Goal: Task Accomplishment & Management: Manage account settings

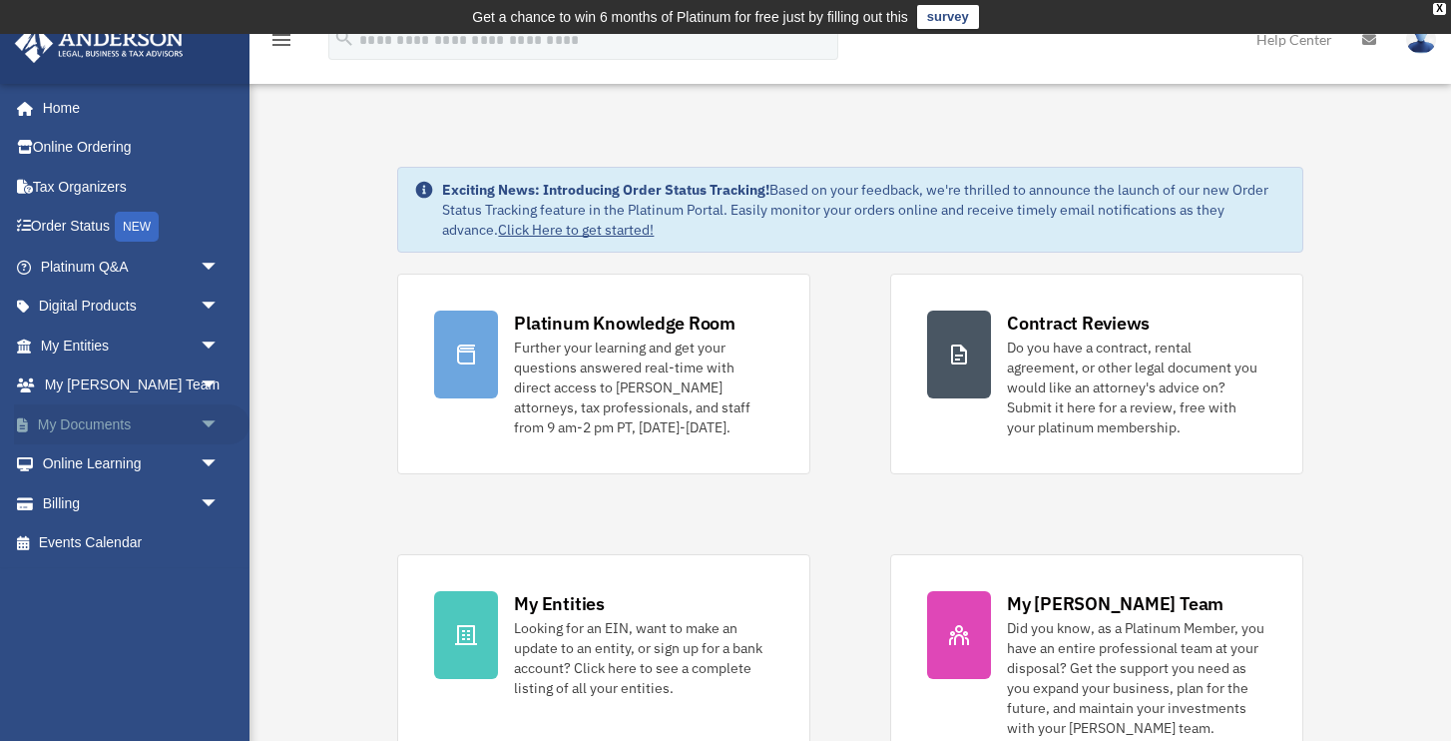
click at [143, 415] on link "My Documents arrow_drop_down" at bounding box center [132, 424] width 236 height 40
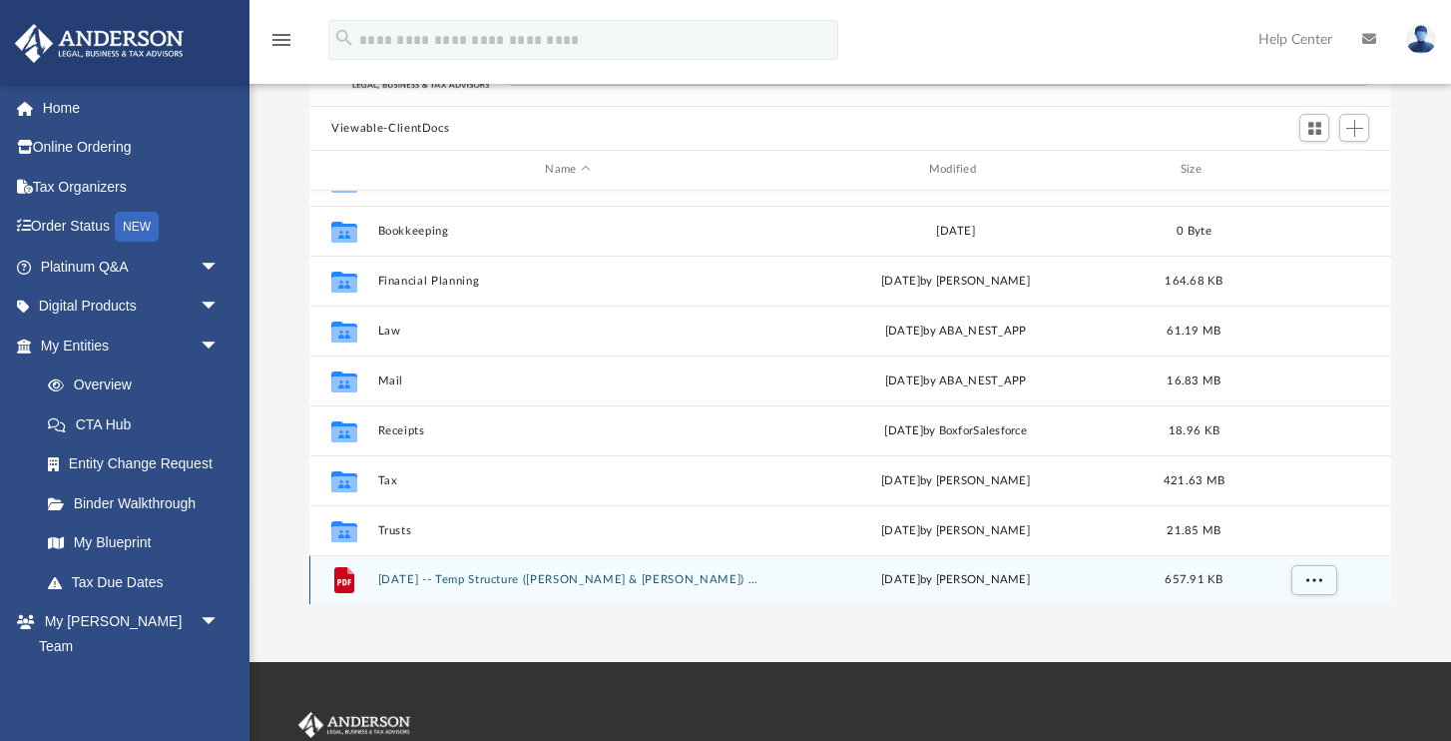
scroll to position [197, 0]
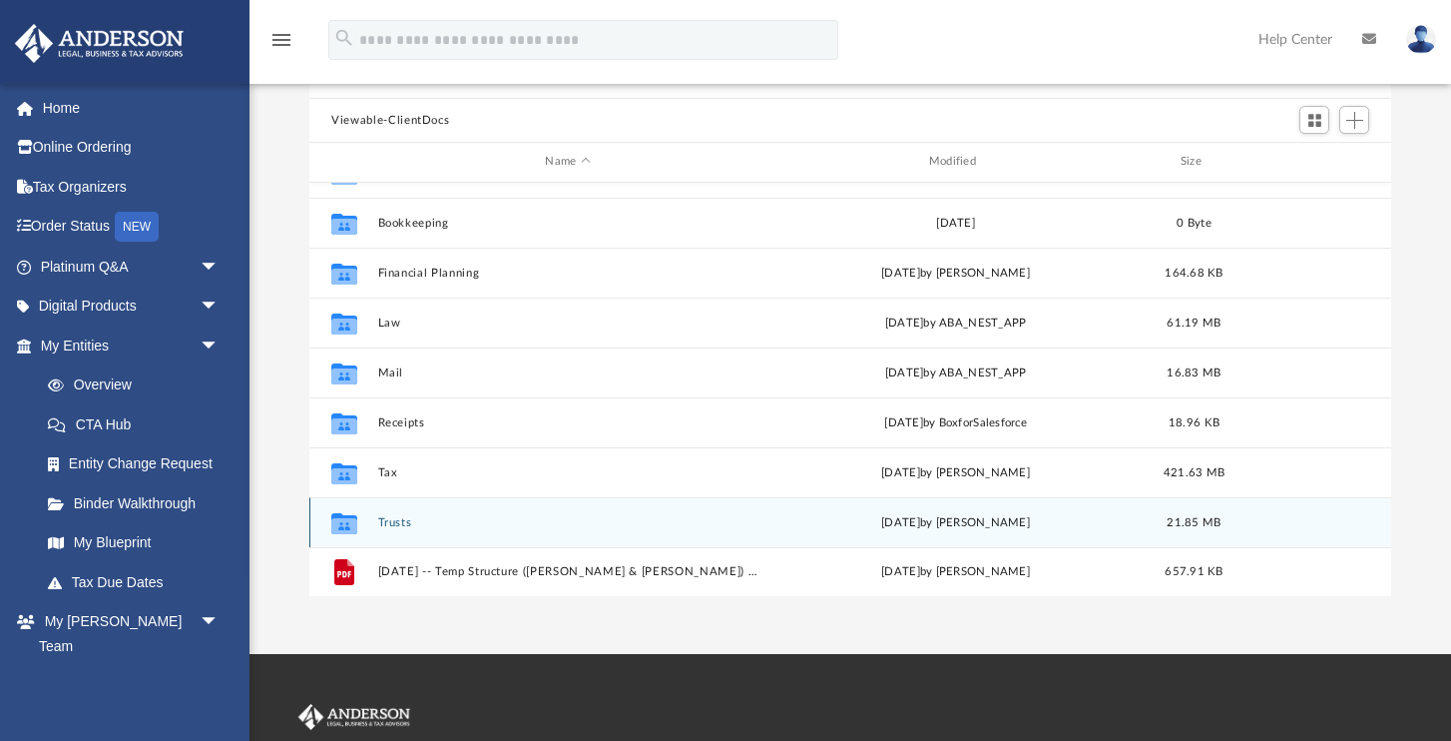
click at [558, 521] on button "Trusts" at bounding box center [567, 522] width 379 height 13
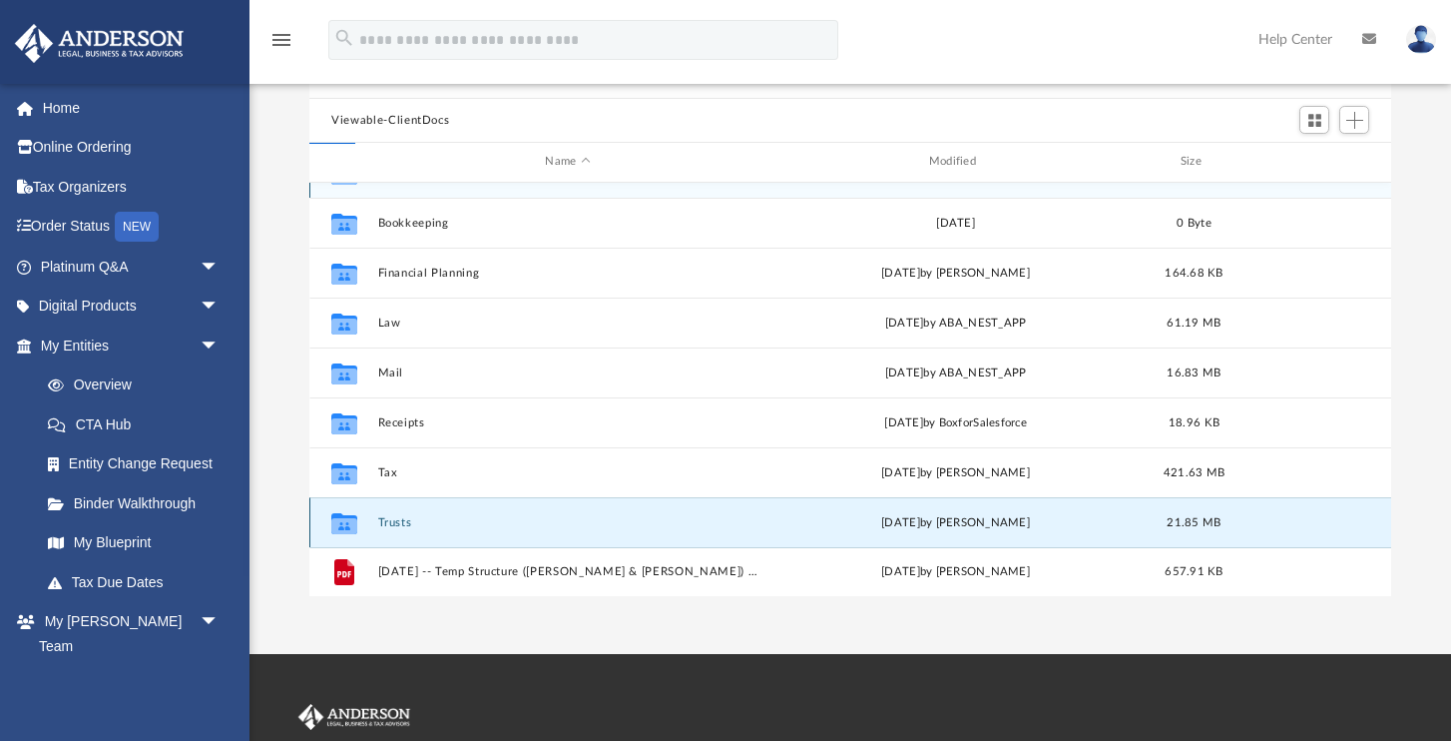
scroll to position [0, 0]
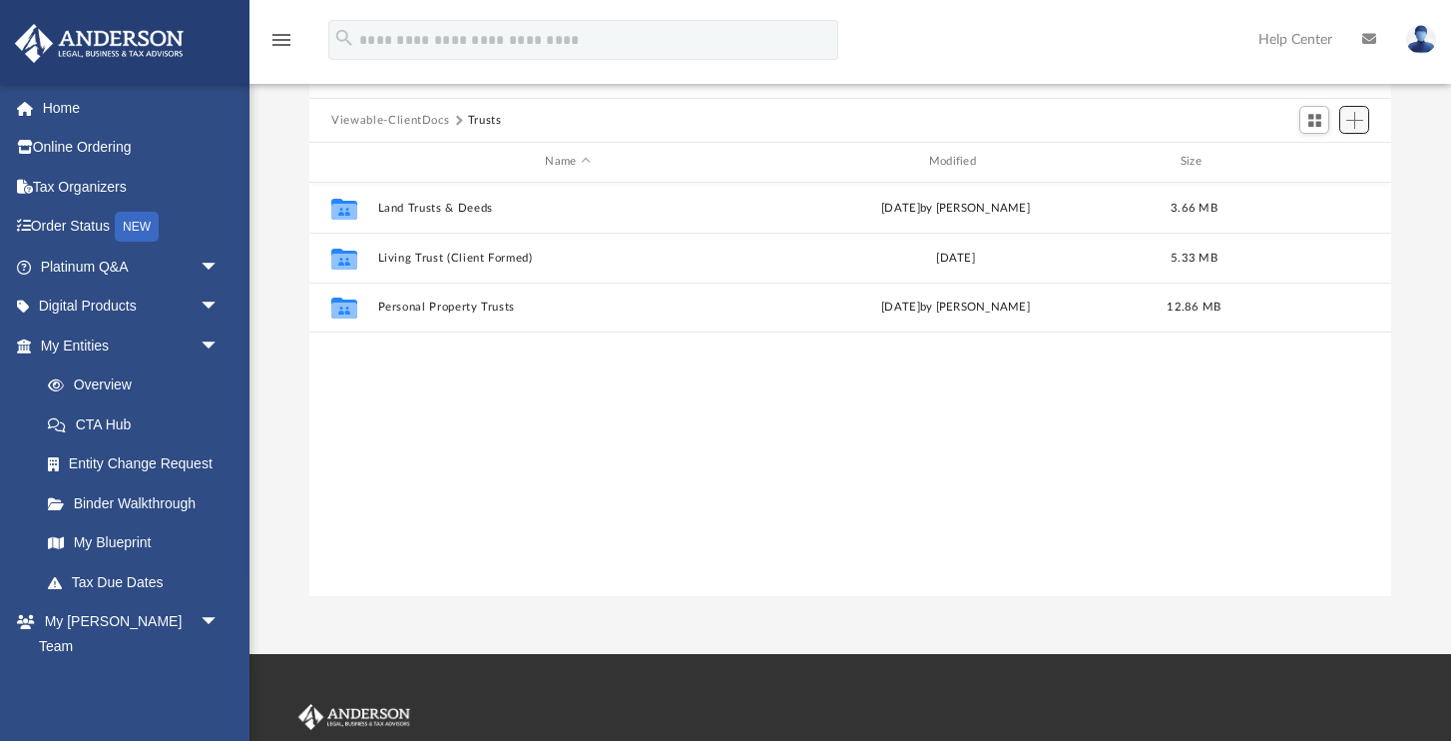
click at [1353, 122] on span "Add" at bounding box center [1355, 120] width 17 height 17
click at [1318, 188] on li "New Folder" at bounding box center [1327, 191] width 64 height 21
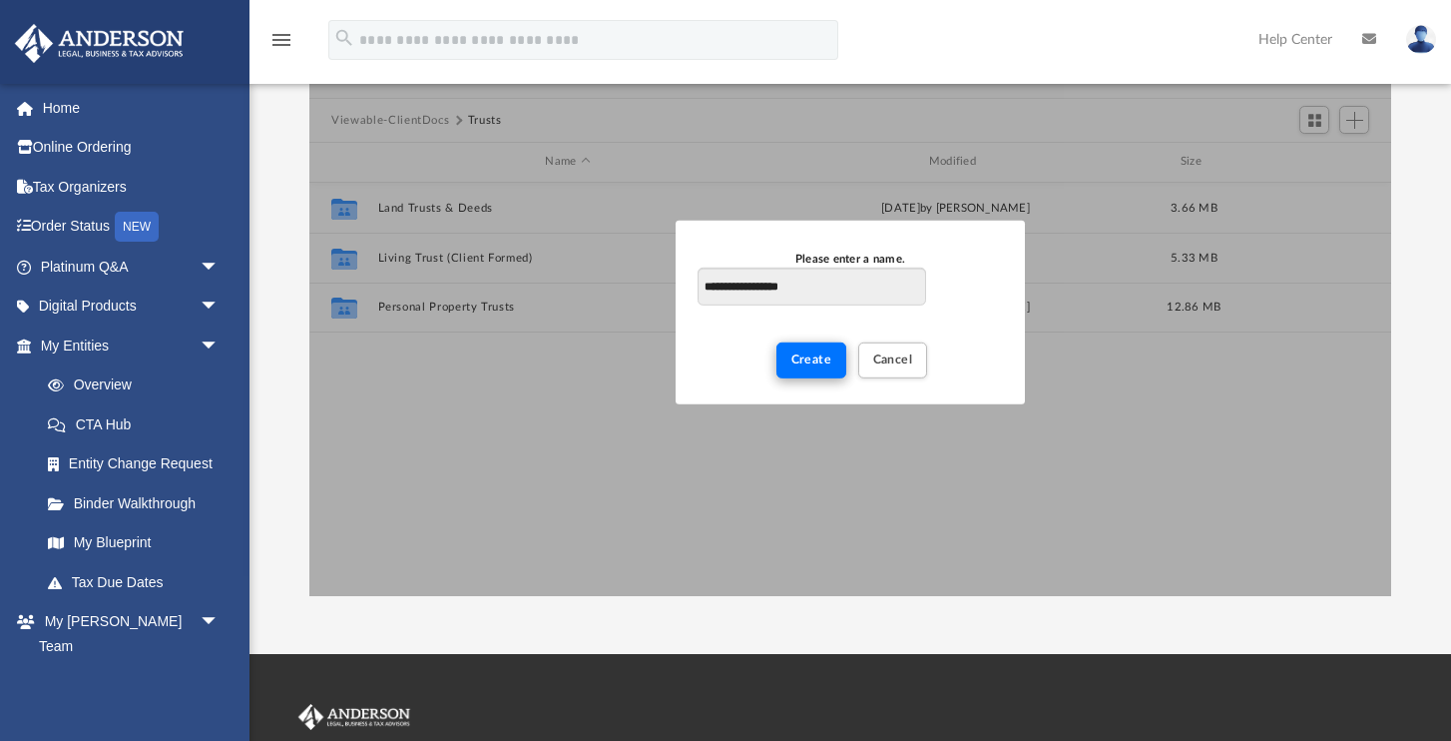
type input "**********"
click at [819, 360] on span "Create" at bounding box center [812, 359] width 41 height 12
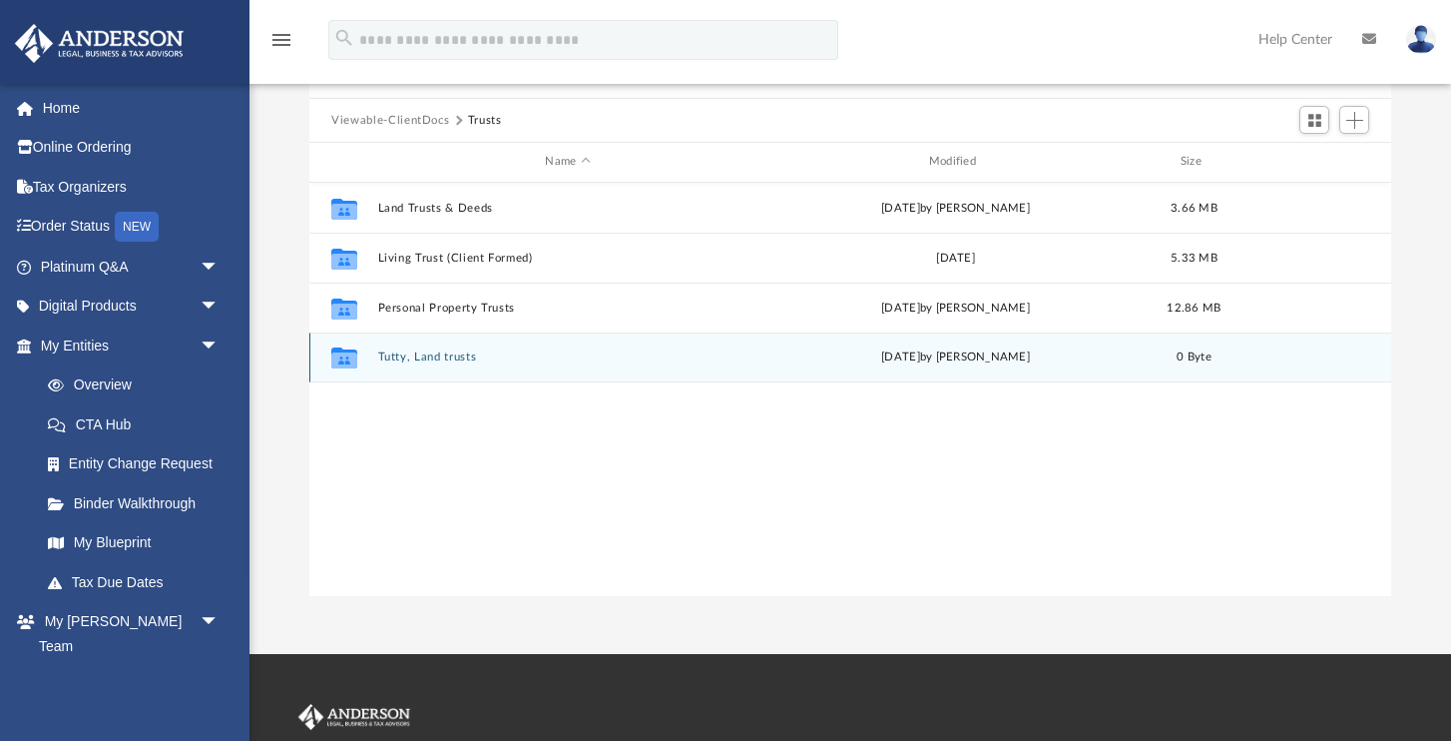
click at [896, 354] on span "[DATE]" at bounding box center [900, 356] width 39 height 11
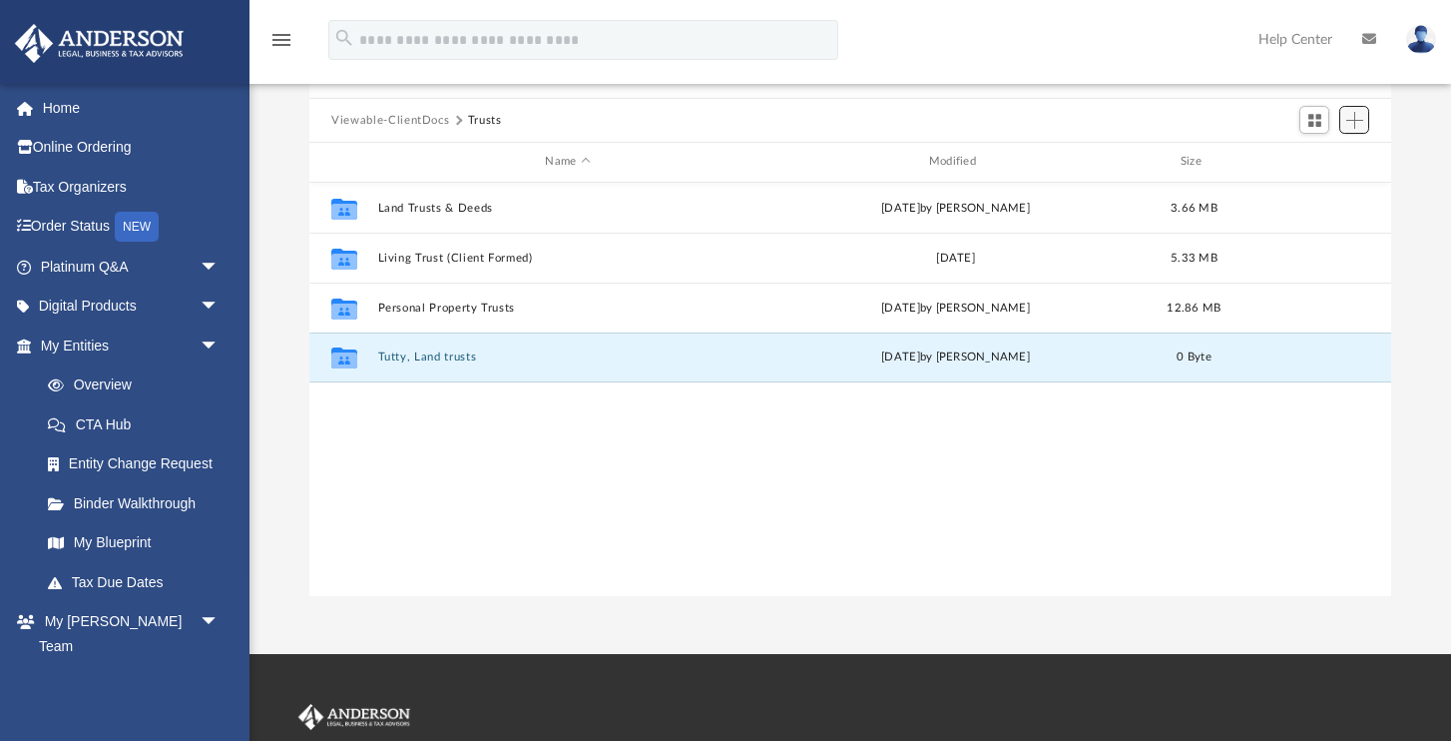
click at [1353, 121] on span "Add" at bounding box center [1355, 120] width 17 height 17
click at [1326, 162] on li "Upload" at bounding box center [1327, 159] width 64 height 21
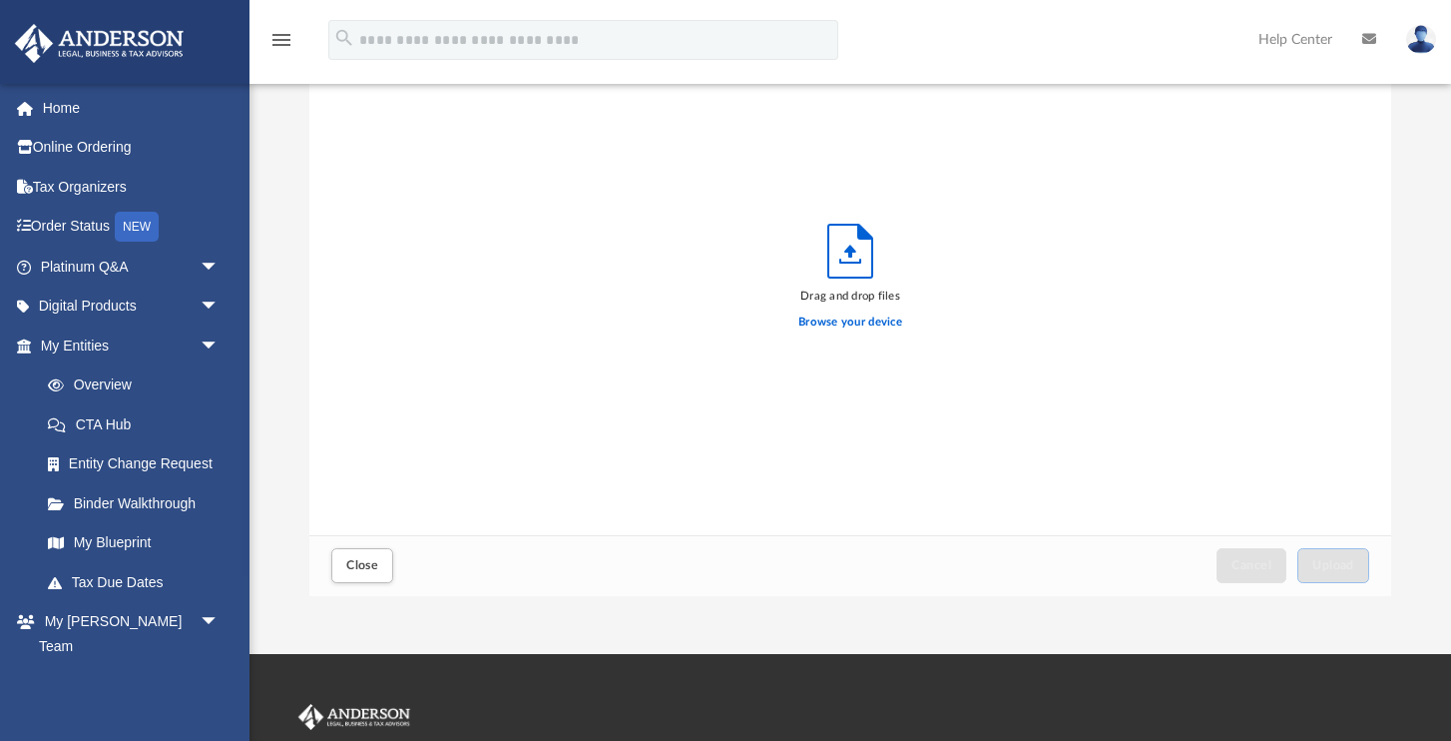
scroll to position [506, 1081]
click at [844, 258] on icon "Upload" at bounding box center [851, 251] width 44 height 53
click at [842, 323] on label "Browse your device" at bounding box center [851, 322] width 104 height 18
click at [0, 0] on input "Browse your device" at bounding box center [0, 0] width 0 height 0
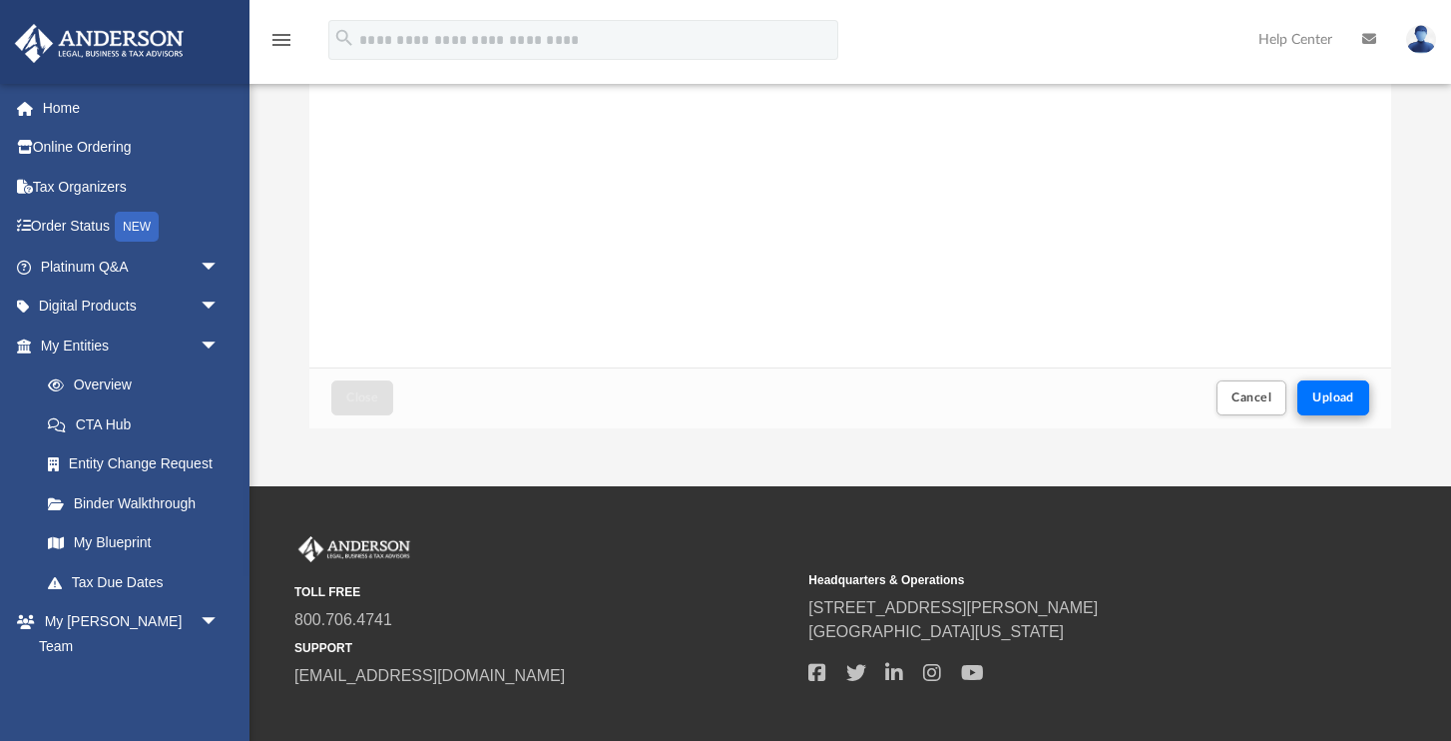
scroll to position [357, 0]
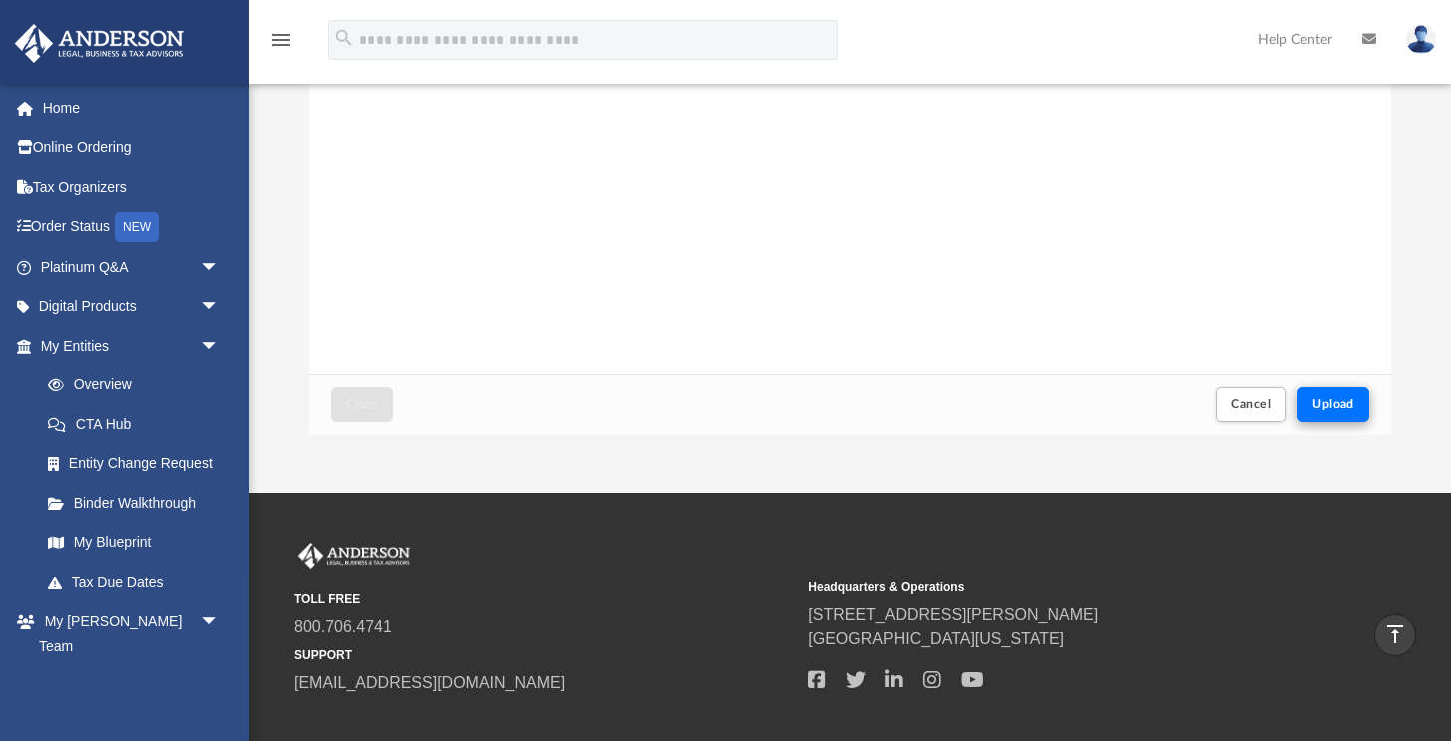
click at [1330, 402] on span "Upload" at bounding box center [1334, 404] width 42 height 12
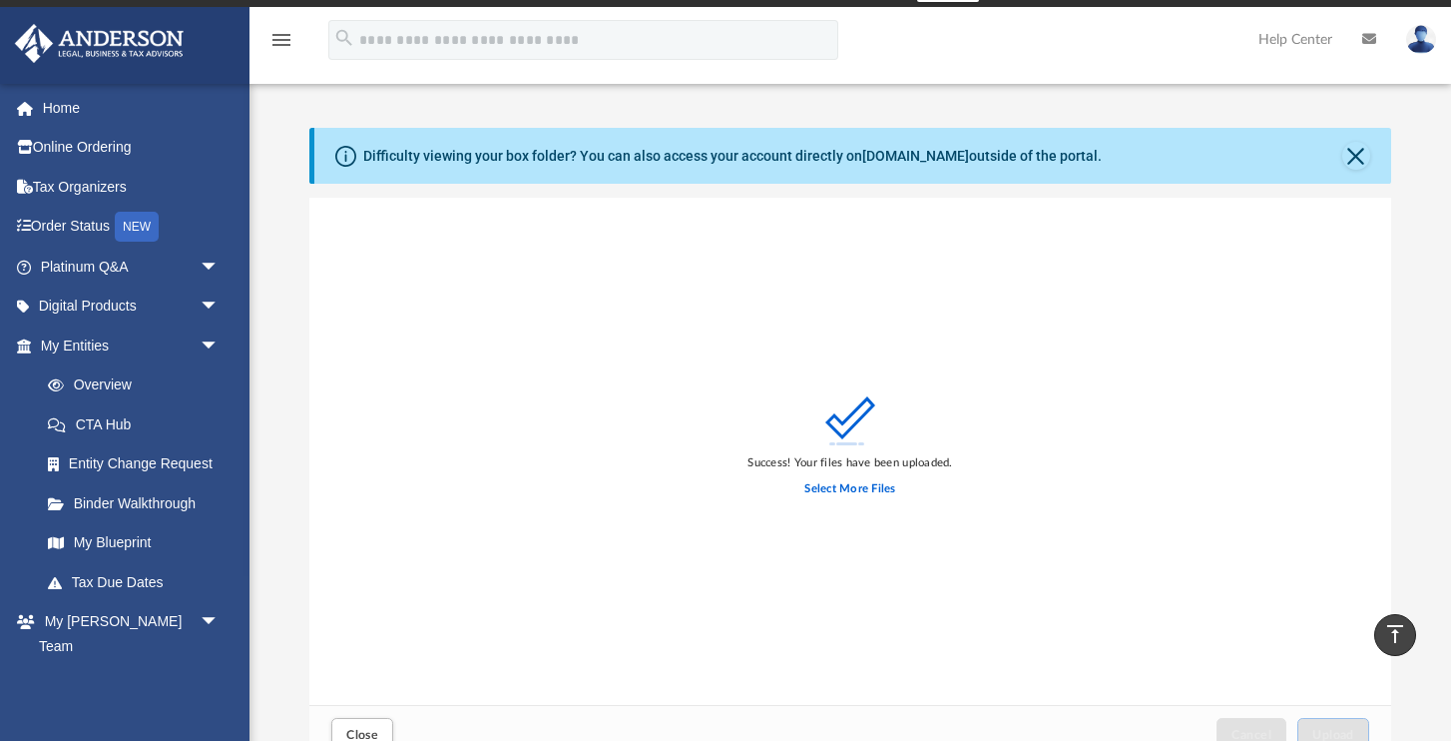
scroll to position [28, 0]
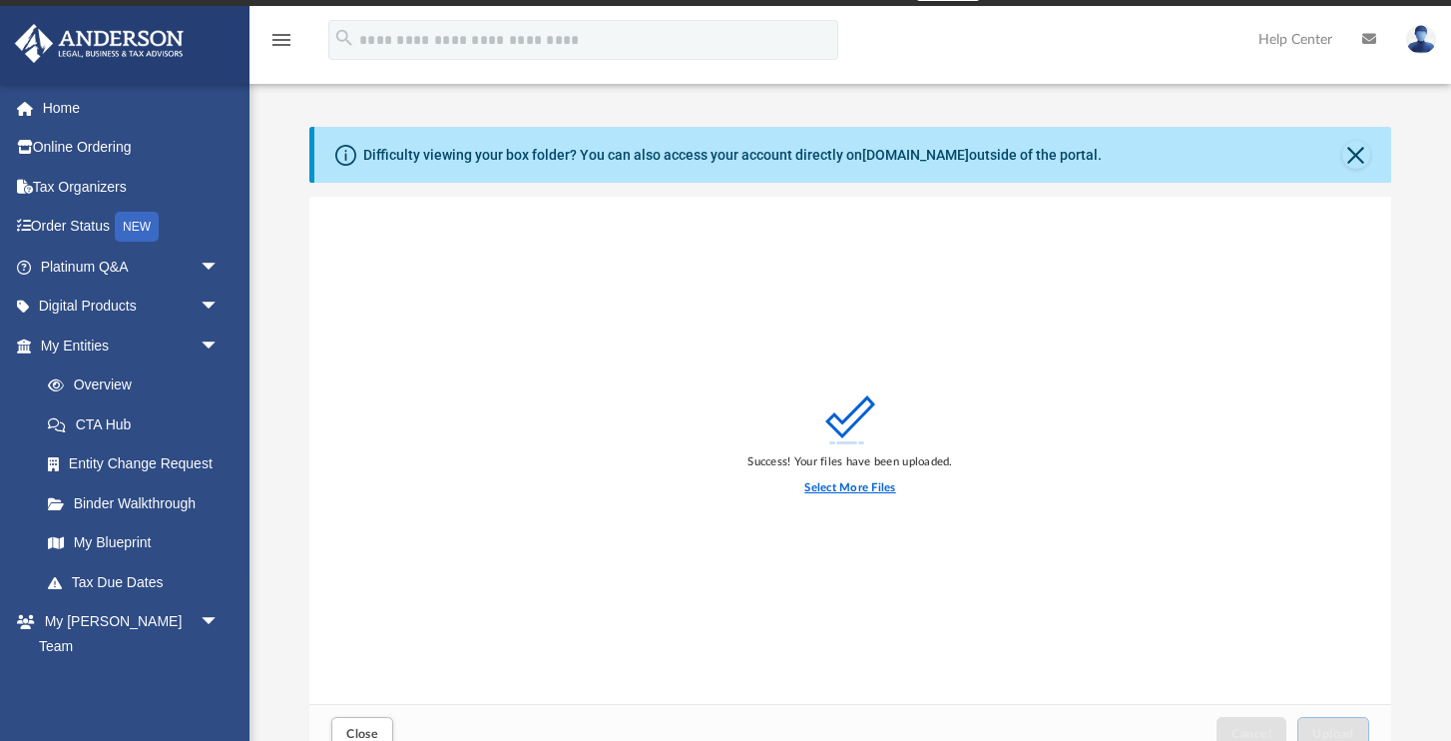
click at [860, 486] on label "Select More Files" at bounding box center [850, 488] width 91 height 18
click at [0, 0] on input "Select More Files" at bounding box center [0, 0] width 0 height 0
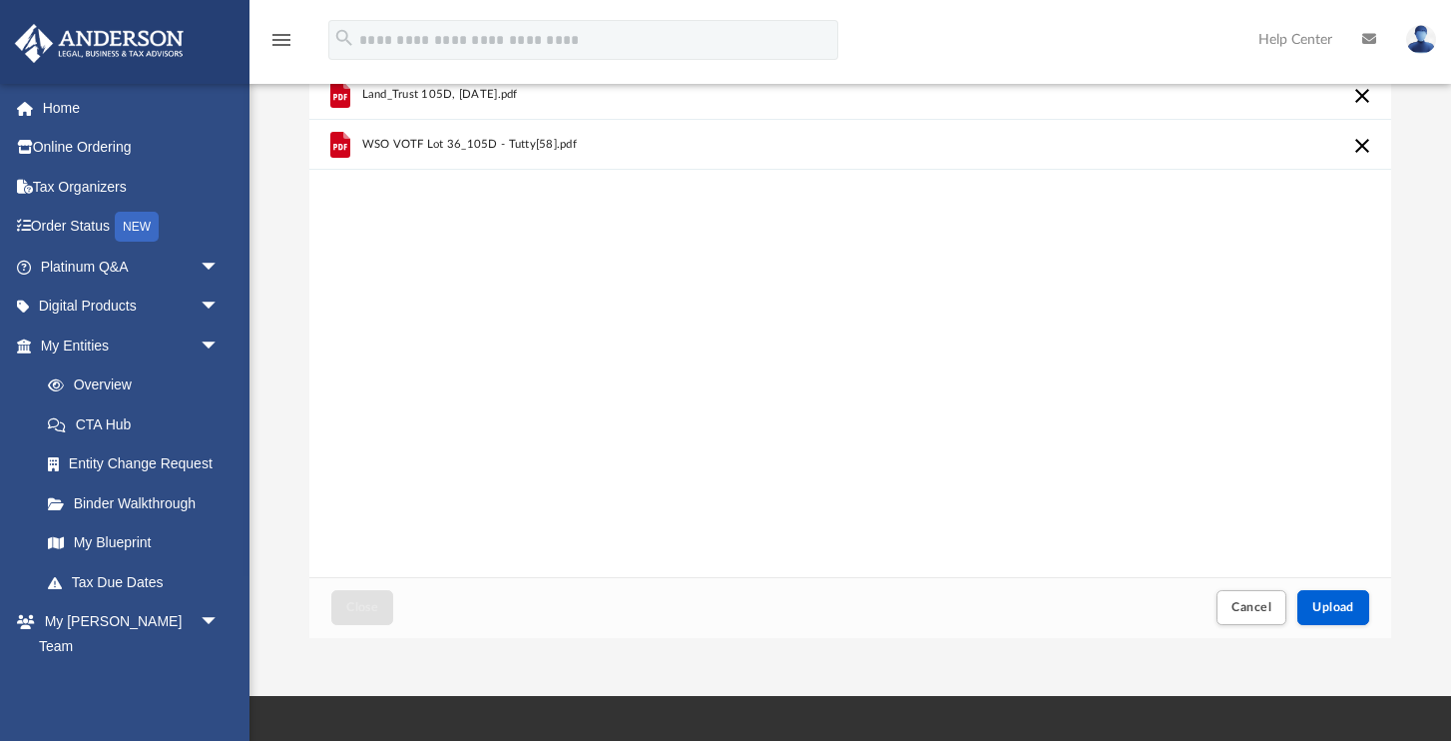
scroll to position [157, 0]
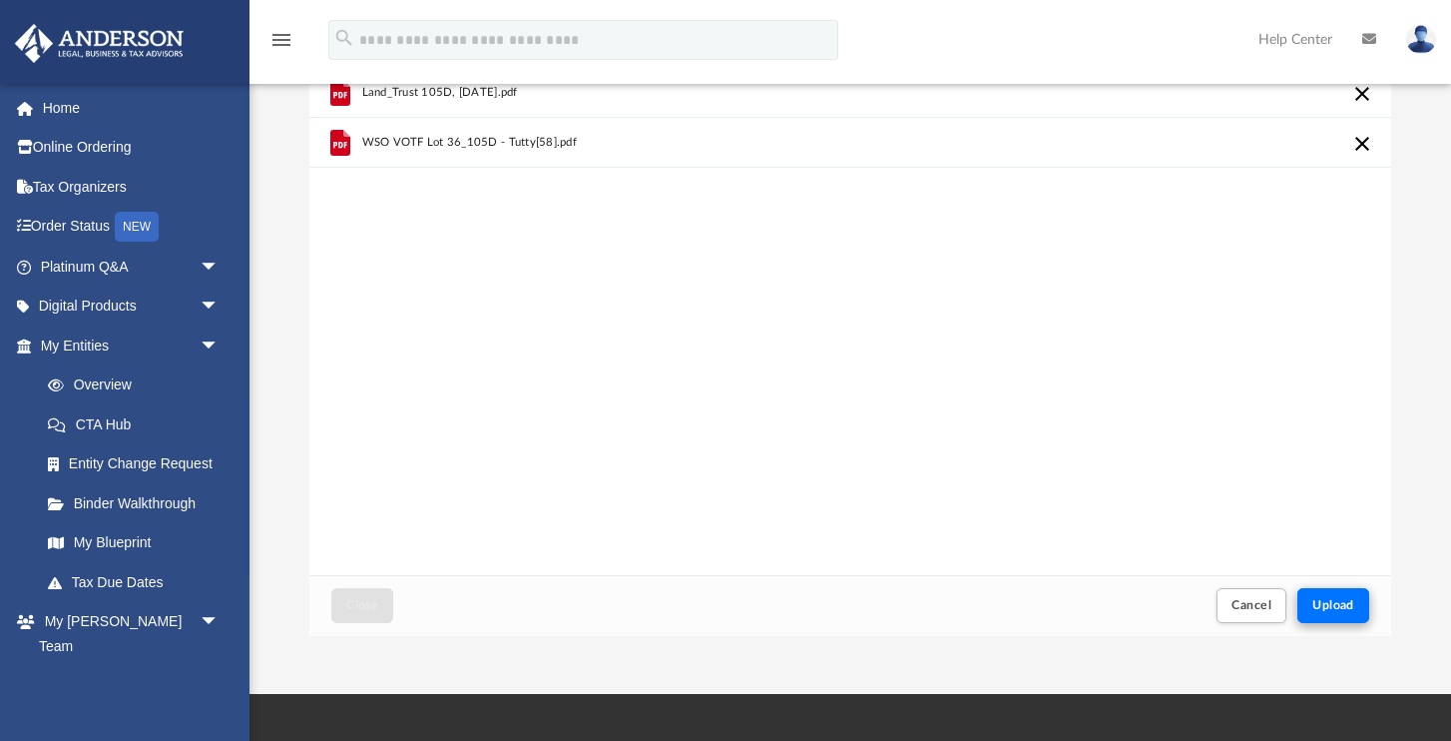
click at [1336, 601] on span "Upload" at bounding box center [1334, 605] width 42 height 12
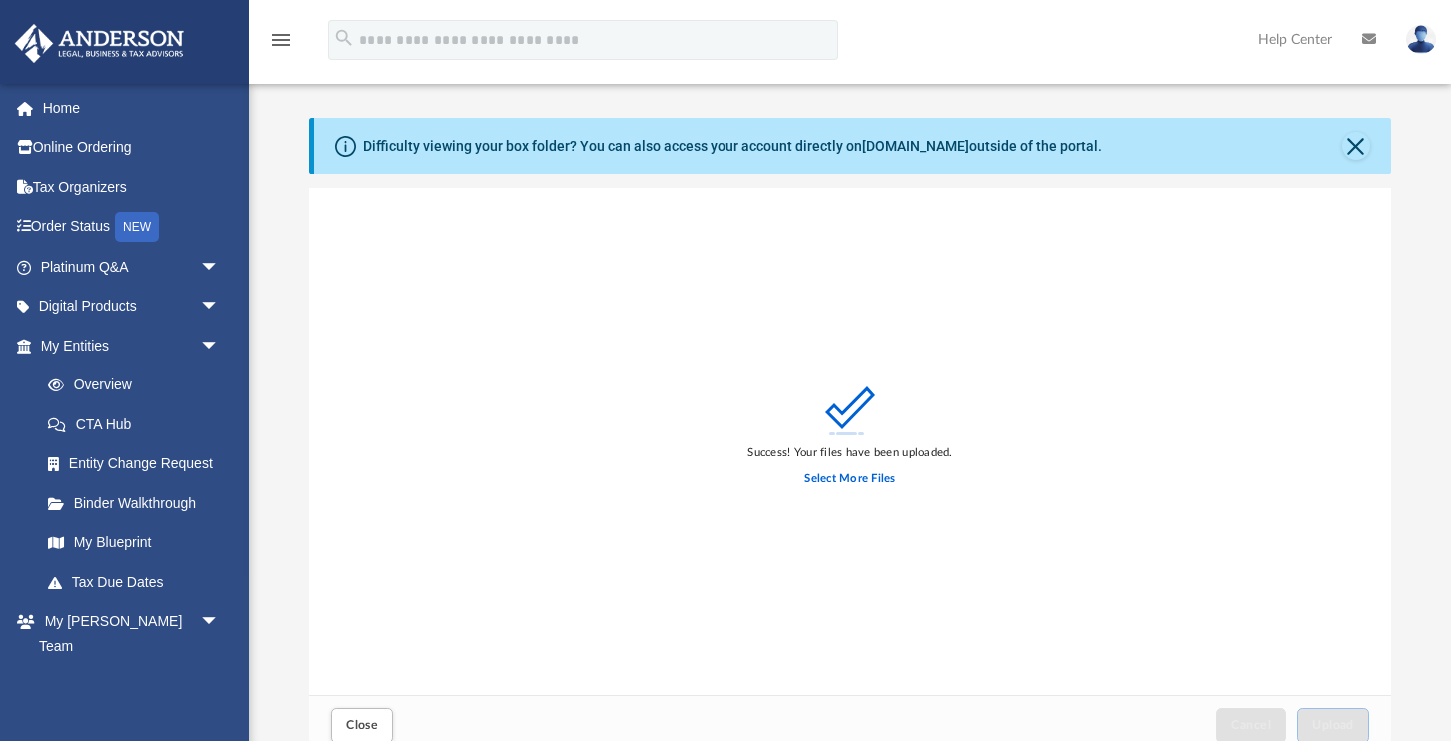
scroll to position [37, 0]
click at [1359, 138] on button "Close" at bounding box center [1357, 146] width 28 height 28
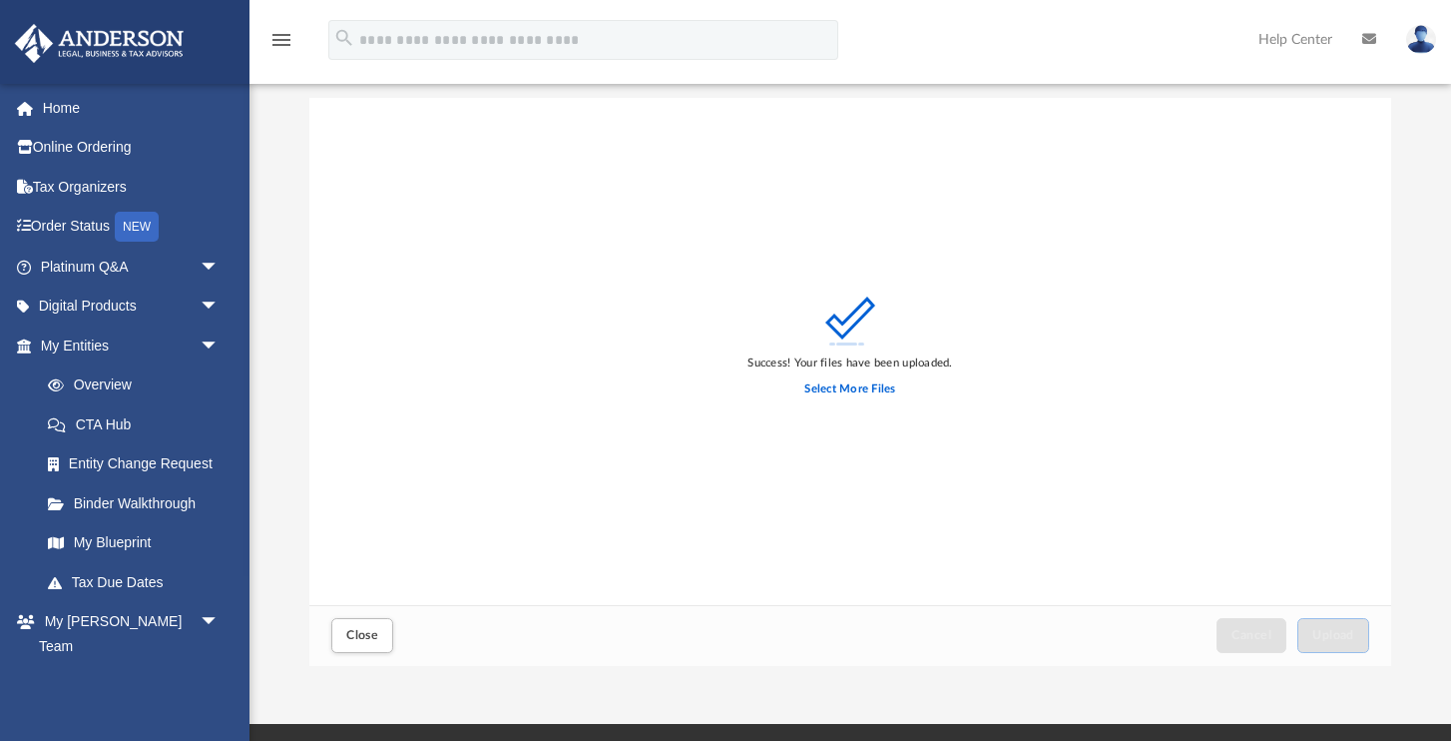
scroll to position [52, 0]
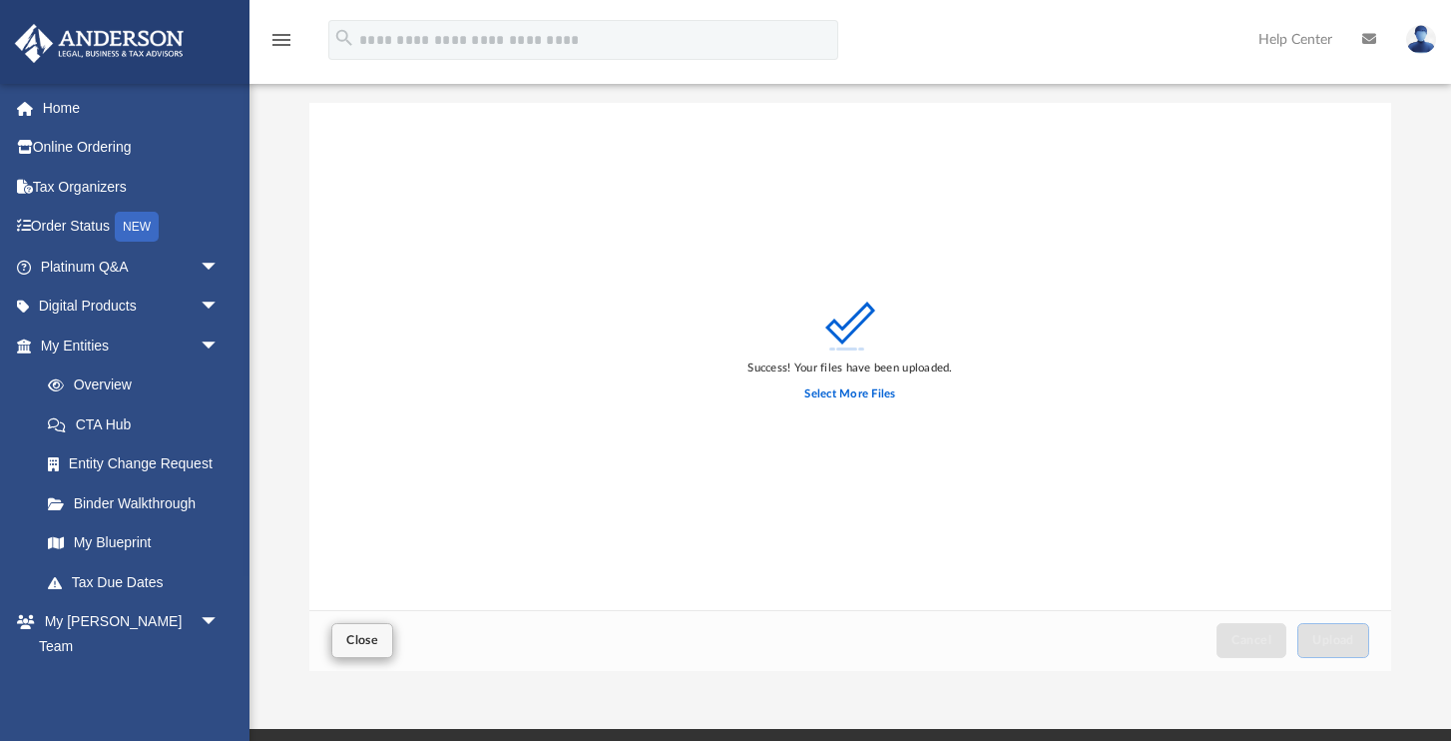
click at [360, 636] on span "Close" at bounding box center [362, 640] width 32 height 12
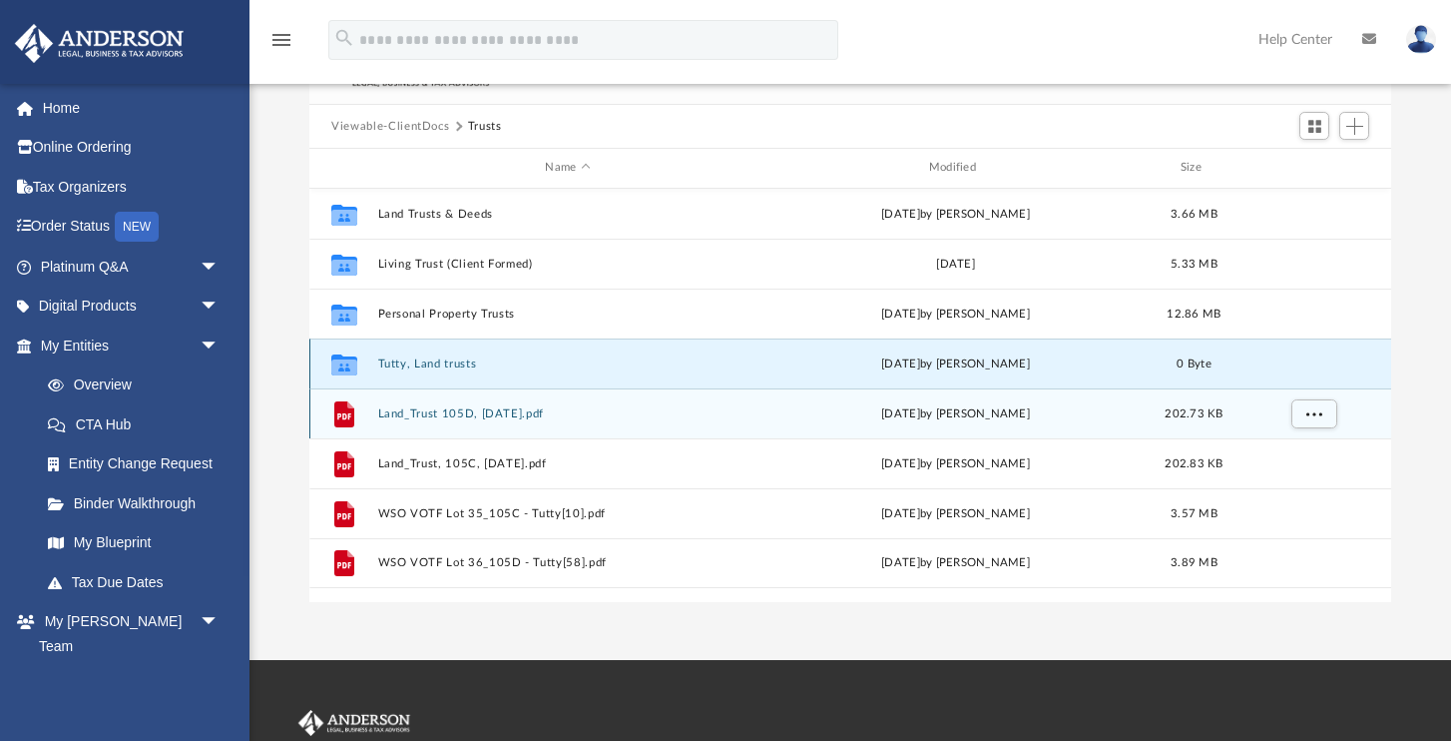
scroll to position [123, 0]
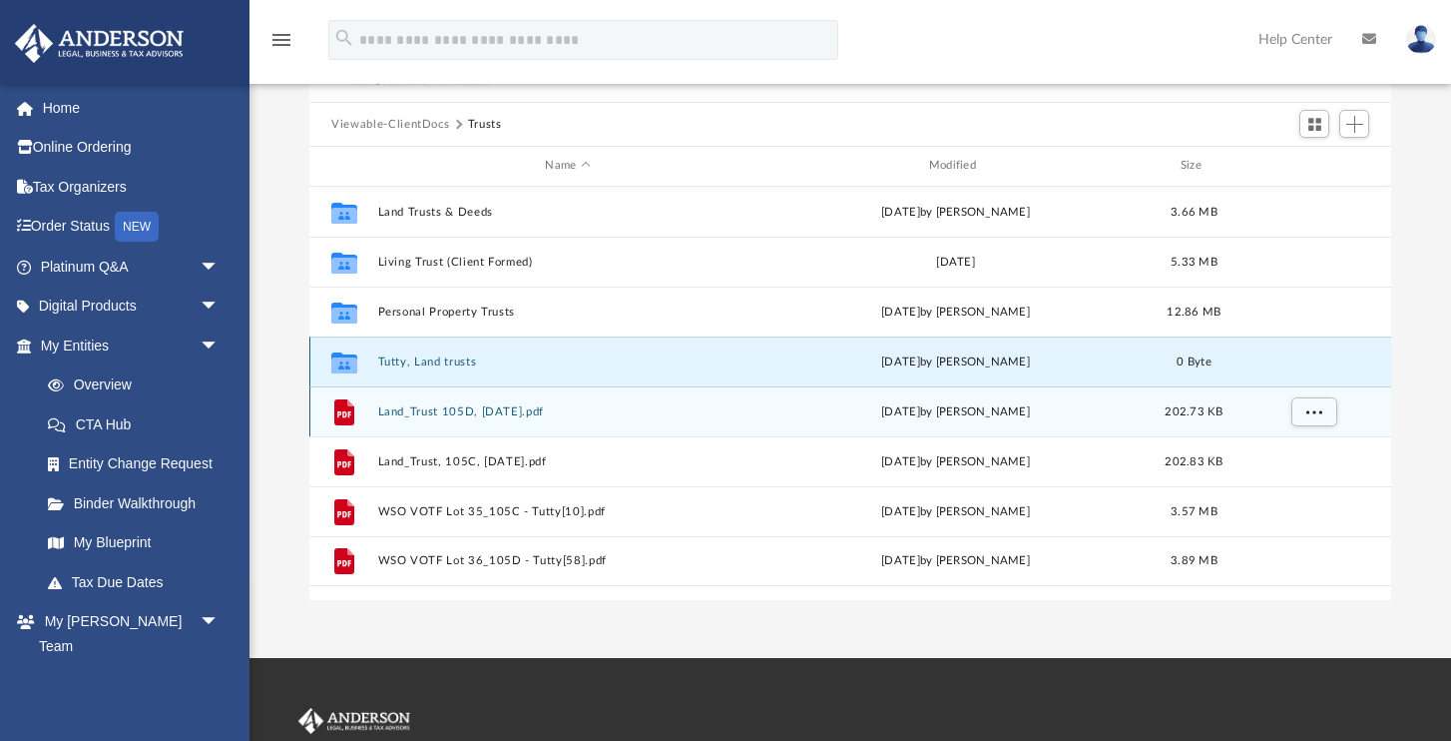
drag, startPoint x: 575, startPoint y: 418, endPoint x: 579, endPoint y: 367, distance: 51.1
click at [579, 367] on div "Collaborated Folder Land Trusts & Deeds Thu Oct 14 2021 by Matt Woodson 3.66 MB…" at bounding box center [850, 386] width 1082 height 399
click at [1315, 411] on span "More options" at bounding box center [1315, 410] width 16 height 11
click at [1276, 408] on div "grid" at bounding box center [1313, 411] width 140 height 38
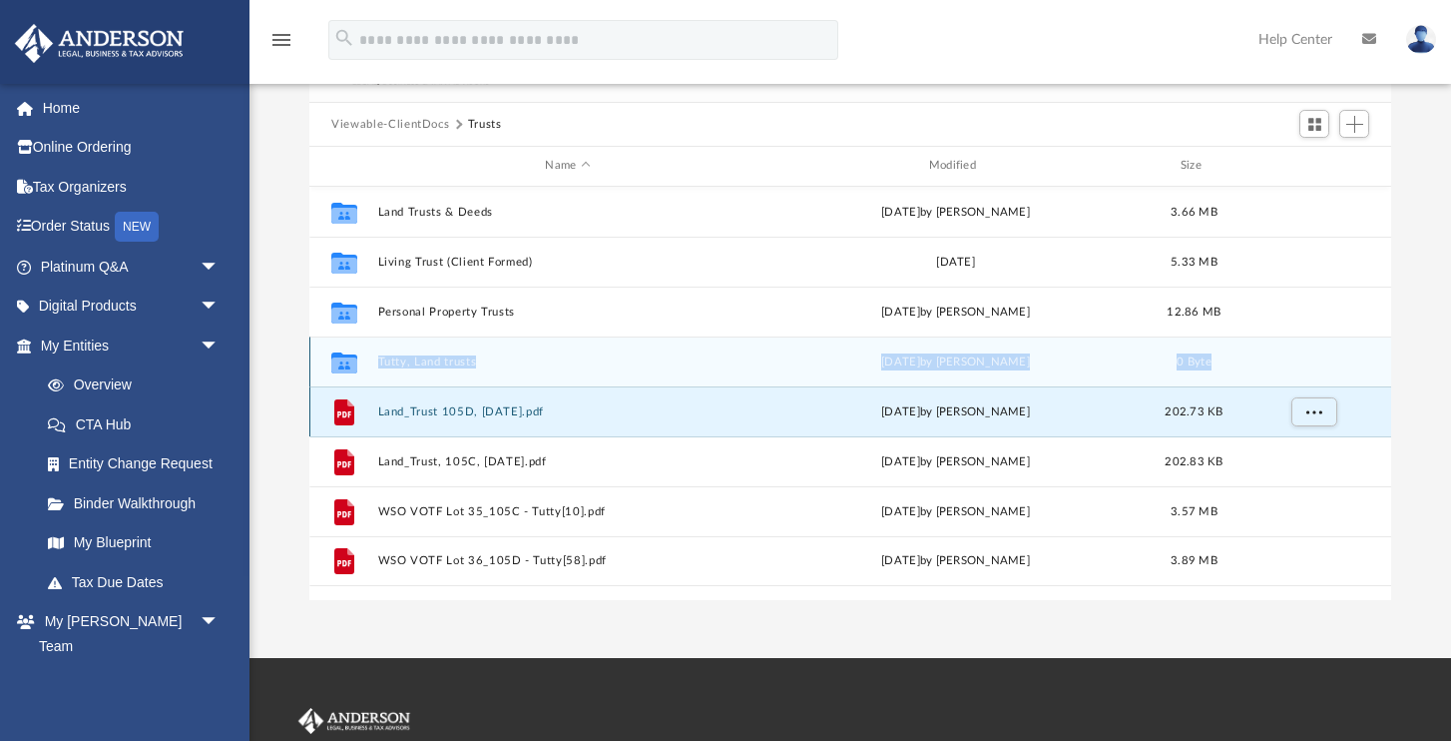
drag, startPoint x: 366, startPoint y: 411, endPoint x: 378, endPoint y: 360, distance: 52.3
click at [378, 360] on div "Collaborated Folder Land Trusts & Deeds Thu Oct 14 2021 by Matt Woodson 3.66 MB…" at bounding box center [850, 386] width 1082 height 399
click at [377, 364] on div "Collaborated Folder Tutty, Land trusts today by Matthew Woodson 0 Byte" at bounding box center [850, 361] width 1082 height 50
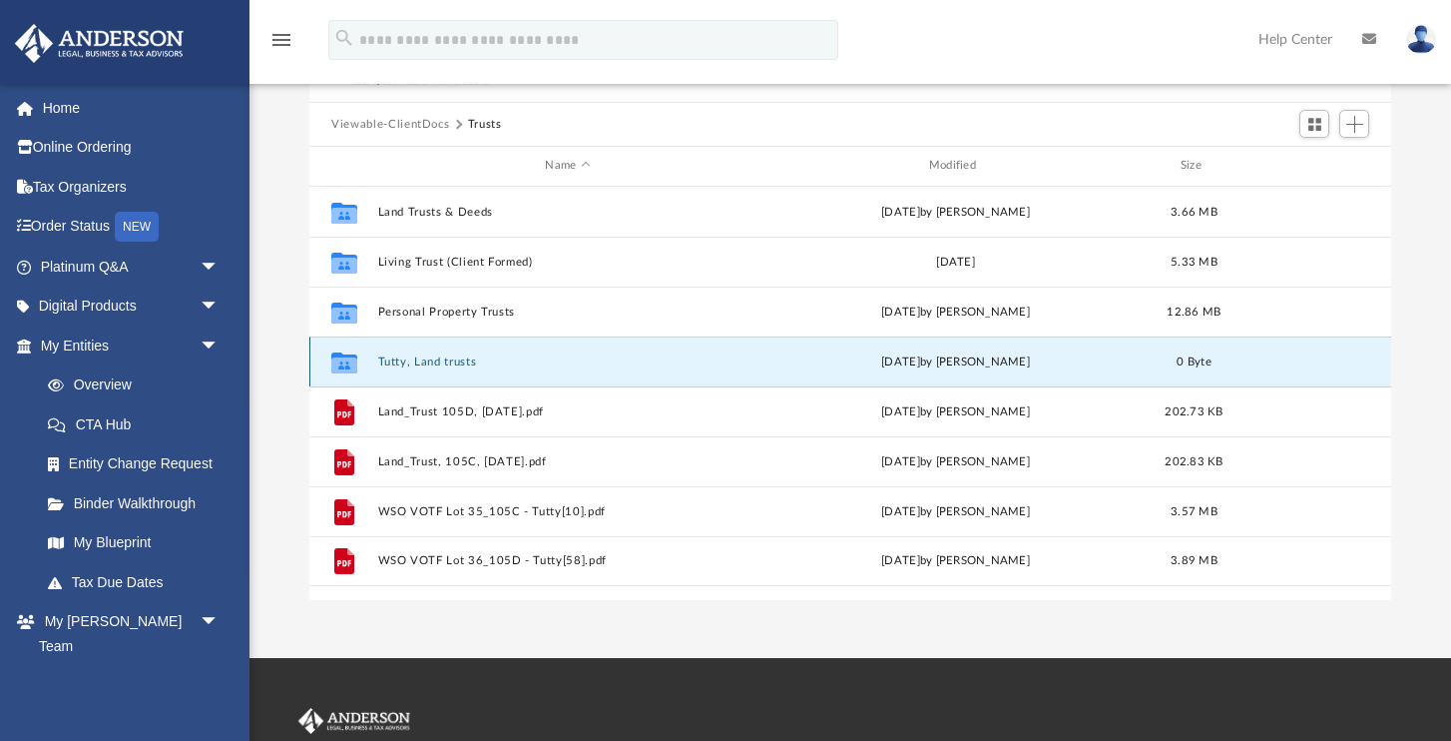
click at [341, 358] on icon "grid" at bounding box center [344, 364] width 26 height 16
click at [423, 358] on button "Tutty, Land trusts" at bounding box center [567, 361] width 379 height 13
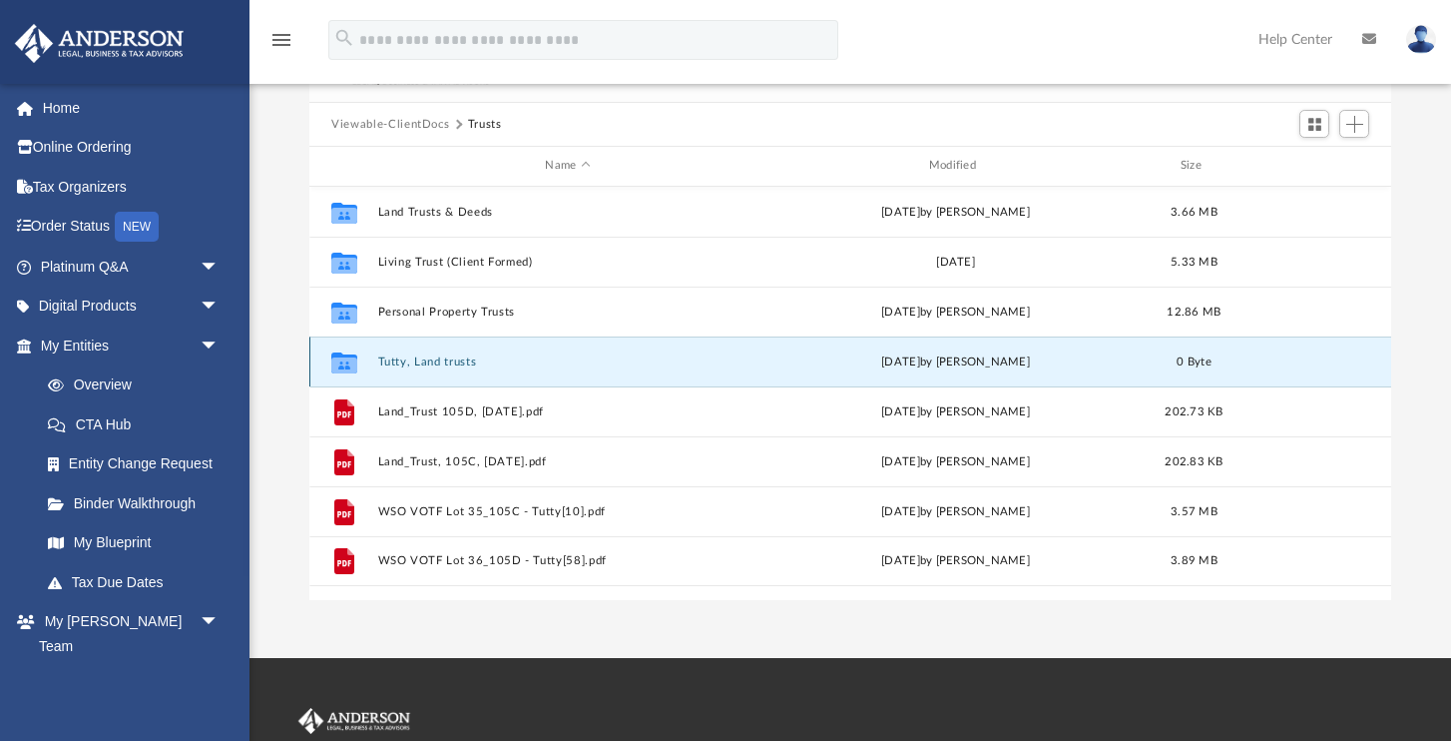
click at [423, 358] on button "Tutty, Land trusts" at bounding box center [567, 361] width 379 height 13
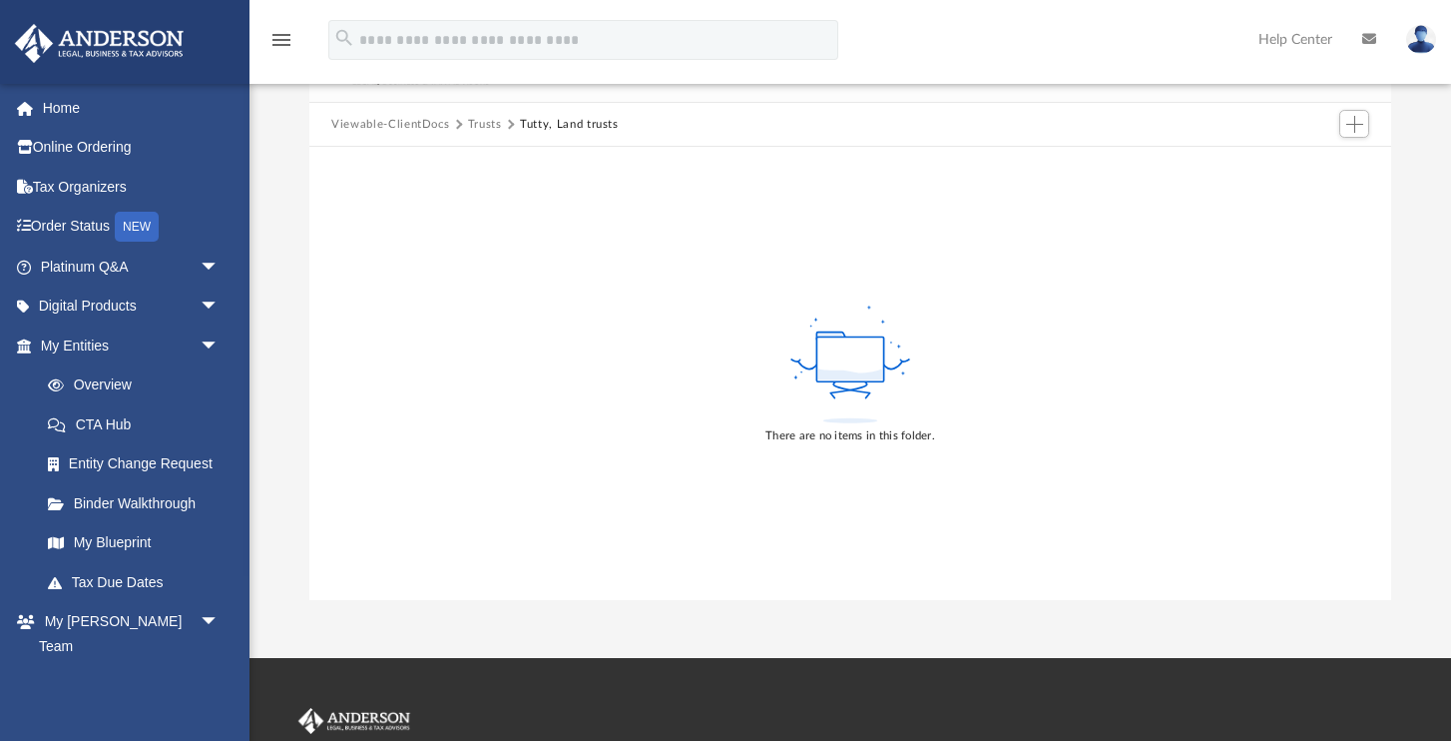
click at [461, 361] on div "There are no items in this folder." at bounding box center [850, 373] width 1082 height 453
click at [852, 362] on rect at bounding box center [850, 359] width 67 height 45
click at [859, 413] on icon at bounding box center [851, 364] width 130 height 126
click at [1356, 123] on span "Add" at bounding box center [1355, 124] width 17 height 17
click at [1314, 166] on li "Upload" at bounding box center [1327, 163] width 64 height 21
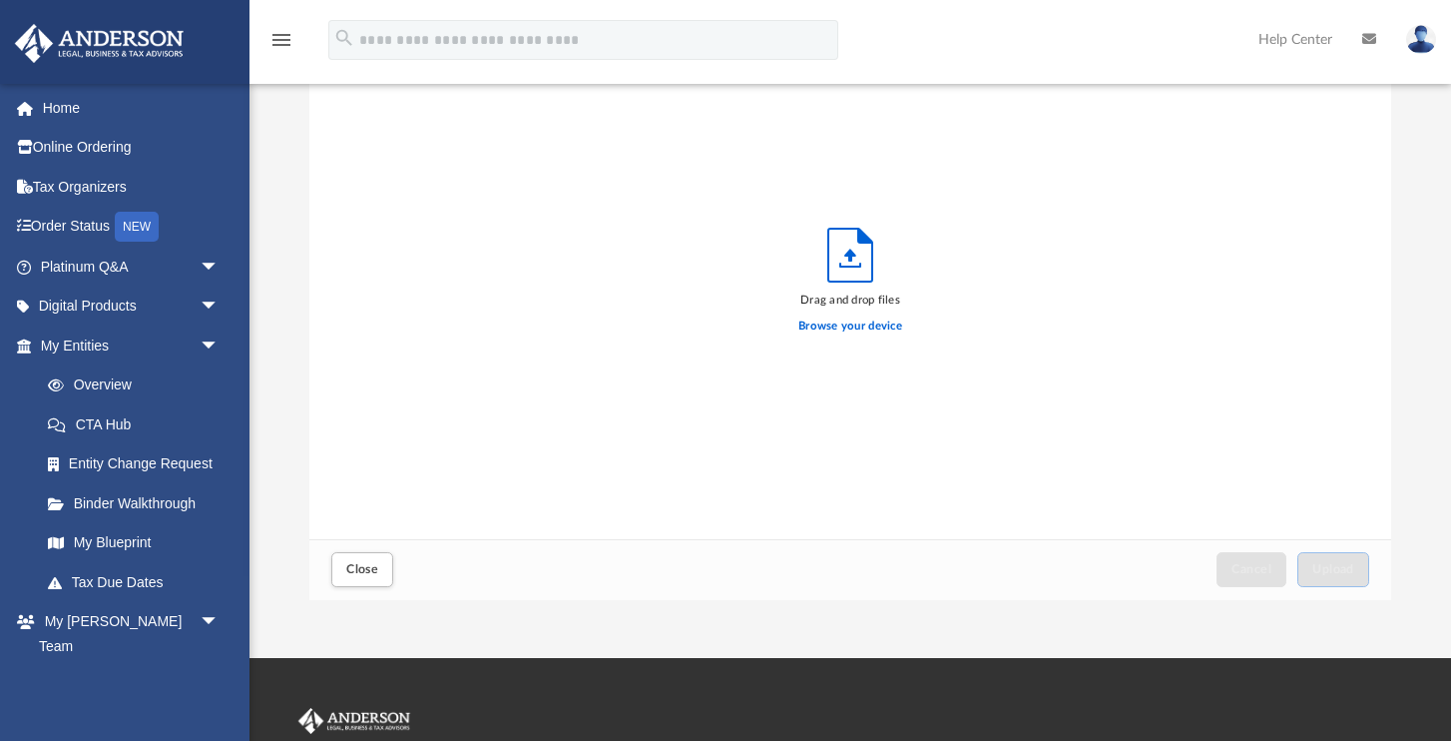
scroll to position [506, 1081]
click at [860, 255] on icon "Upload" at bounding box center [851, 255] width 44 height 53
click at [849, 325] on label "Browse your device" at bounding box center [851, 326] width 104 height 18
click at [0, 0] on input "Browse your device" at bounding box center [0, 0] width 0 height 0
click at [362, 566] on span "Close" at bounding box center [362, 569] width 32 height 12
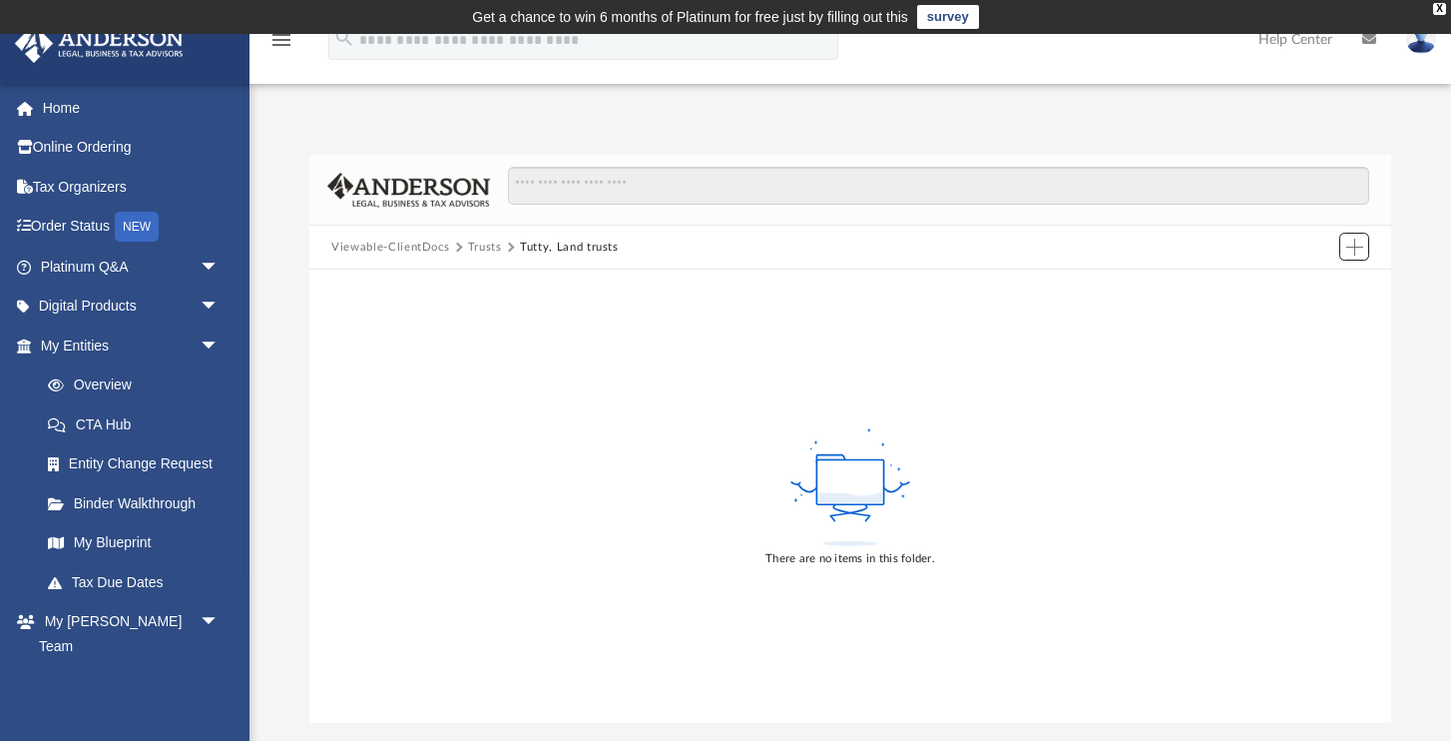
scroll to position [0, 0]
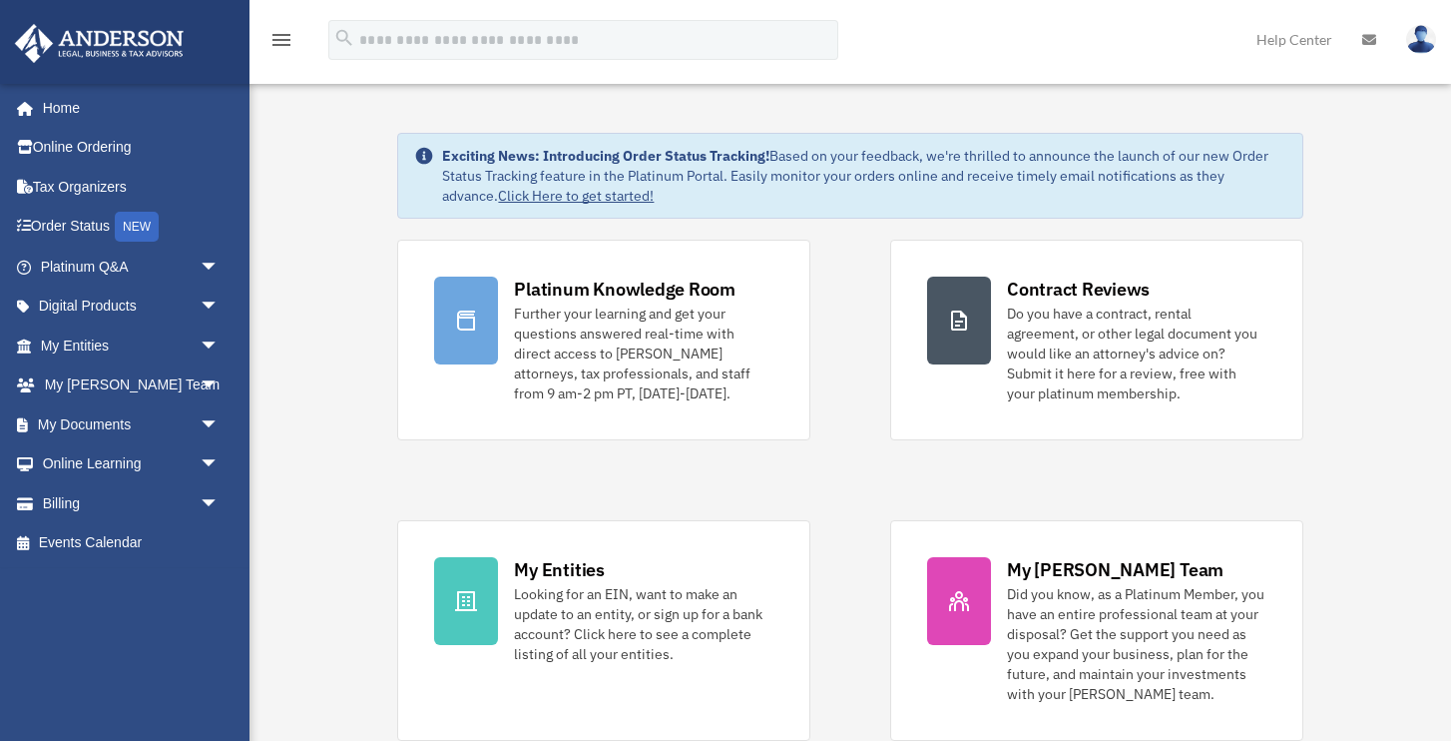
scroll to position [2, 0]
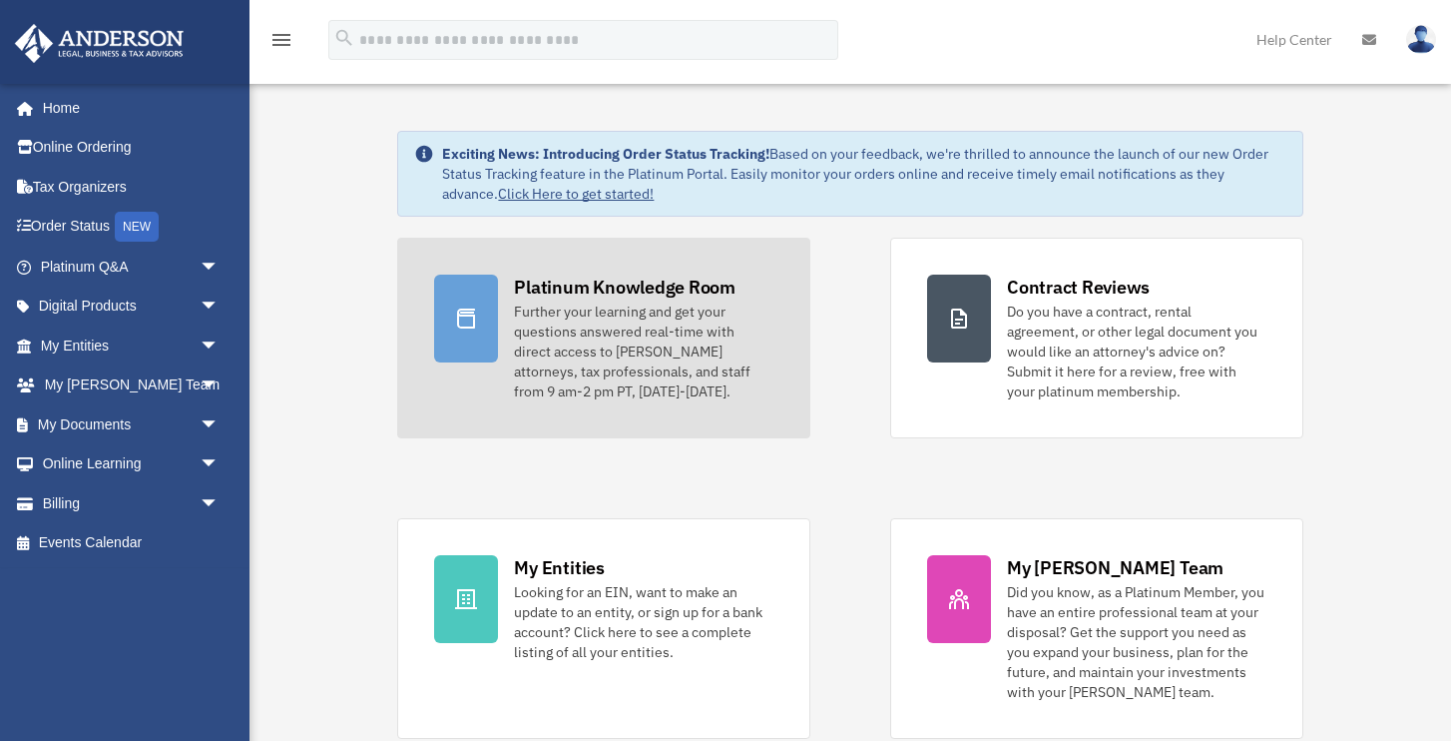
click at [427, 426] on link "Platinum Knowledge Room Further your learning and get your questions answered r…" at bounding box center [603, 338] width 413 height 201
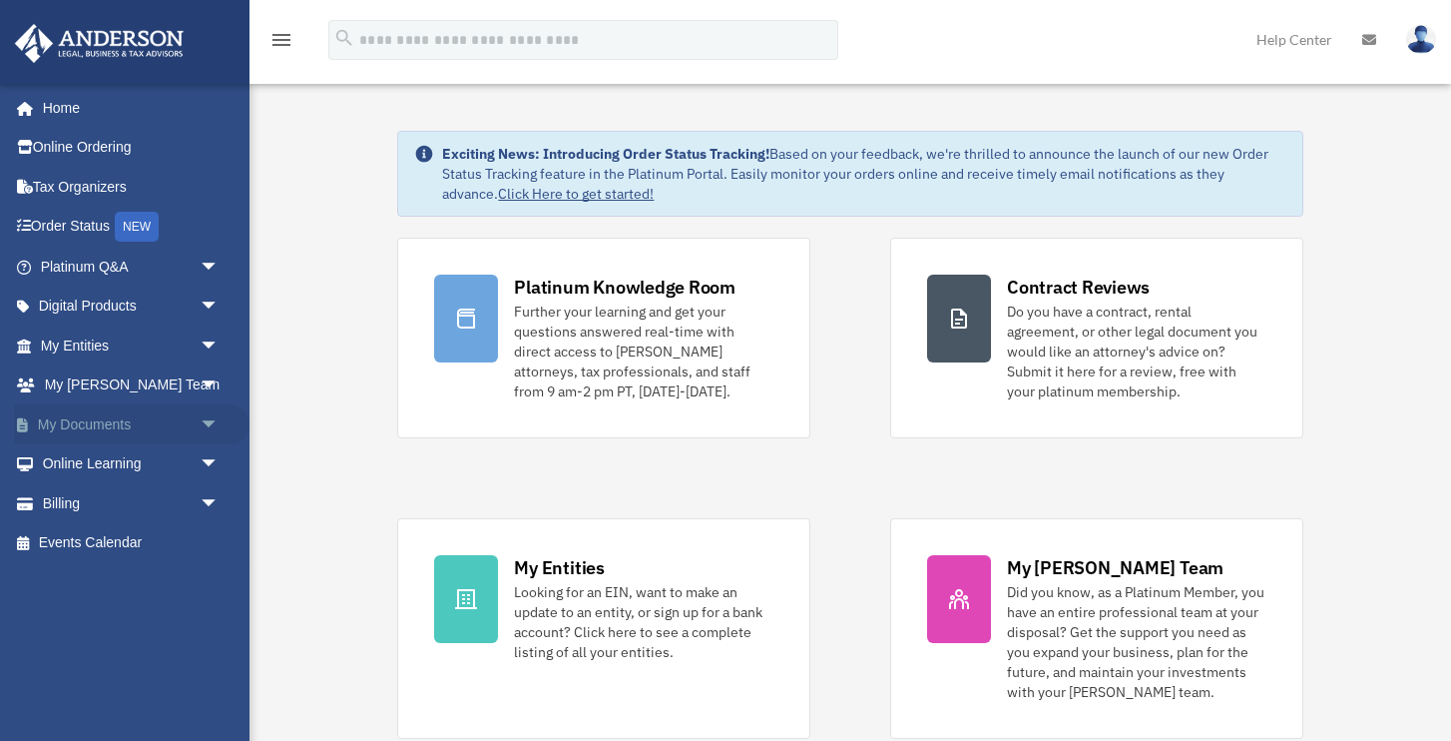
click at [101, 420] on link "My Documents arrow_drop_down" at bounding box center [132, 424] width 236 height 40
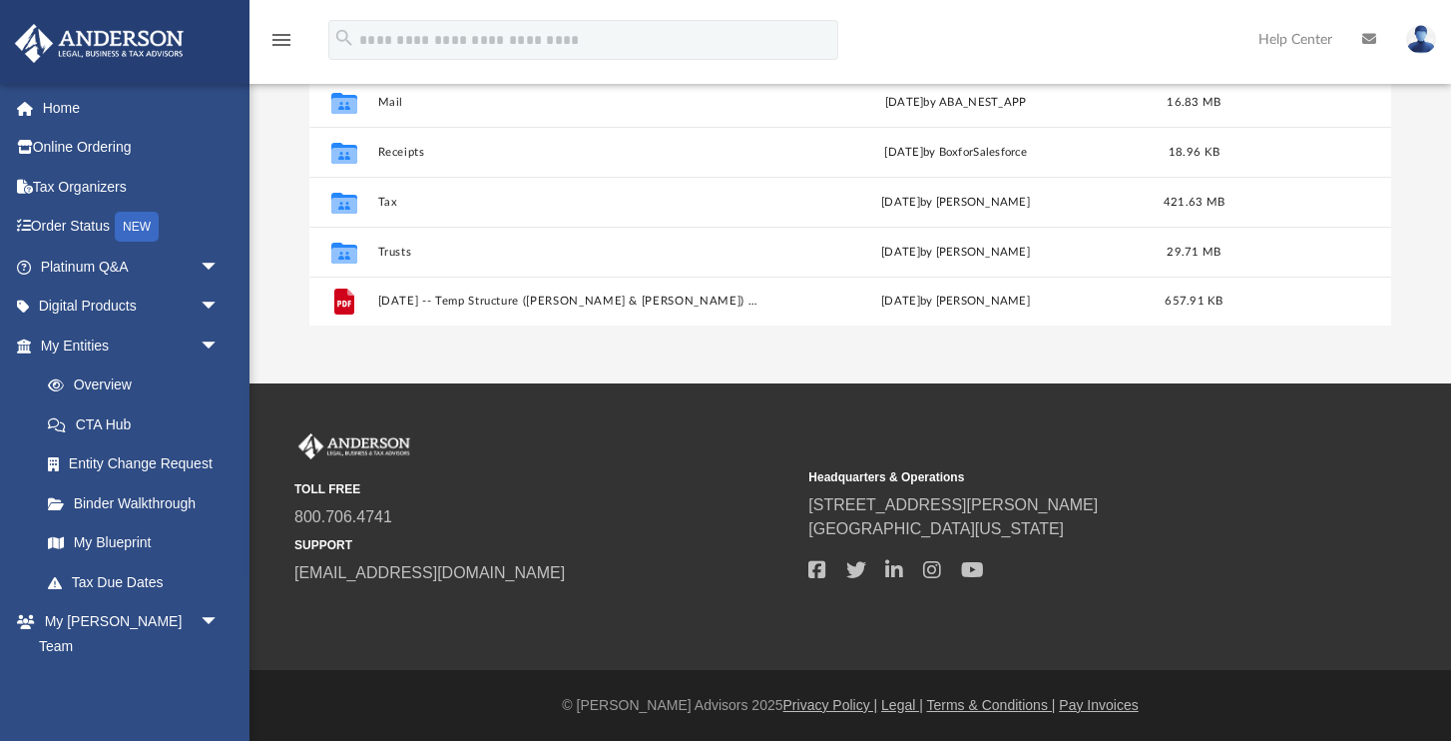
scroll to position [467, 0]
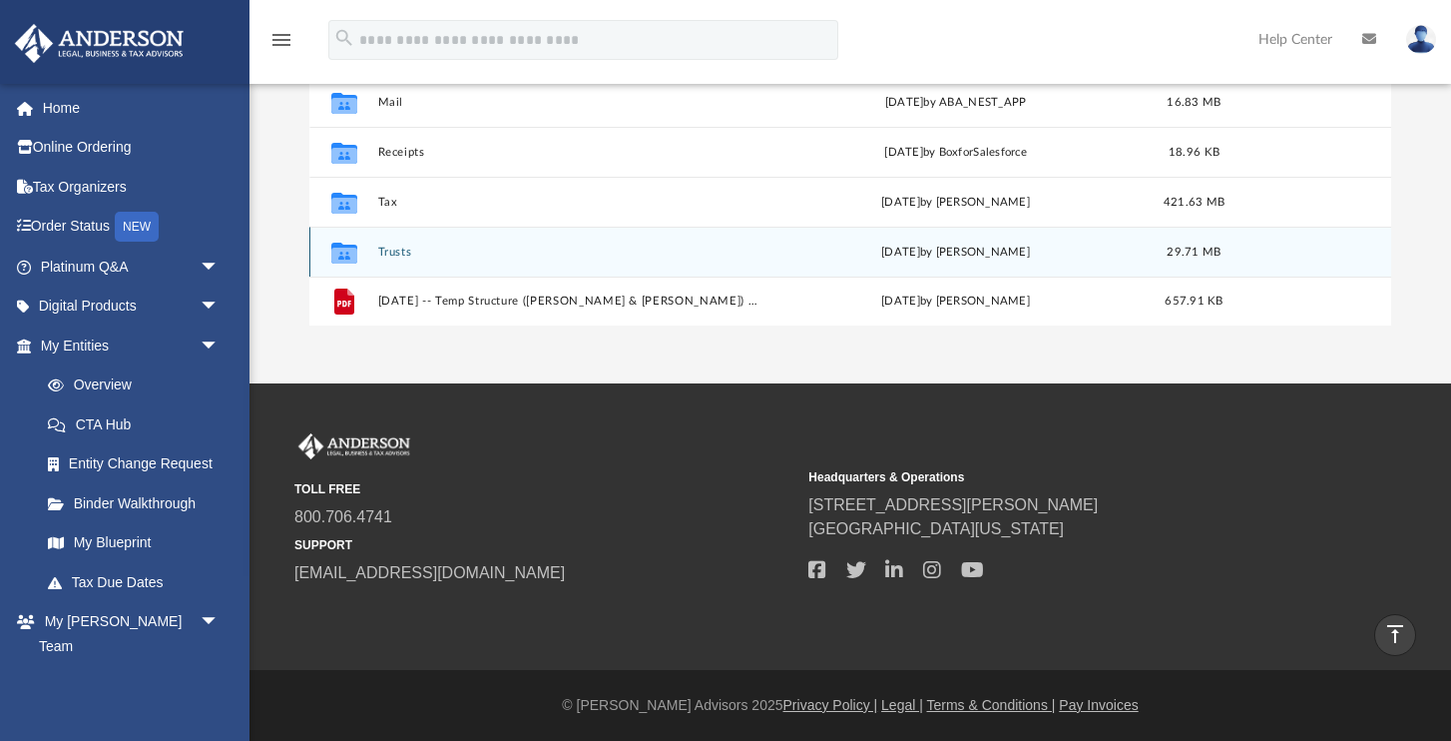
click at [407, 253] on button "Trusts" at bounding box center [567, 252] width 379 height 13
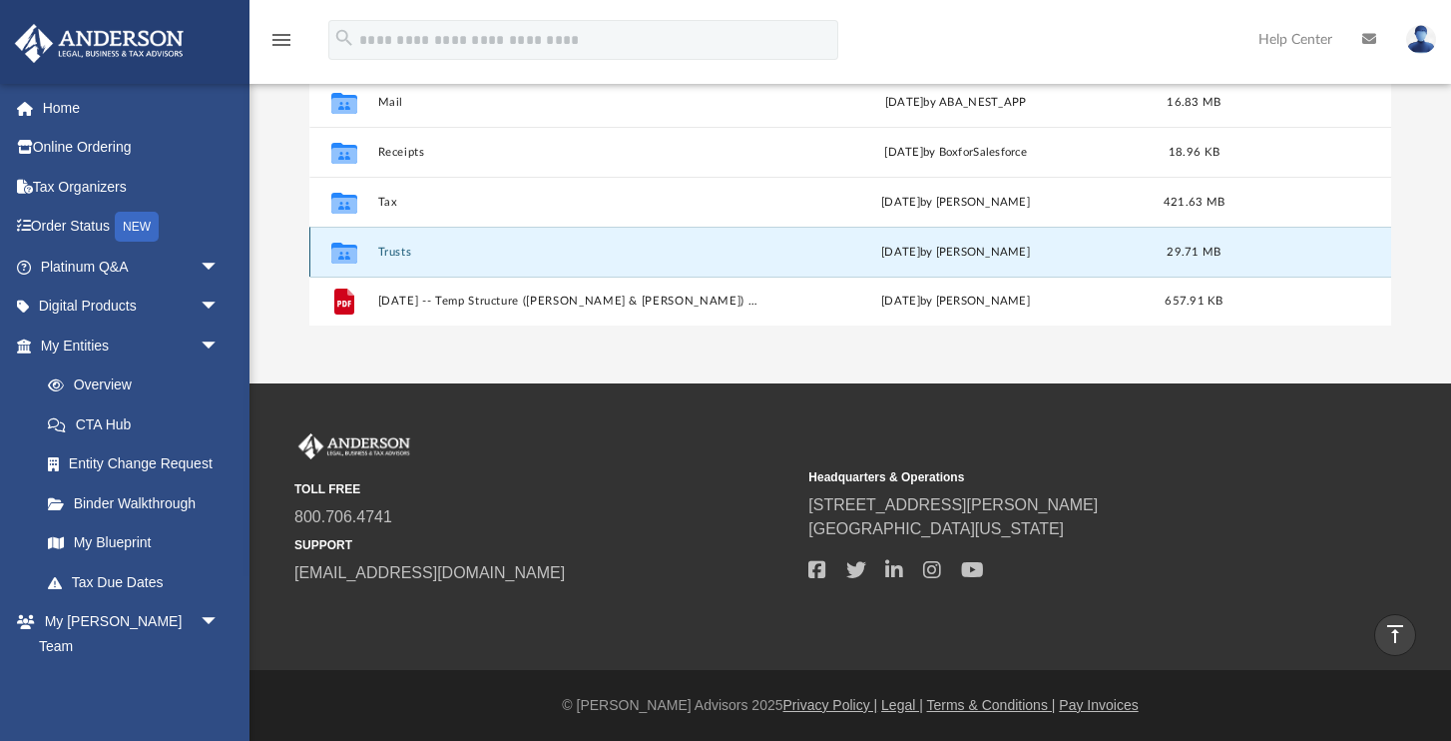
scroll to position [33, 0]
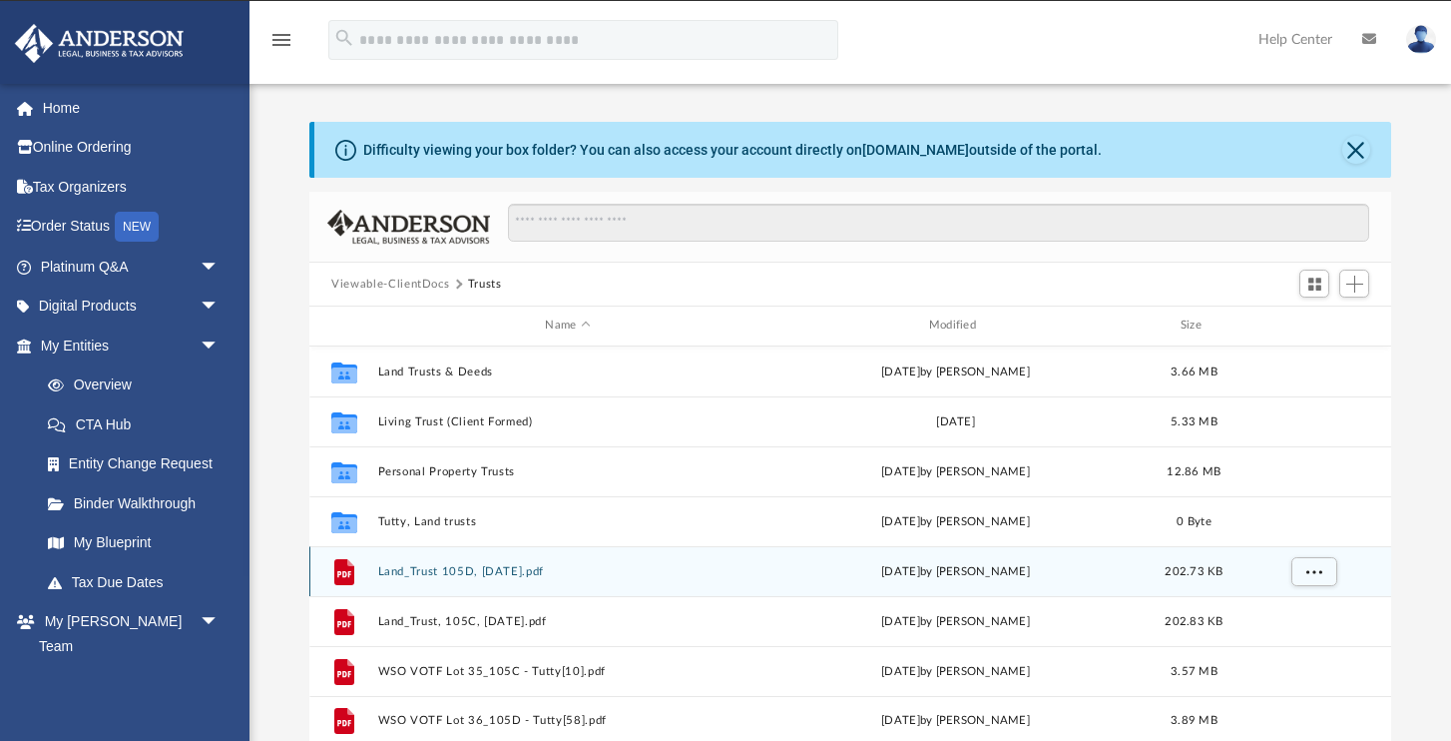
click at [476, 569] on button "Land_Trust 105D, 10-2-25.pdf" at bounding box center [567, 571] width 379 height 13
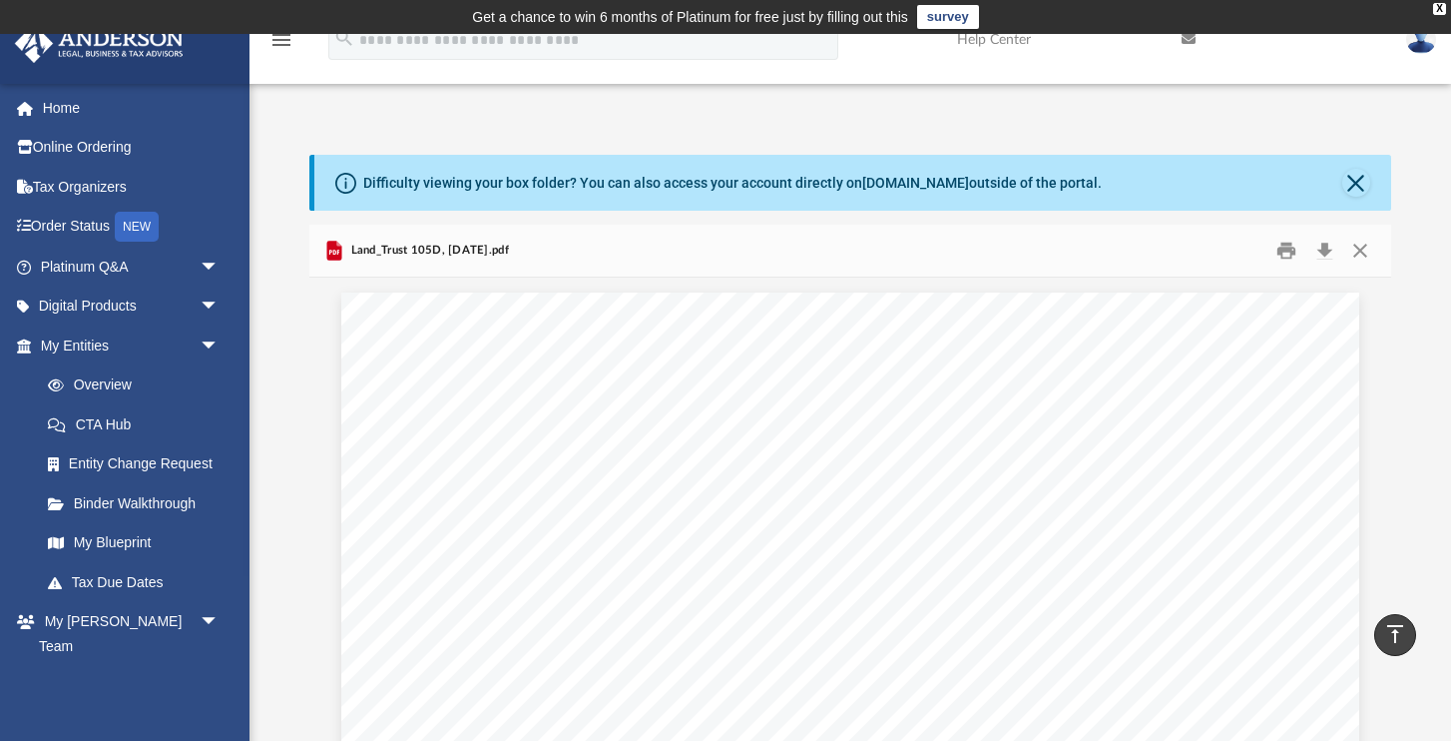
scroll to position [0, 0]
click at [1361, 250] on button "Close" at bounding box center [1360, 251] width 36 height 31
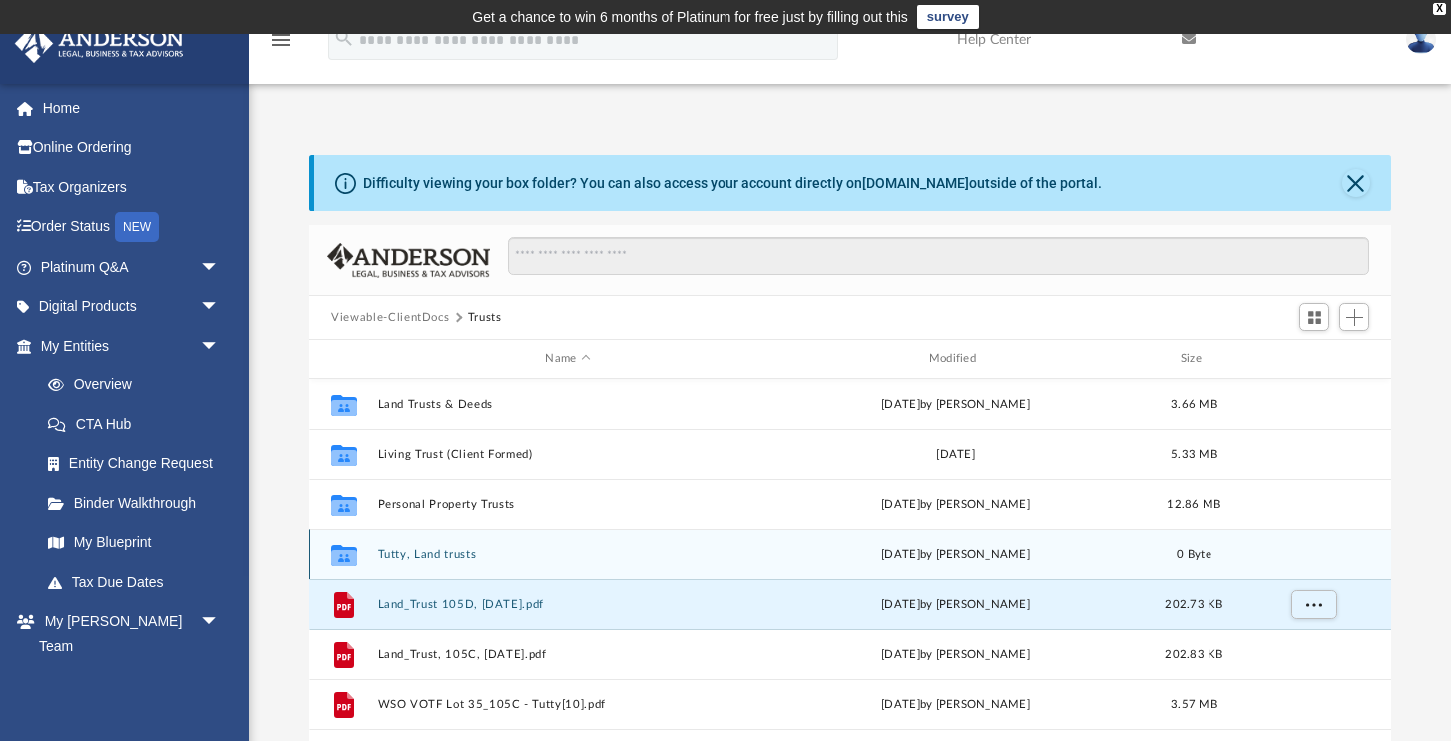
click at [943, 556] on div "today by Matthew Woodson" at bounding box center [956, 554] width 379 height 18
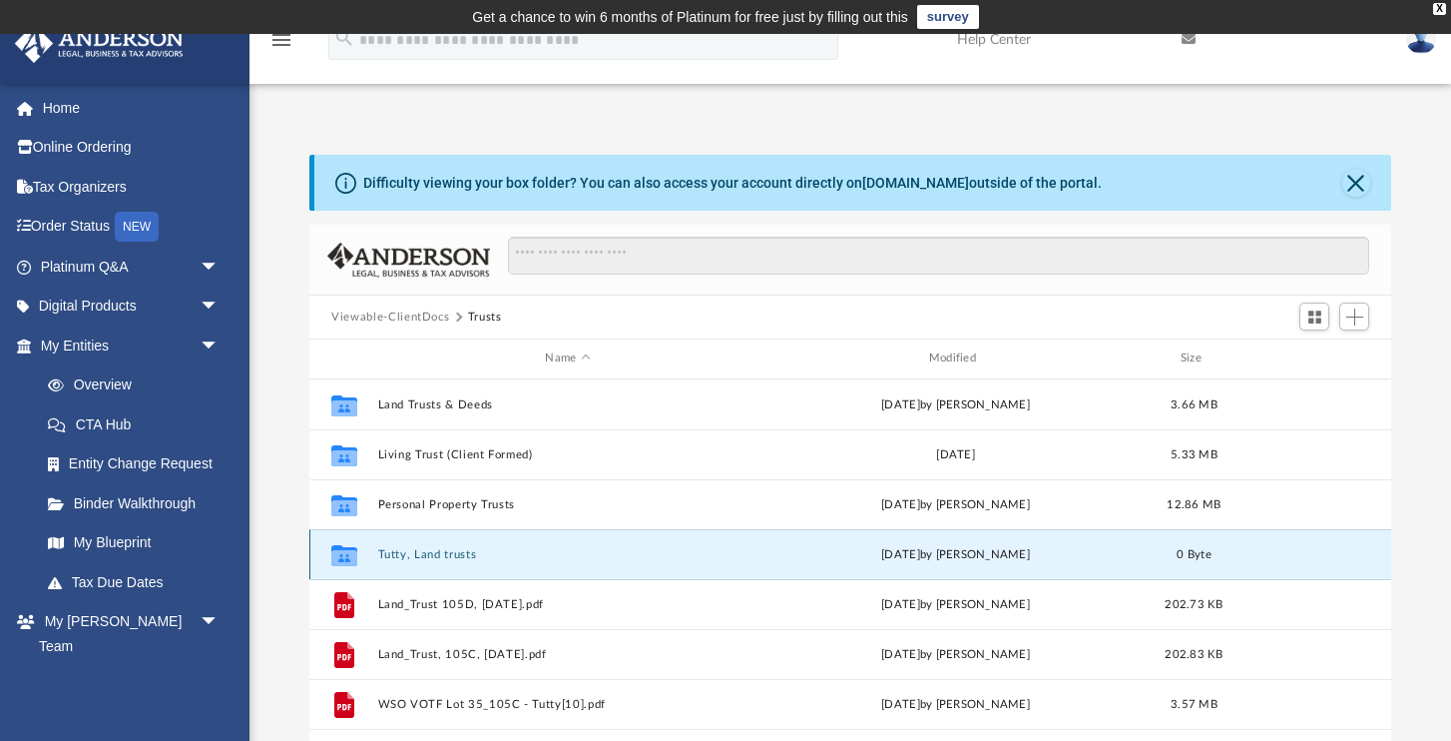
click at [461, 552] on button "Tutty, Land trusts" at bounding box center [567, 554] width 379 height 13
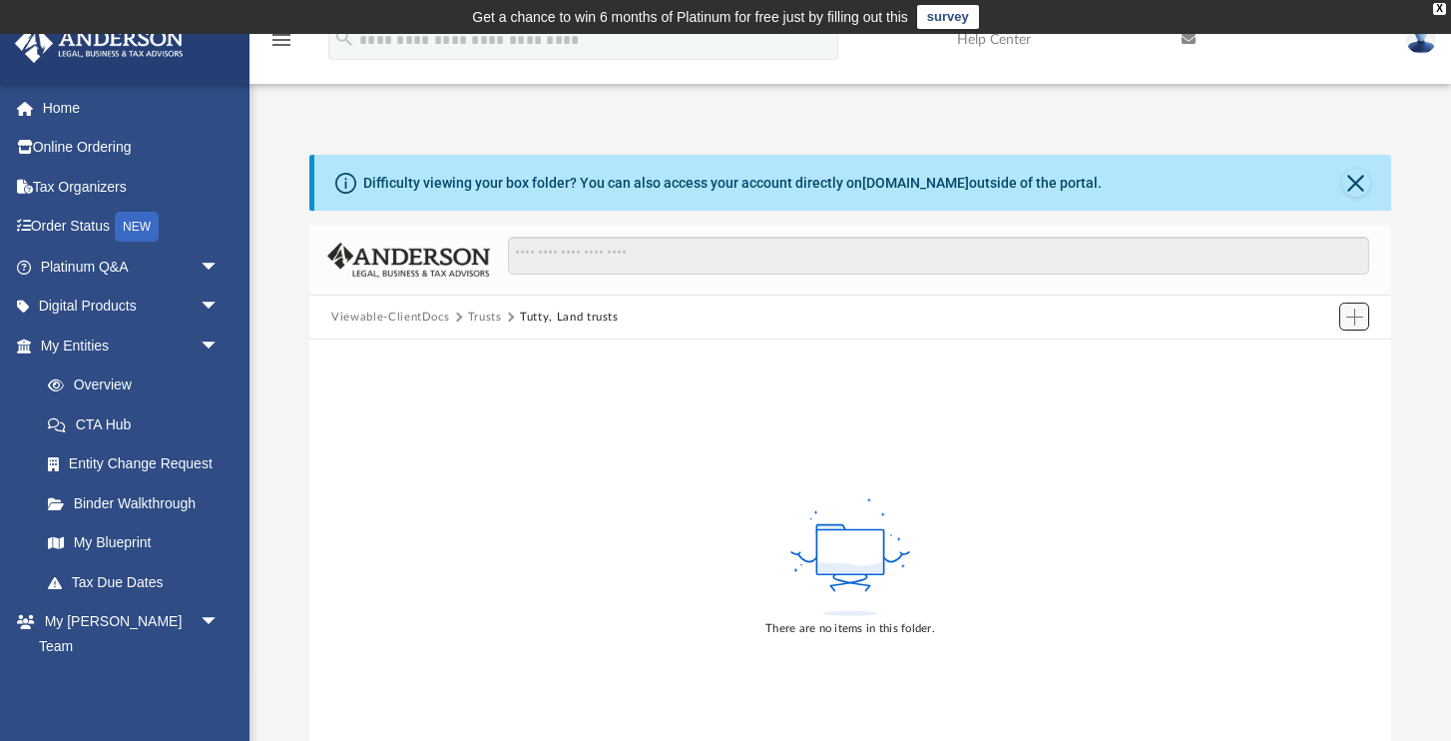
click at [1356, 315] on span "Add" at bounding box center [1355, 316] width 17 height 17
click at [1321, 354] on li "Upload" at bounding box center [1327, 355] width 64 height 21
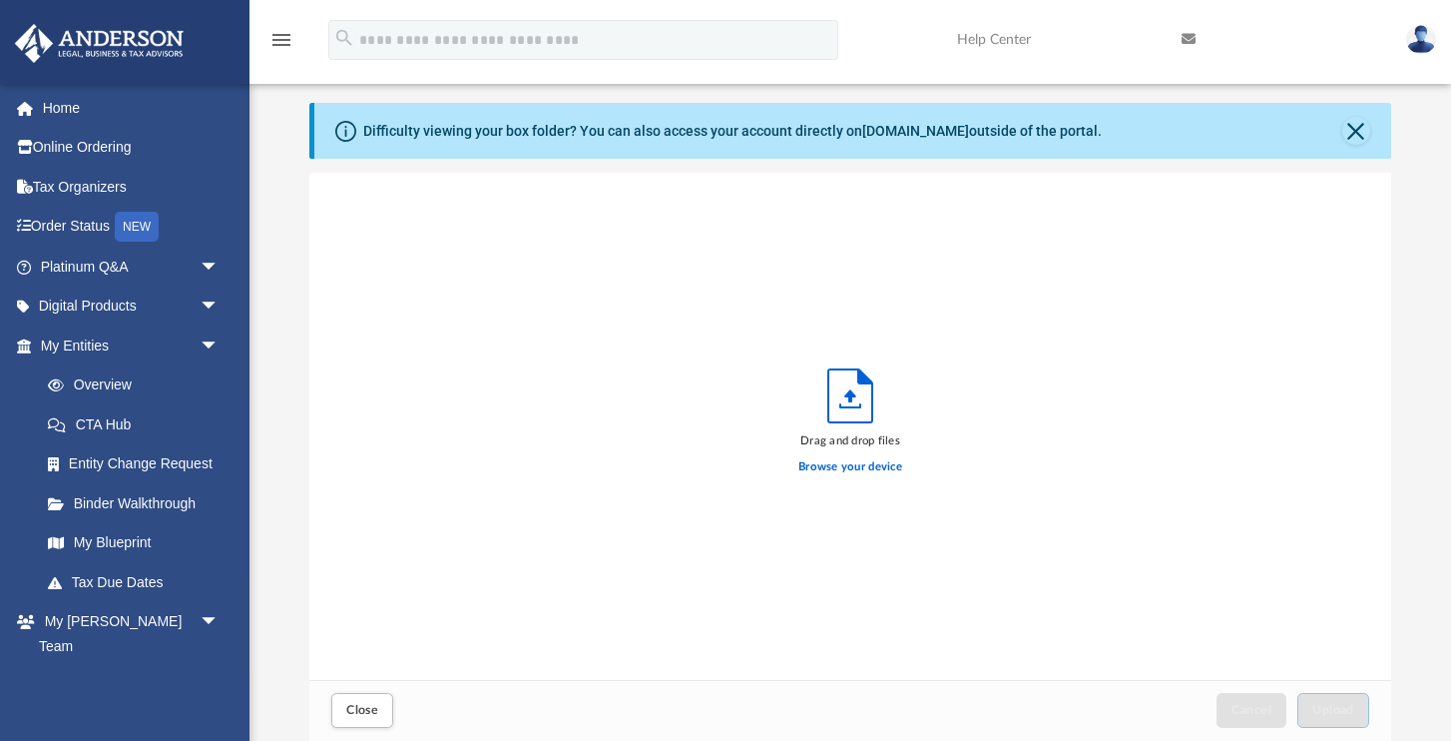
scroll to position [506, 1081]
click at [849, 464] on label "Browse your device" at bounding box center [851, 467] width 104 height 18
click at [0, 0] on input "Browse your device" at bounding box center [0, 0] width 0 height 0
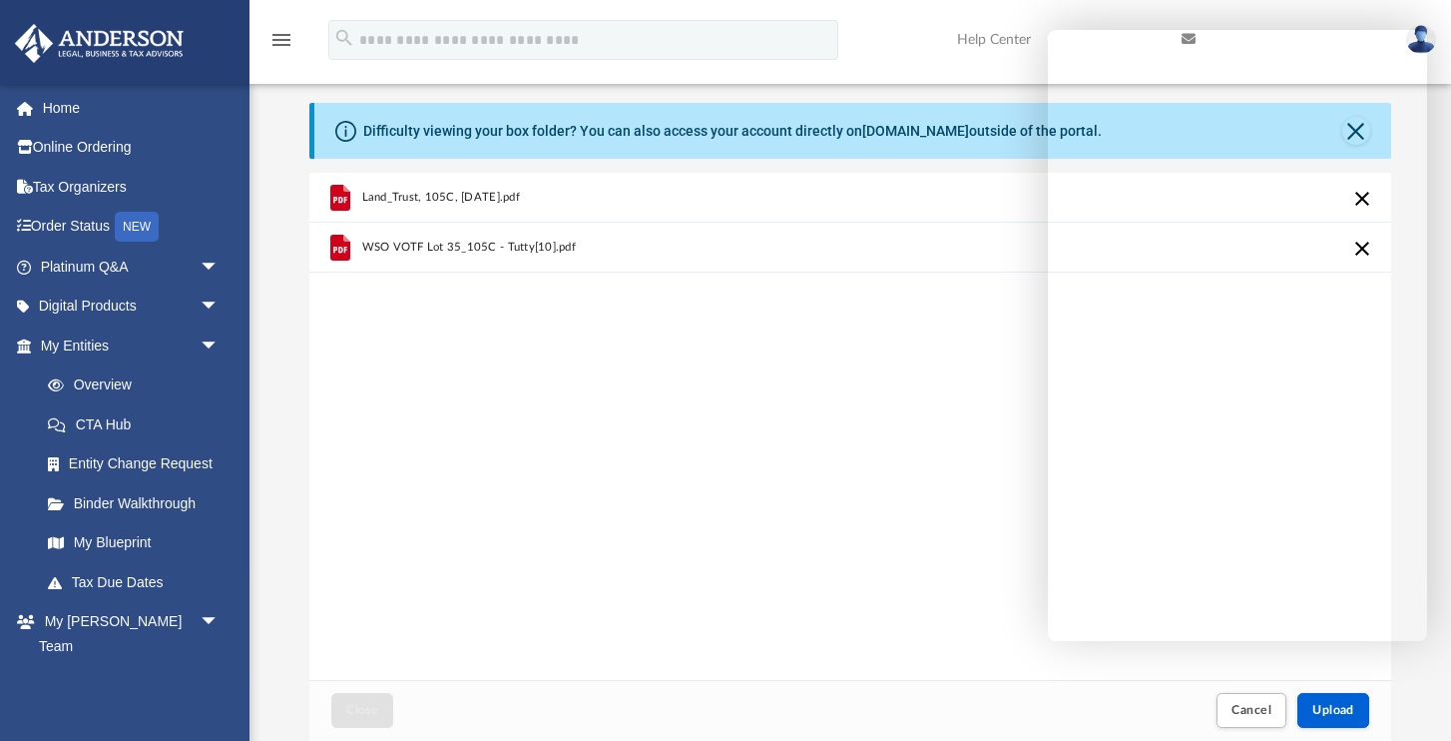
click at [991, 332] on div "Land_Trust, 105C, 10-2-25.pdf WSO VOTF Lot 35_105C - Tutty[10].pdf" at bounding box center [850, 426] width 1082 height 507
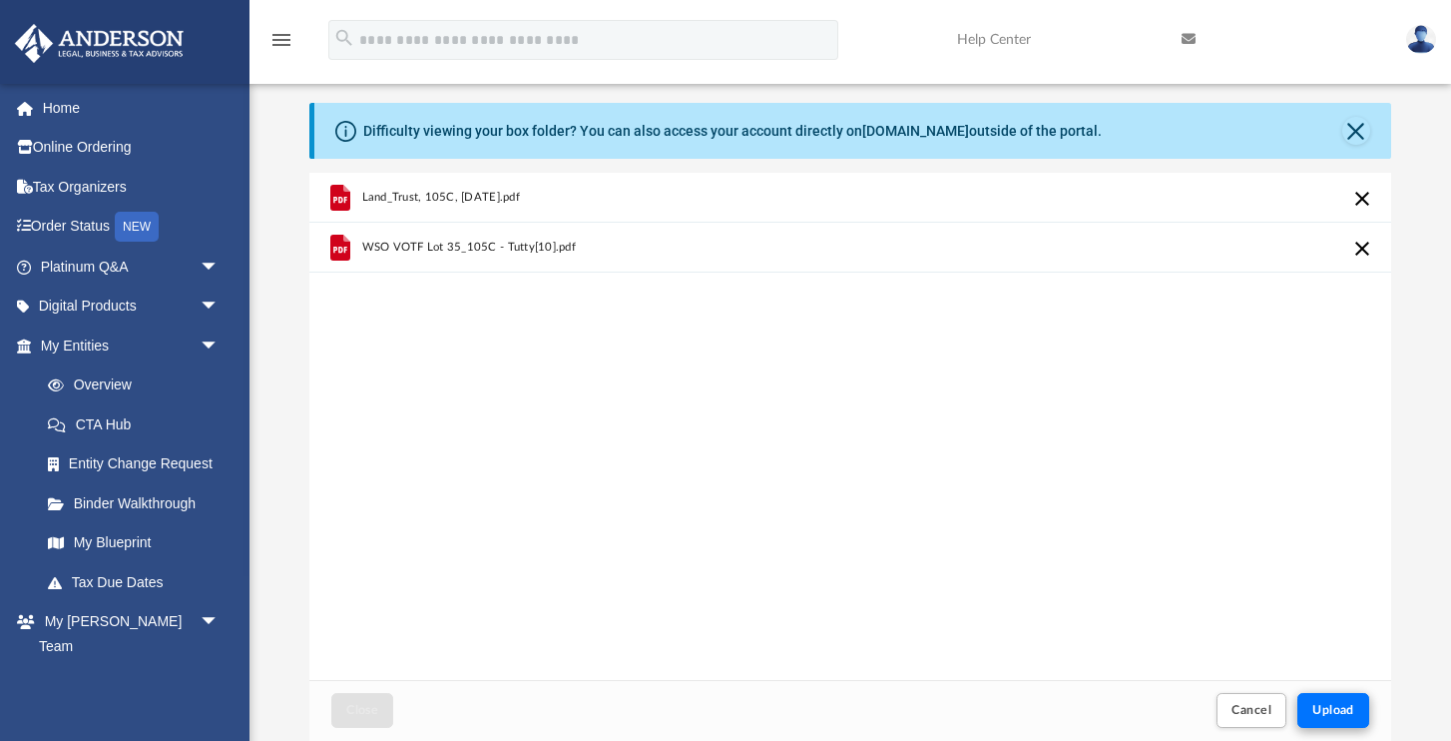
click at [1343, 721] on button "Upload" at bounding box center [1334, 710] width 72 height 35
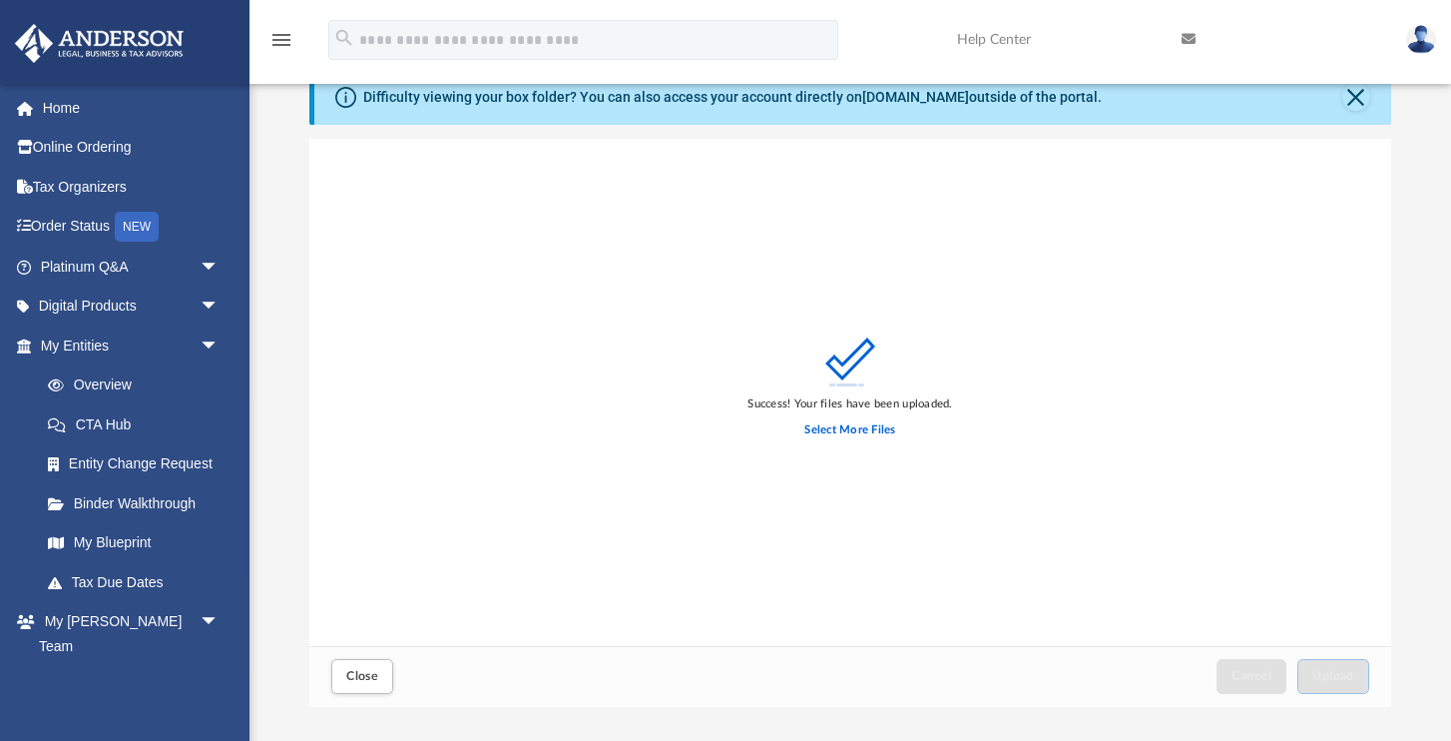
scroll to position [90, 0]
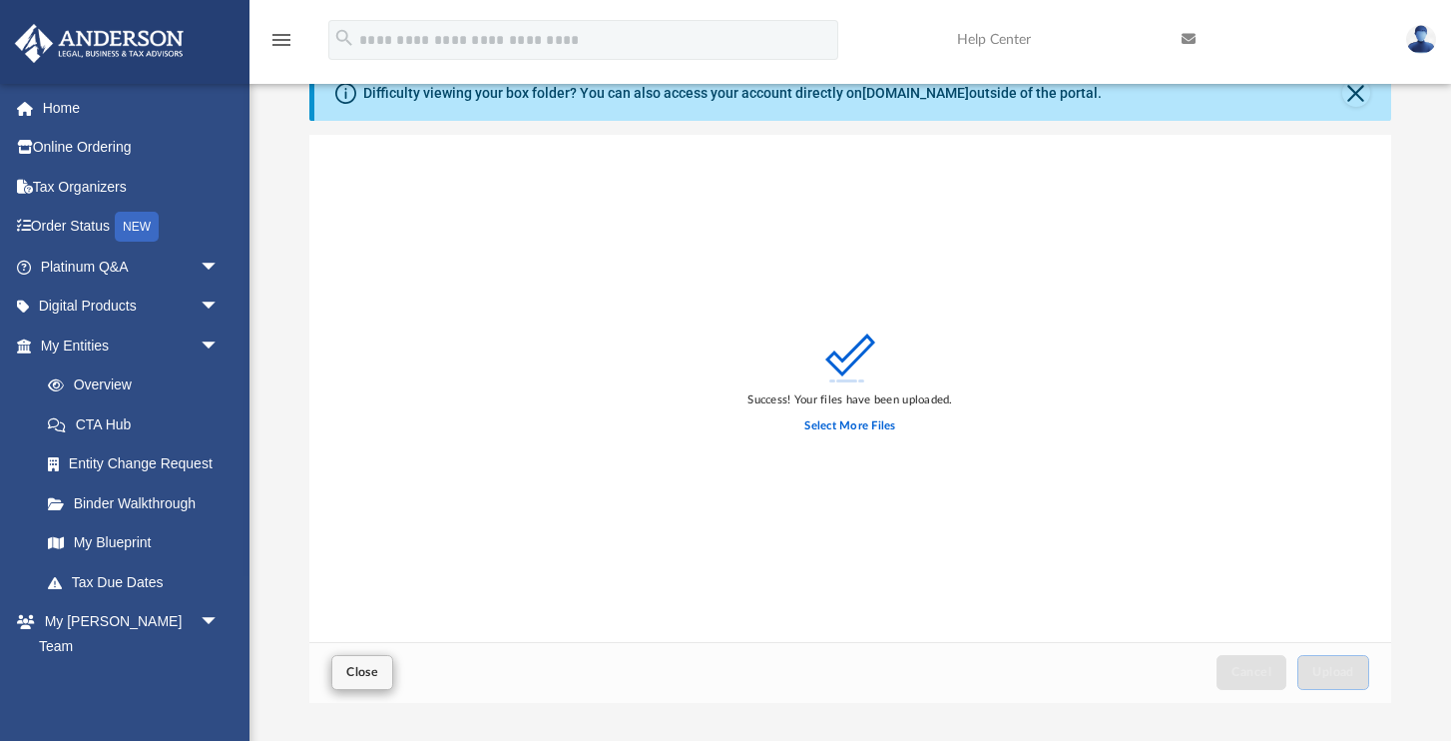
click at [354, 674] on span "Close" at bounding box center [362, 672] width 32 height 12
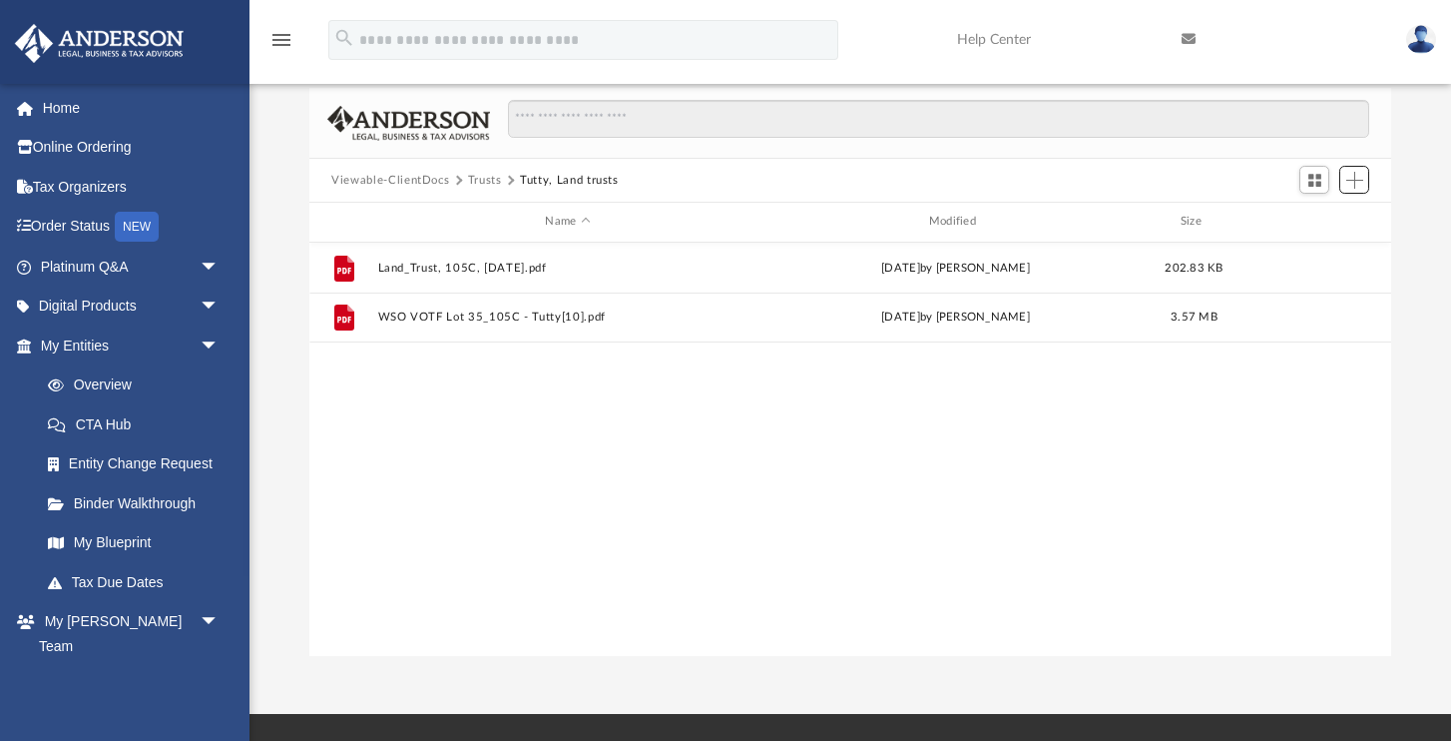
scroll to position [125, 0]
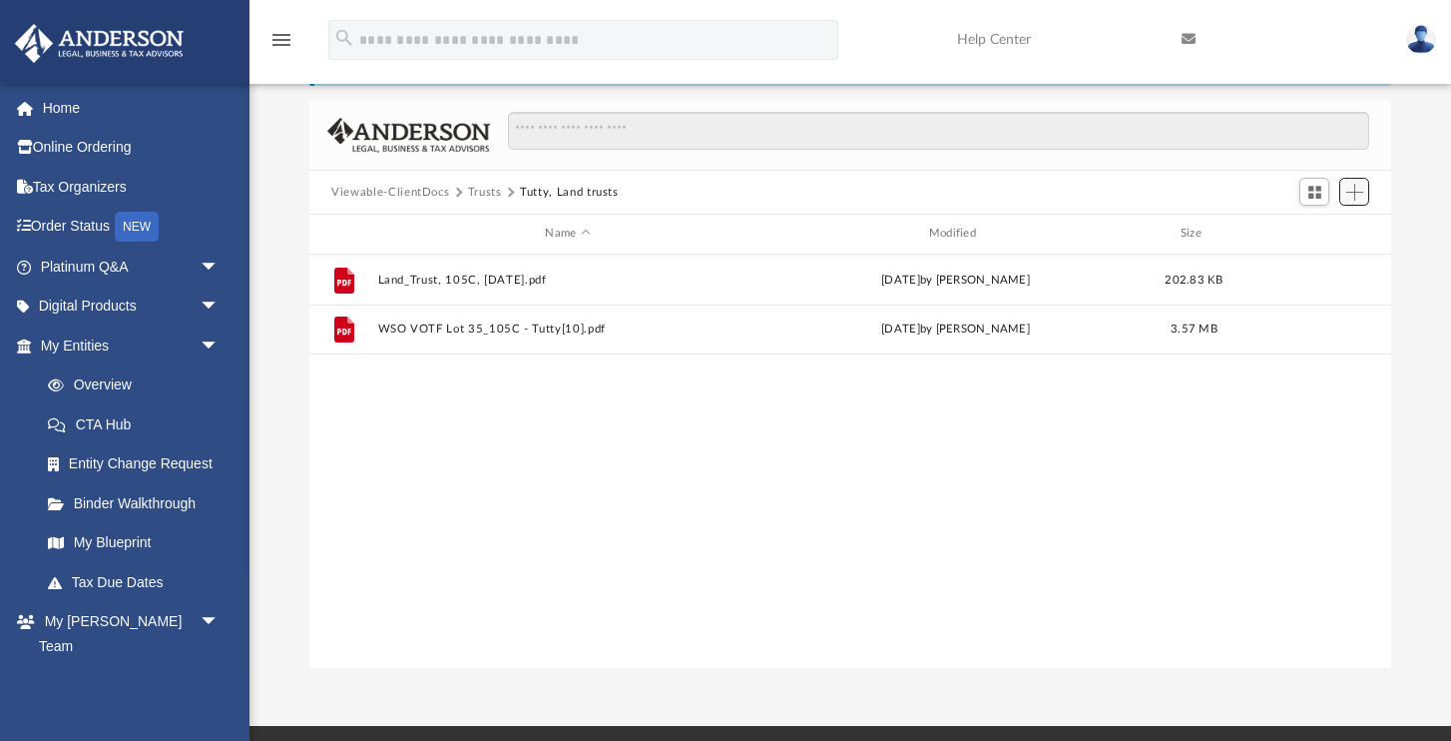
click at [1353, 188] on span "Add" at bounding box center [1355, 192] width 17 height 17
click at [1330, 229] on li "Upload" at bounding box center [1327, 231] width 64 height 21
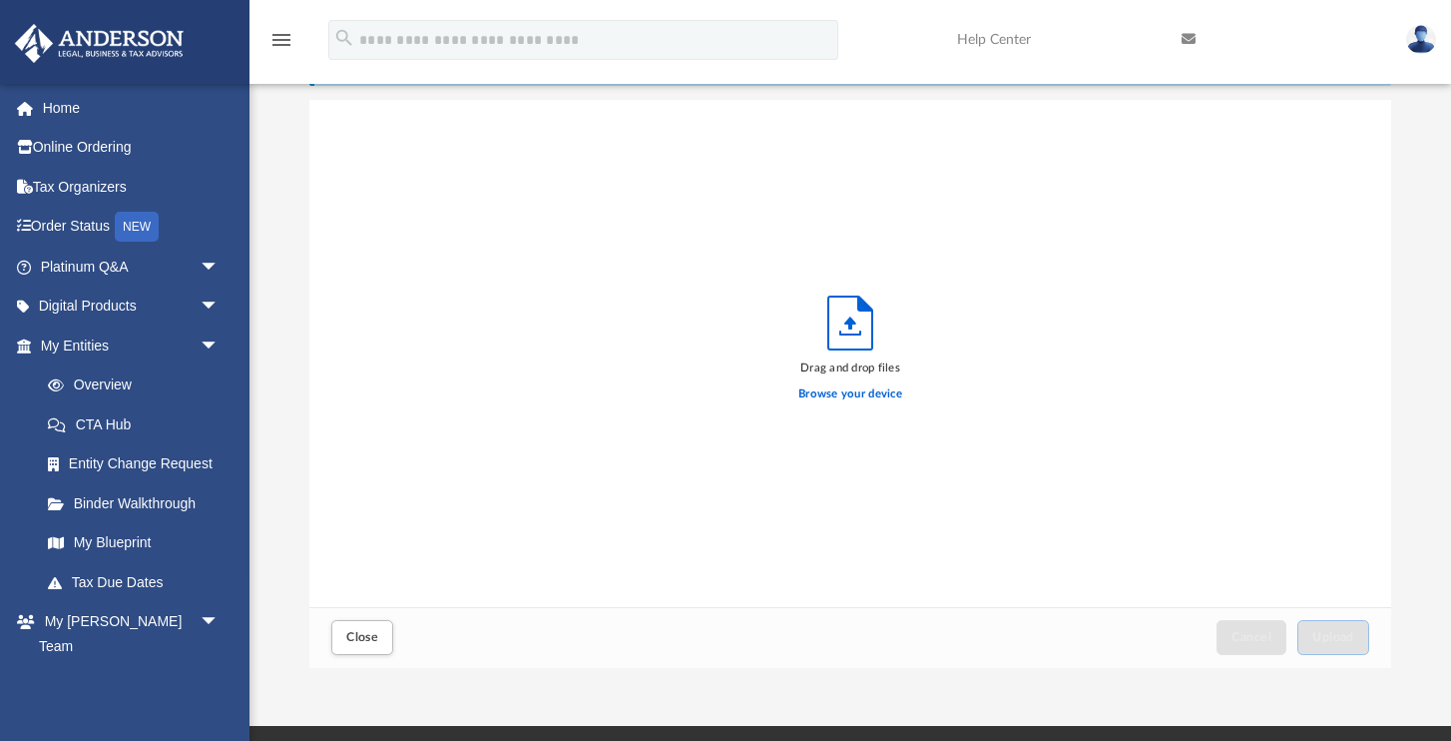
scroll to position [506, 1081]
click at [859, 395] on label "Browse your device" at bounding box center [851, 394] width 104 height 18
click at [0, 0] on input "Browse your device" at bounding box center [0, 0] width 0 height 0
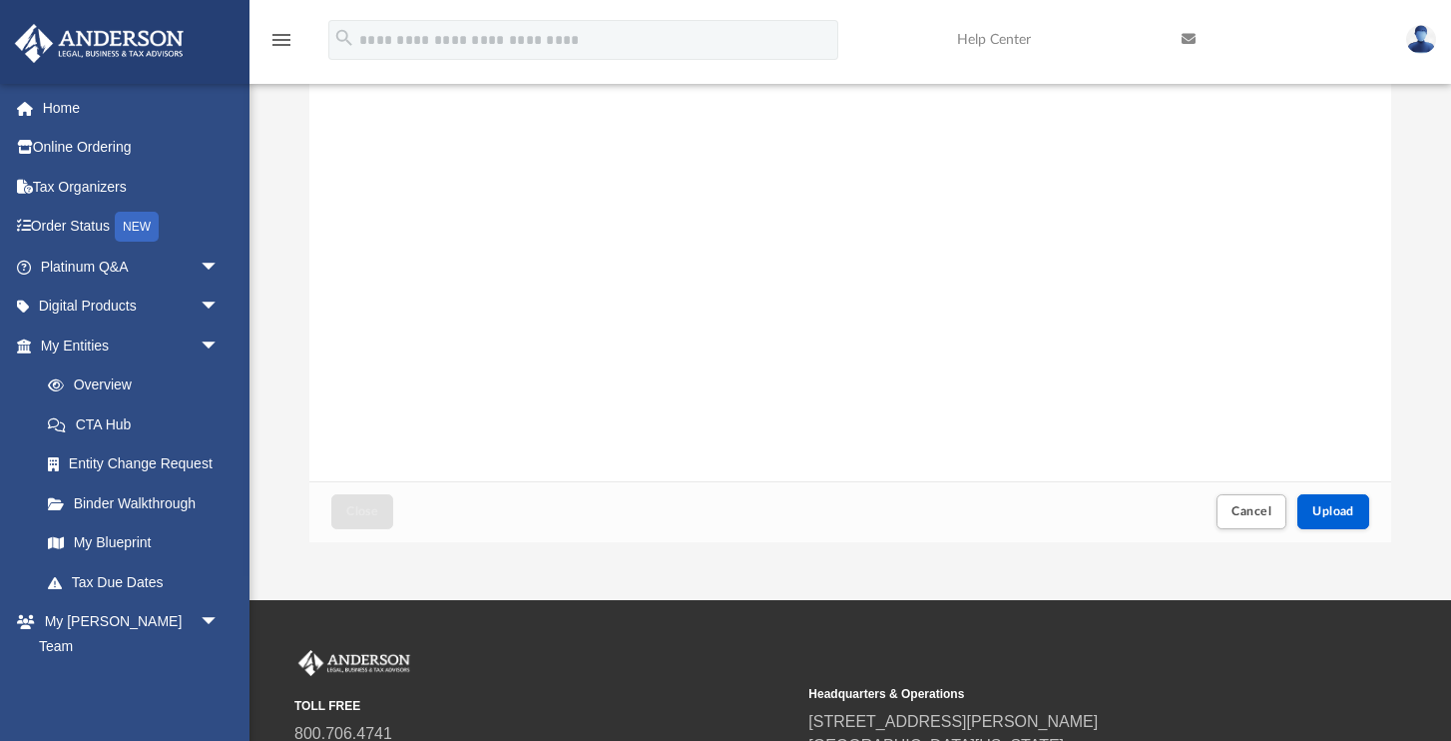
scroll to position [269, 0]
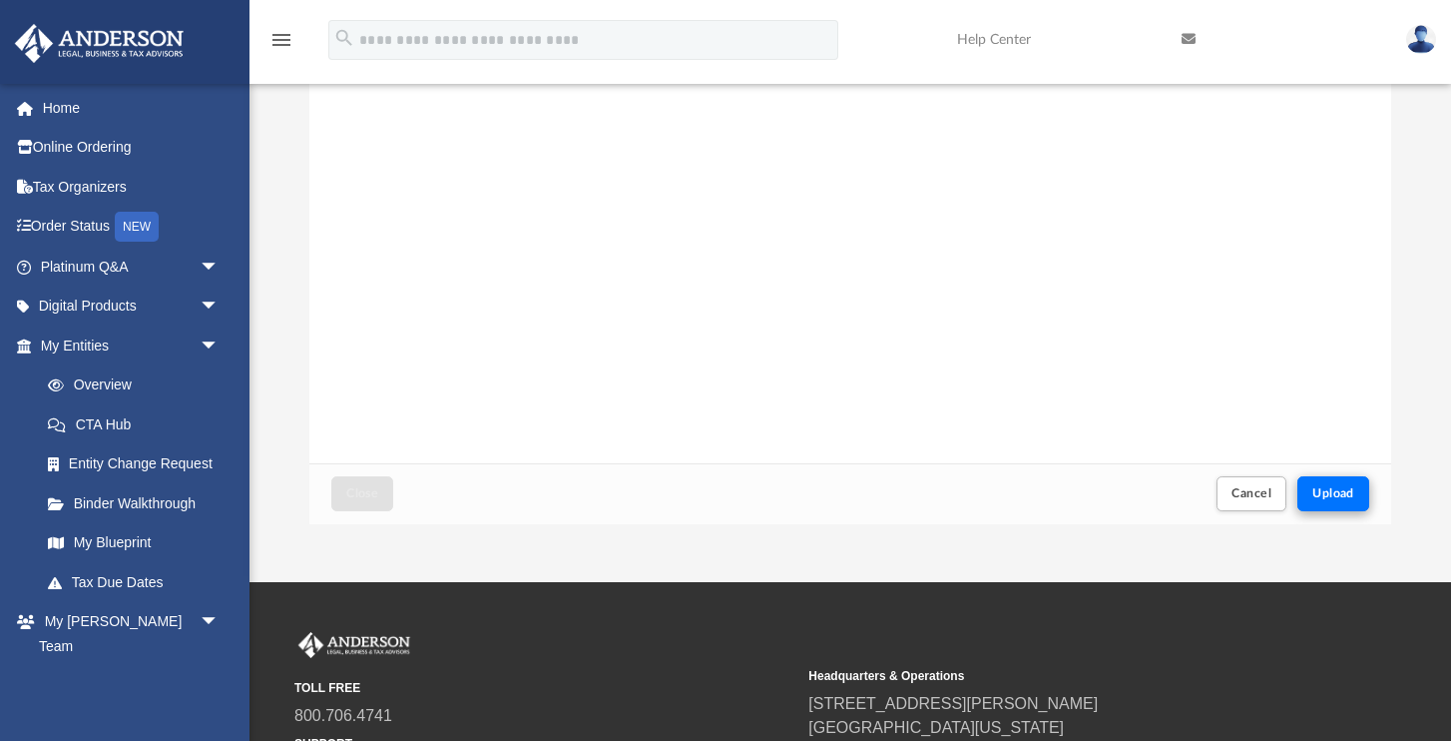
click at [1326, 484] on button "Upload" at bounding box center [1334, 493] width 72 height 35
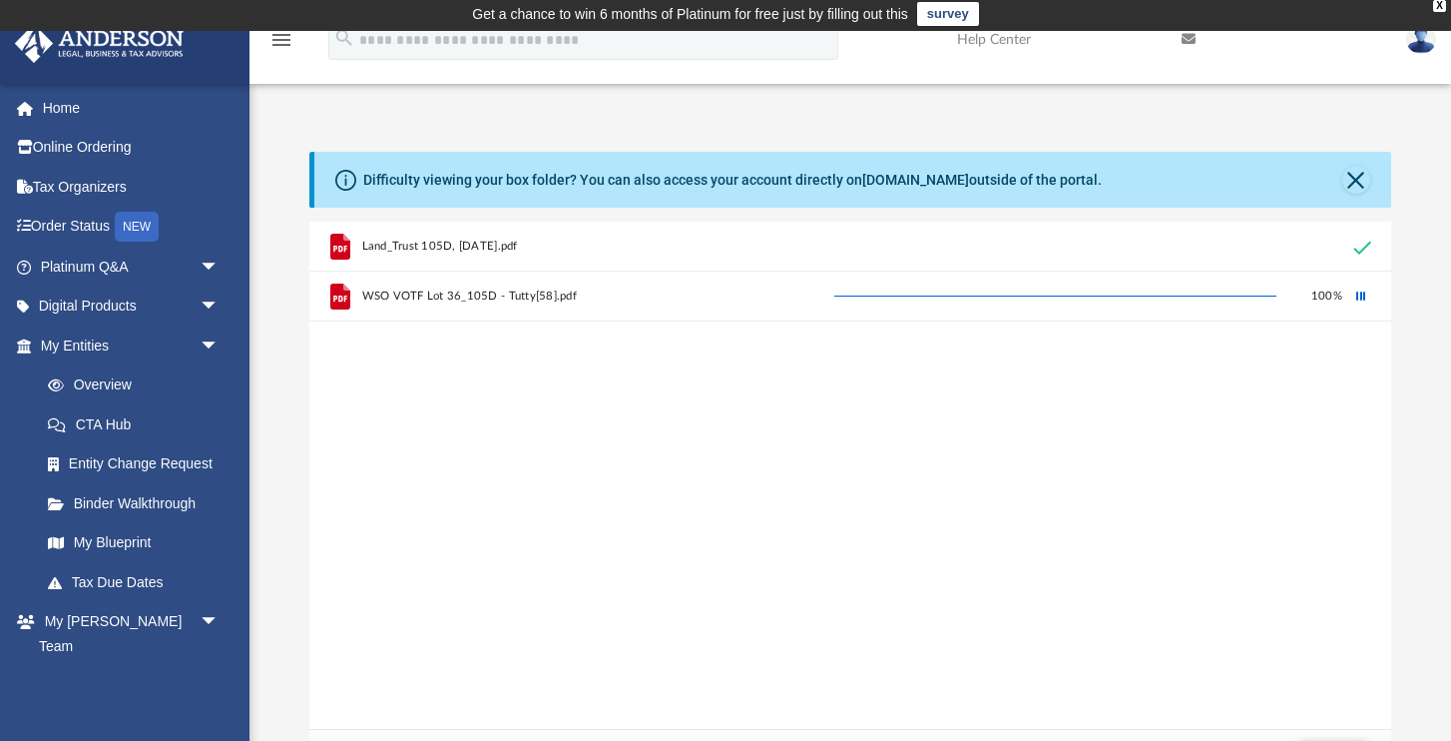
scroll to position [0, 0]
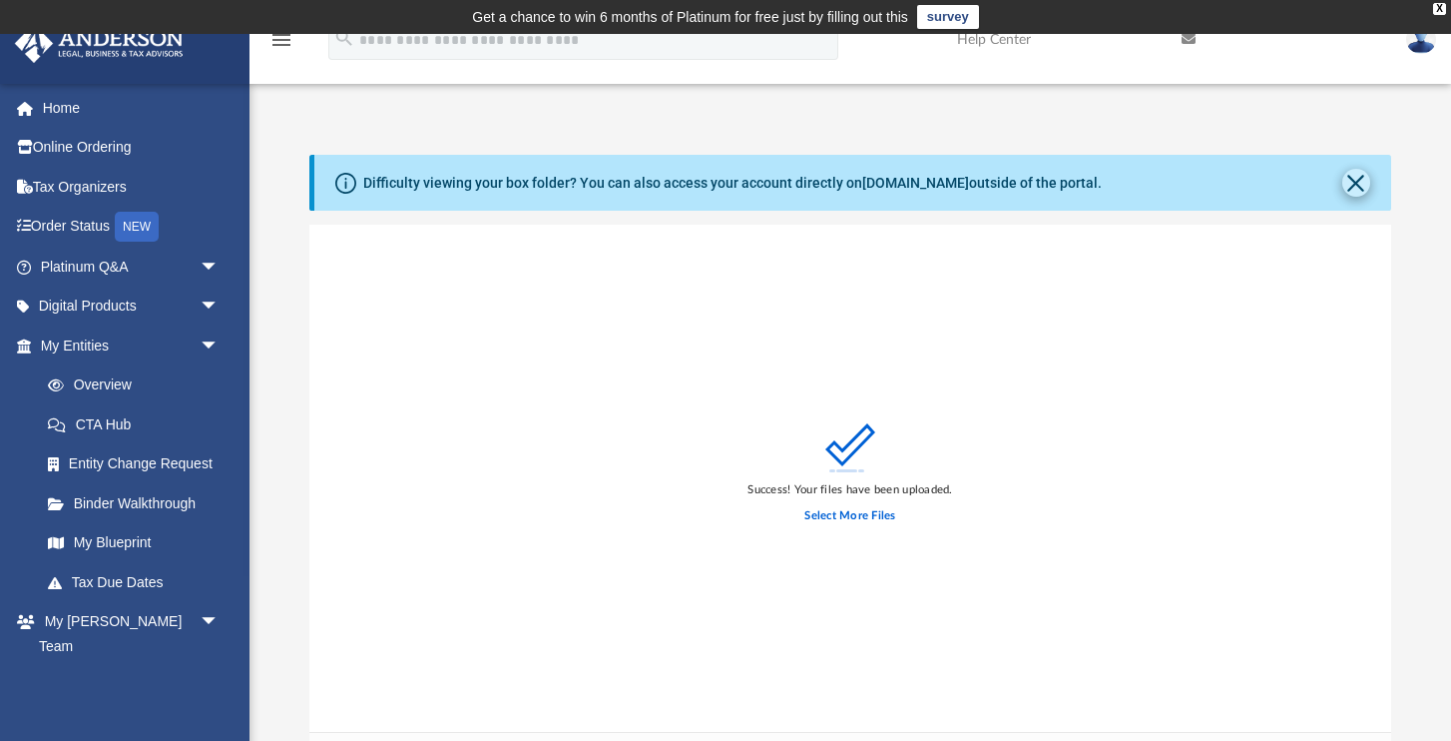
click at [1356, 183] on button "Close" at bounding box center [1357, 183] width 28 height 28
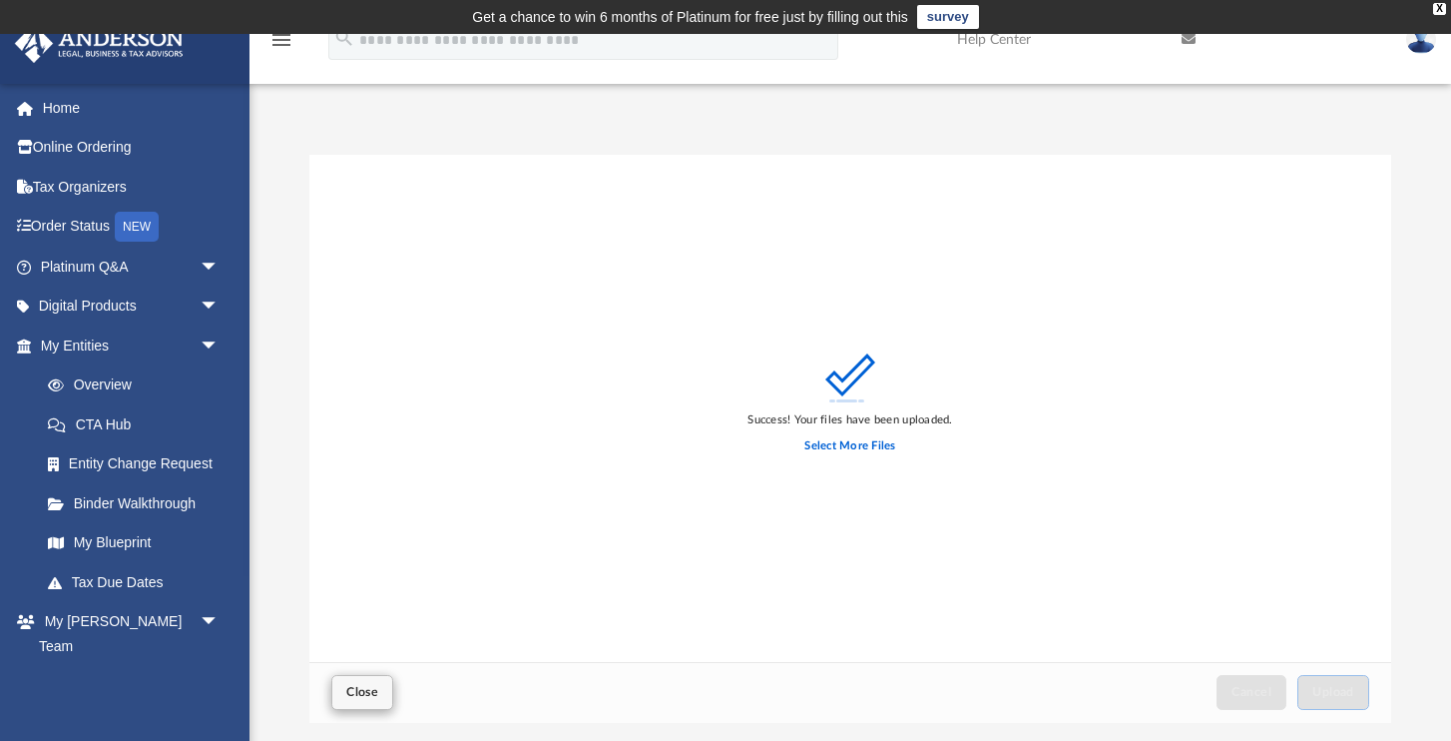
click at [365, 691] on span "Close" at bounding box center [362, 692] width 32 height 12
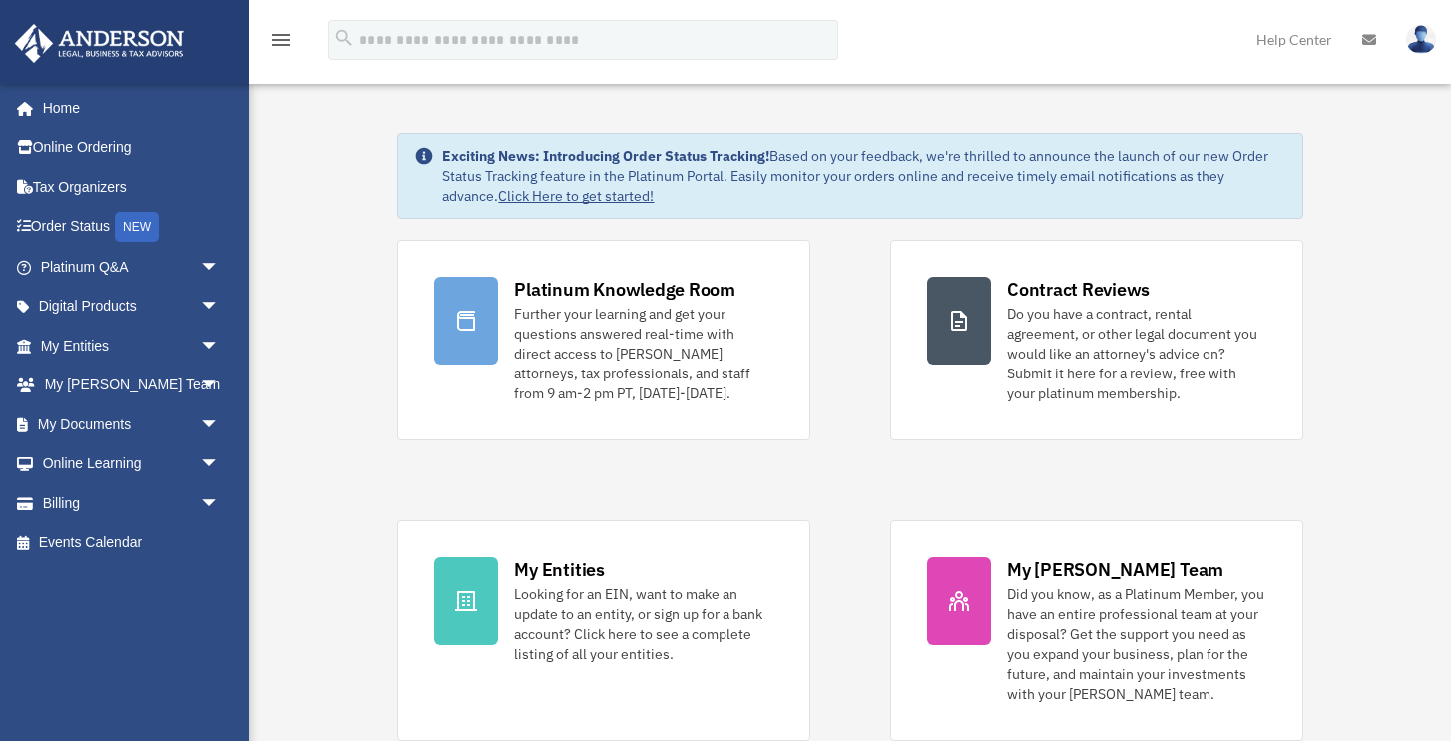
scroll to position [2, 0]
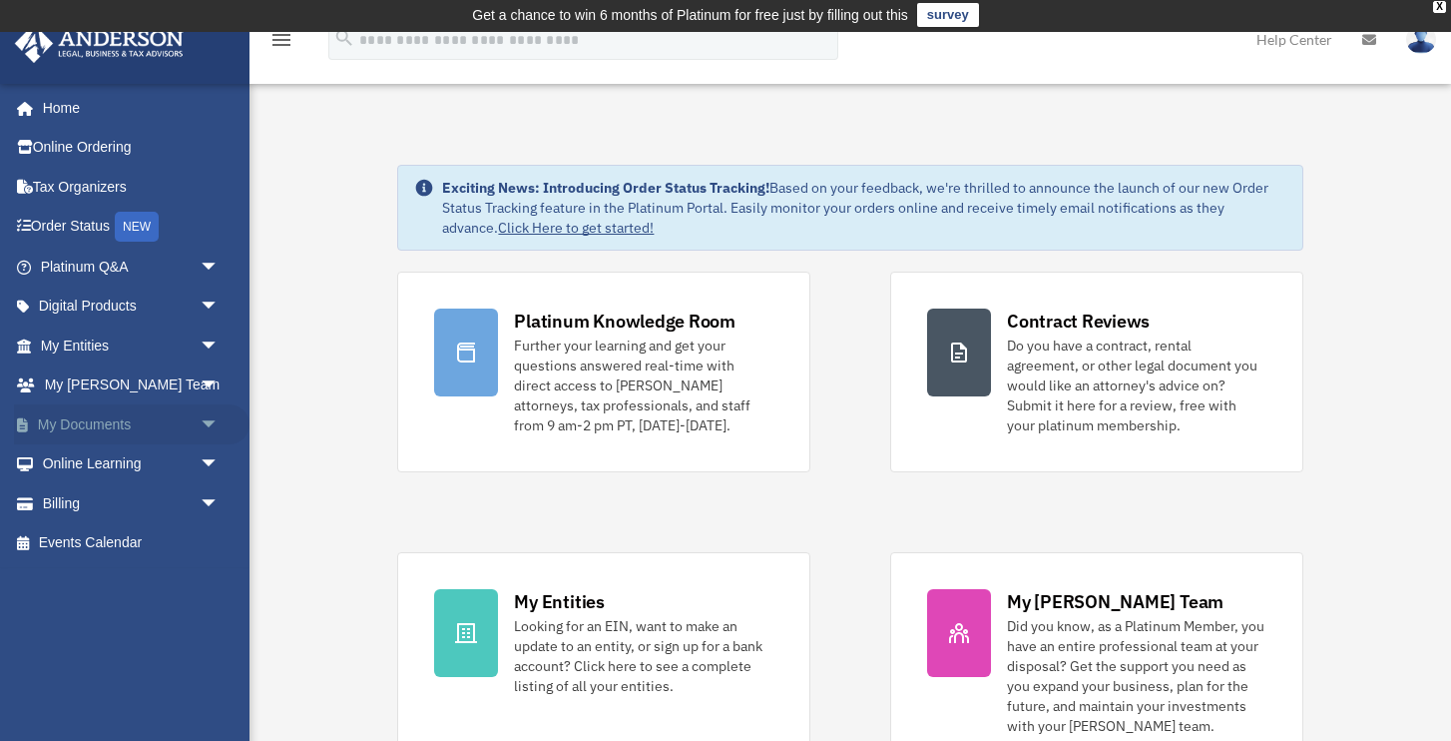
click at [142, 421] on link "My Documents arrow_drop_down" at bounding box center [132, 424] width 236 height 40
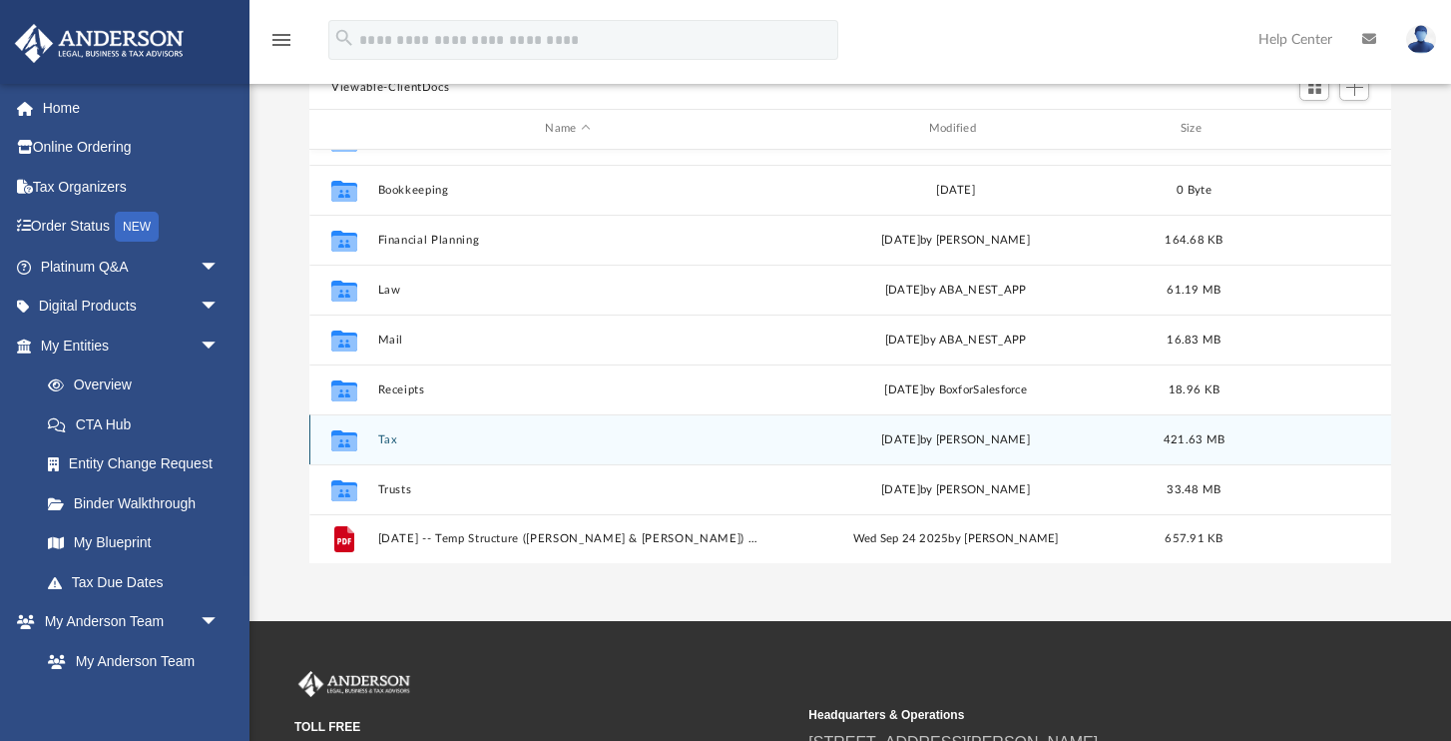
scroll to position [231, 0]
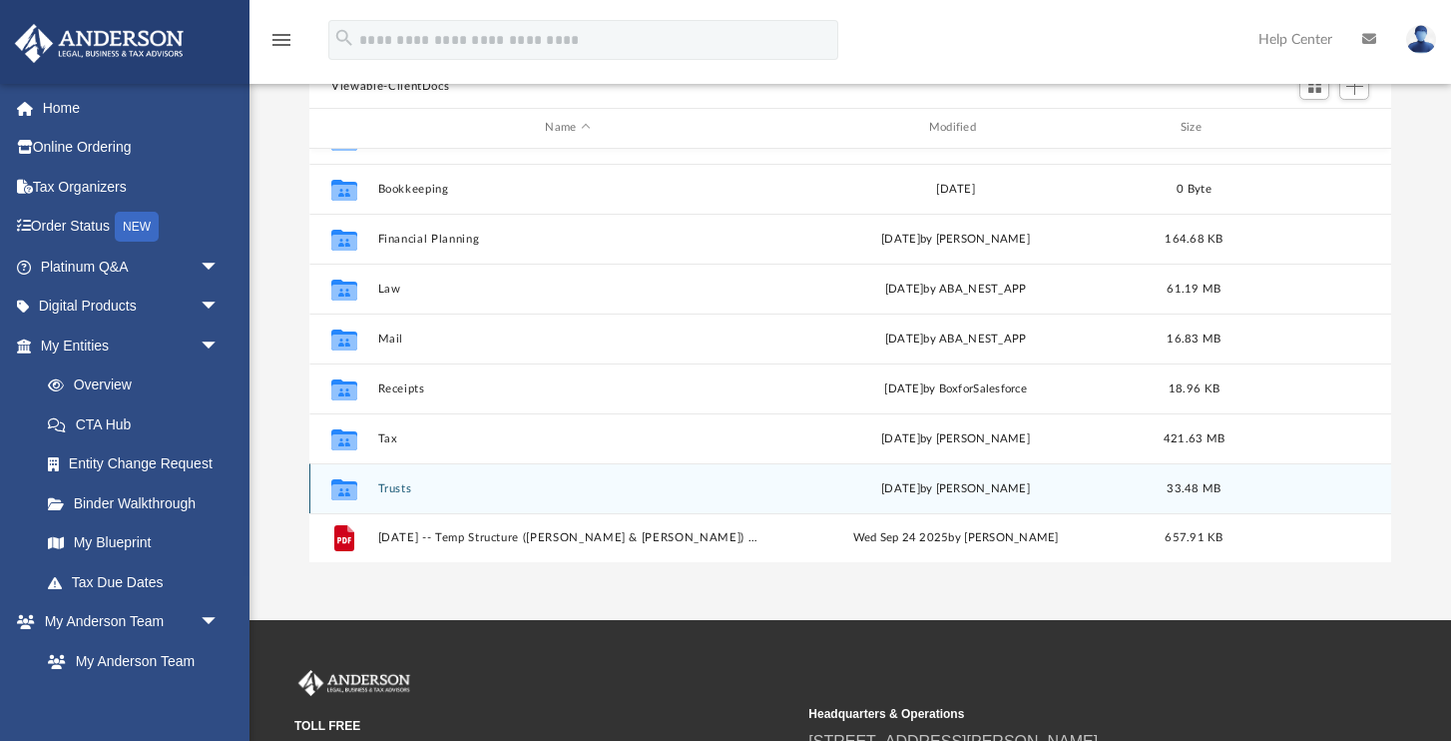
click at [402, 488] on button "Trusts" at bounding box center [567, 488] width 379 height 13
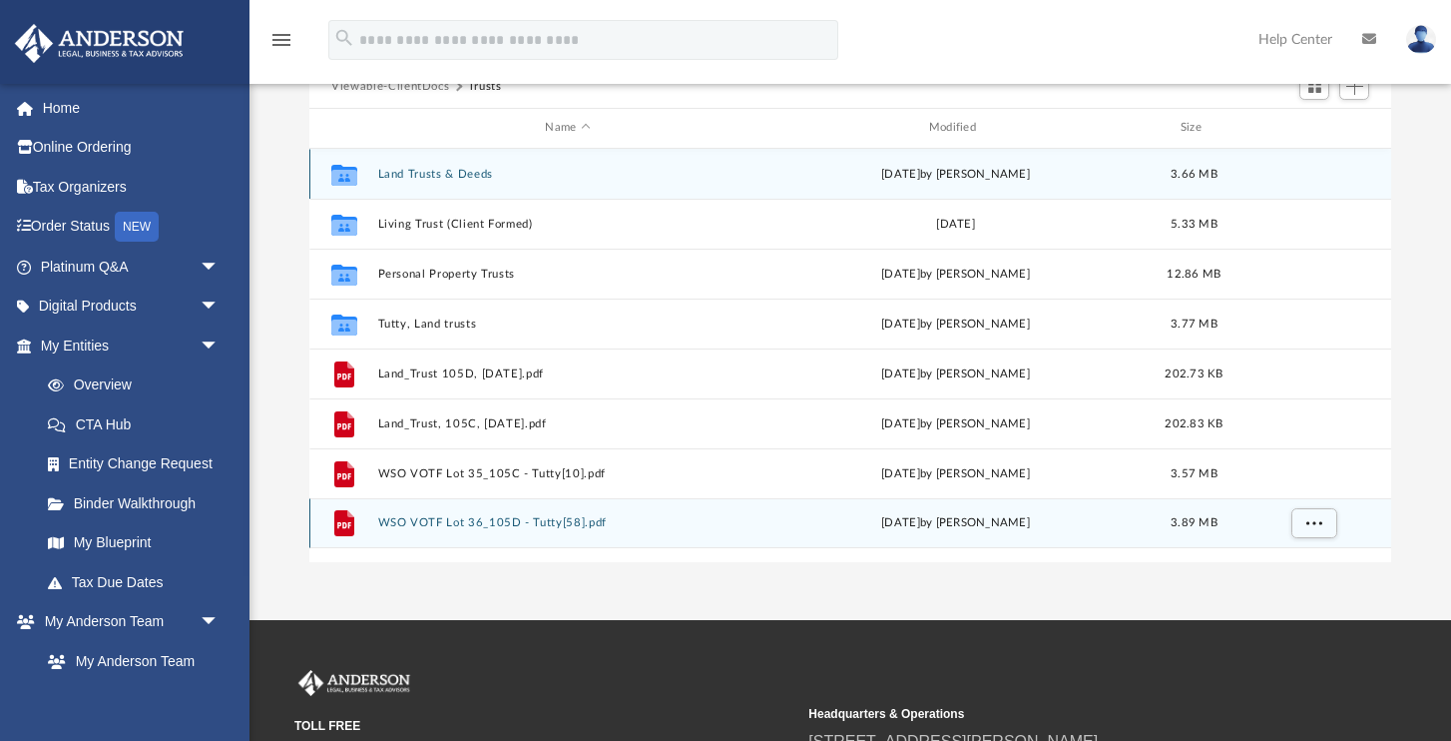
scroll to position [0, 0]
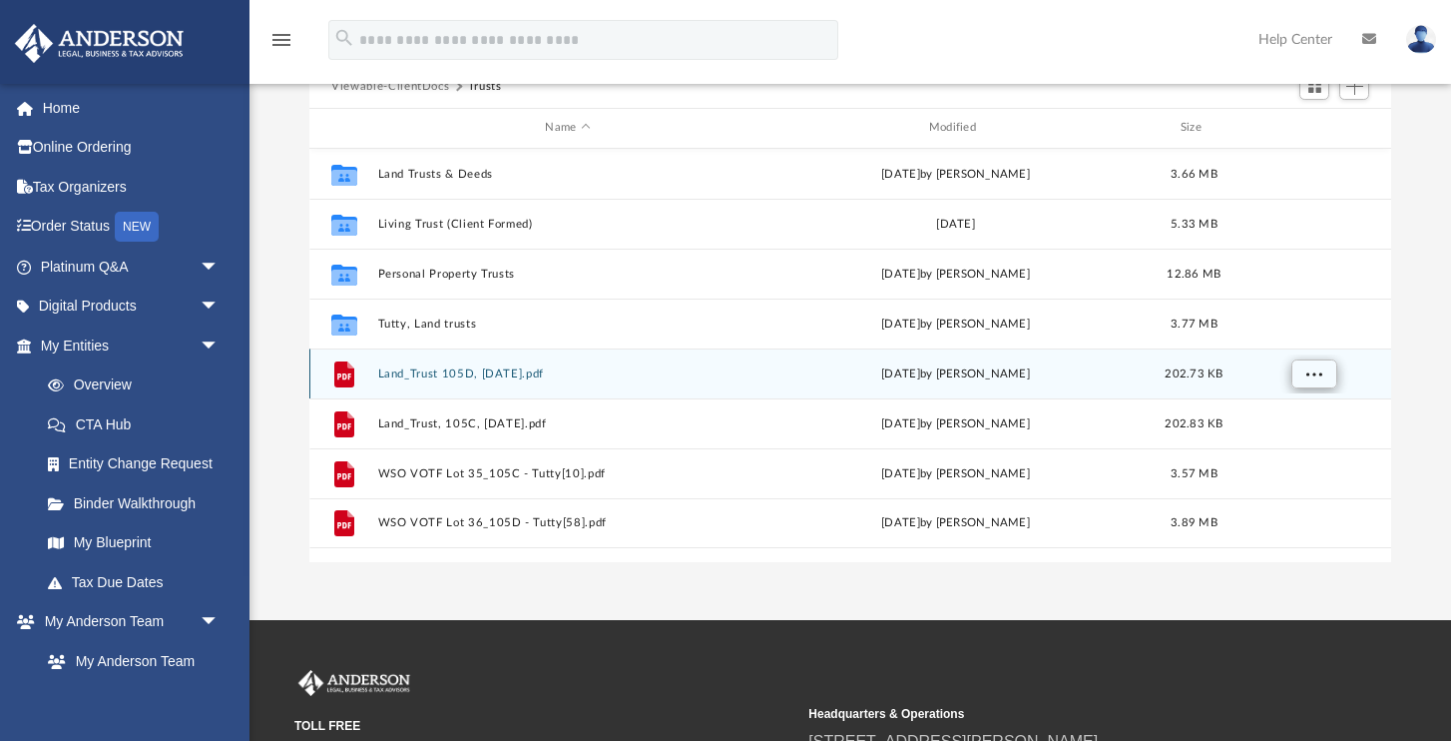
click at [1319, 373] on span "More options" at bounding box center [1315, 372] width 16 height 11
click at [1388, 376] on div "File Land_Trust 105D, [DATE].pdf [DATE] by [PERSON_NAME] 202.73 KB" at bounding box center [850, 373] width 1082 height 50
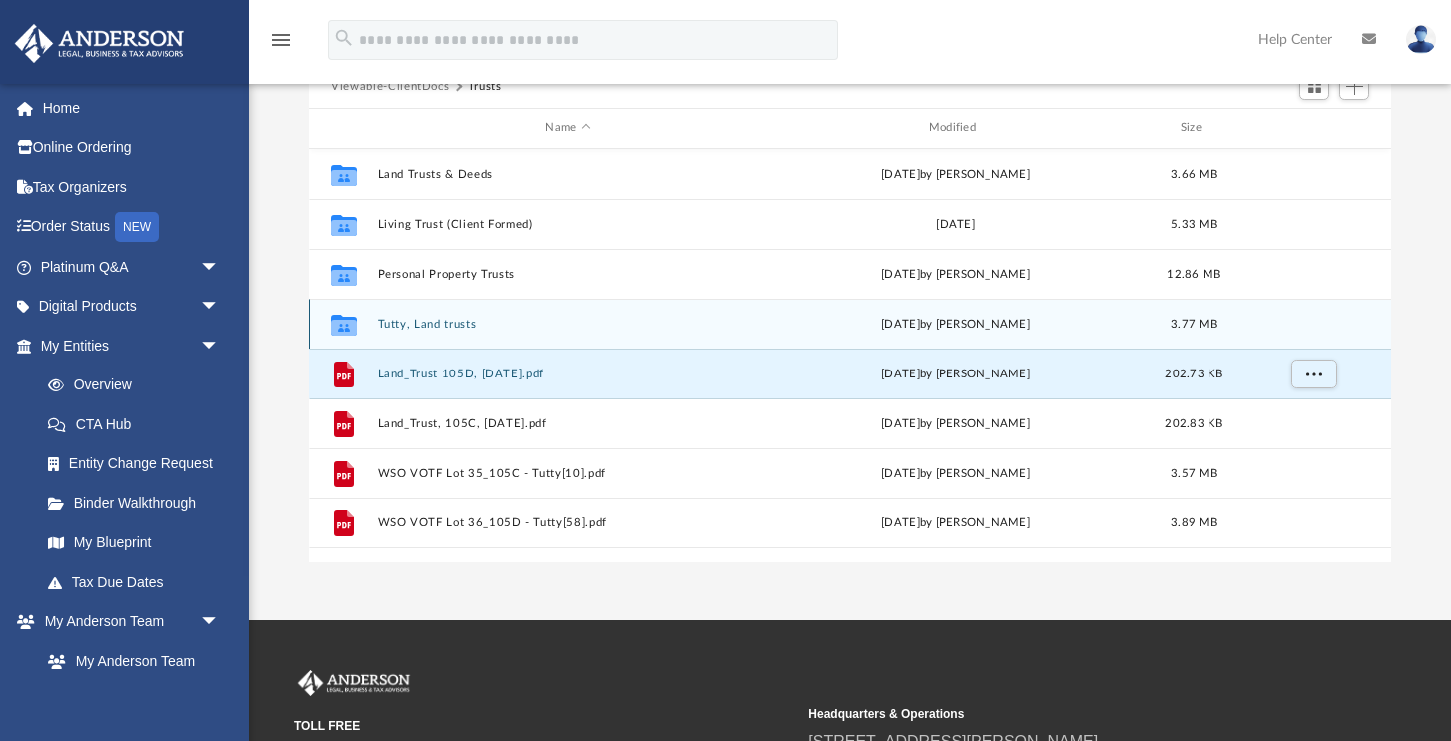
click at [441, 321] on button "Tutty, Land trusts" at bounding box center [567, 323] width 379 height 13
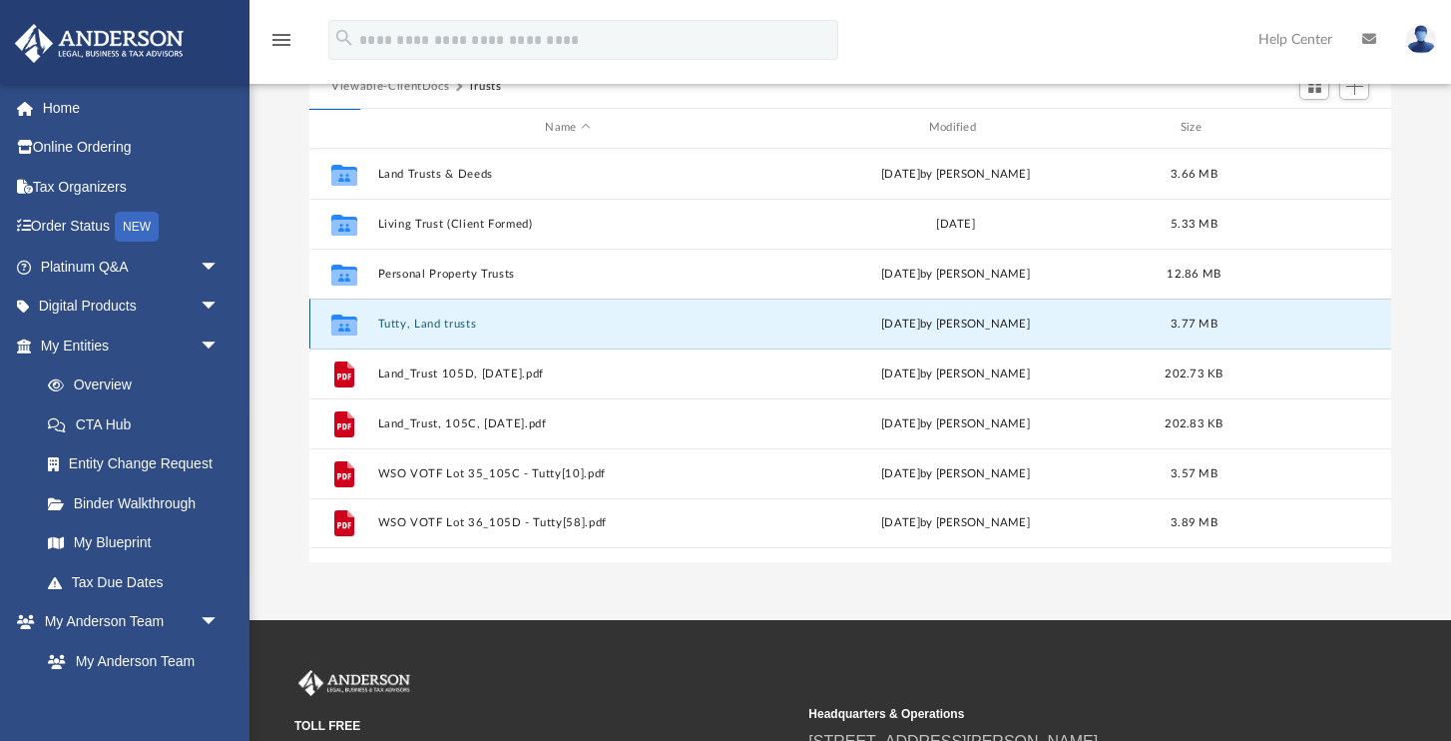
click at [441, 321] on button "Tutty, Land trusts" at bounding box center [567, 323] width 379 height 13
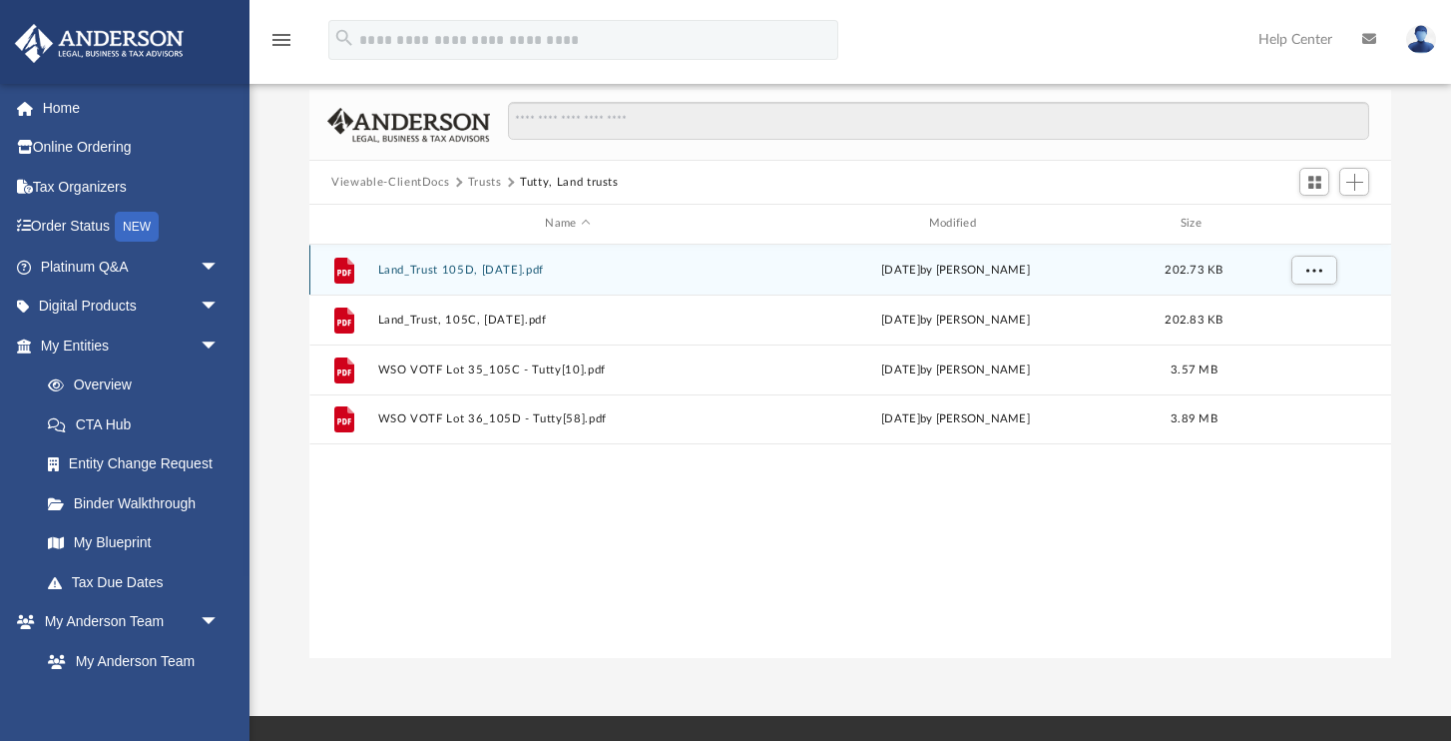
scroll to position [141, 0]
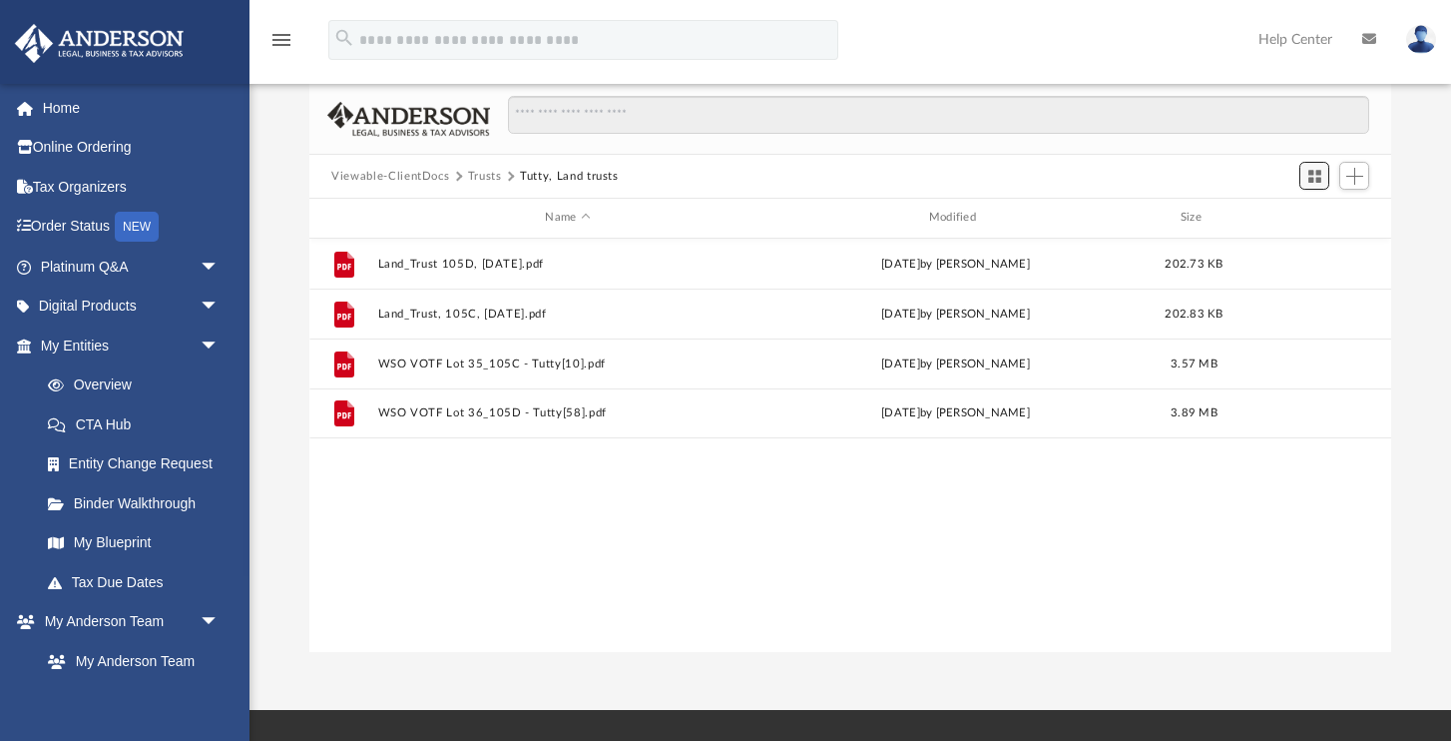
click at [1313, 172] on span "Switch to Grid View" at bounding box center [1315, 176] width 17 height 17
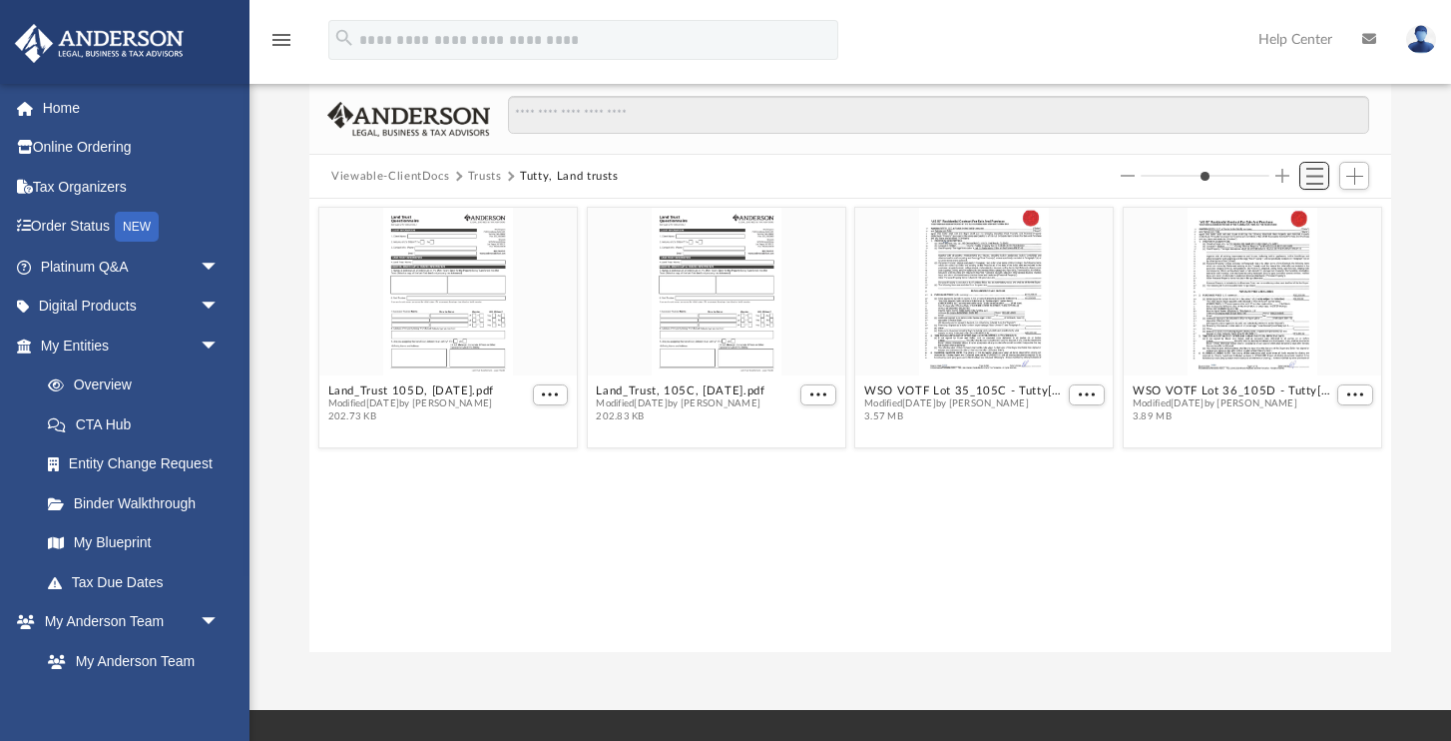
scroll to position [454, 1081]
click at [1313, 173] on span "Switch to List View" at bounding box center [1315, 176] width 17 height 17
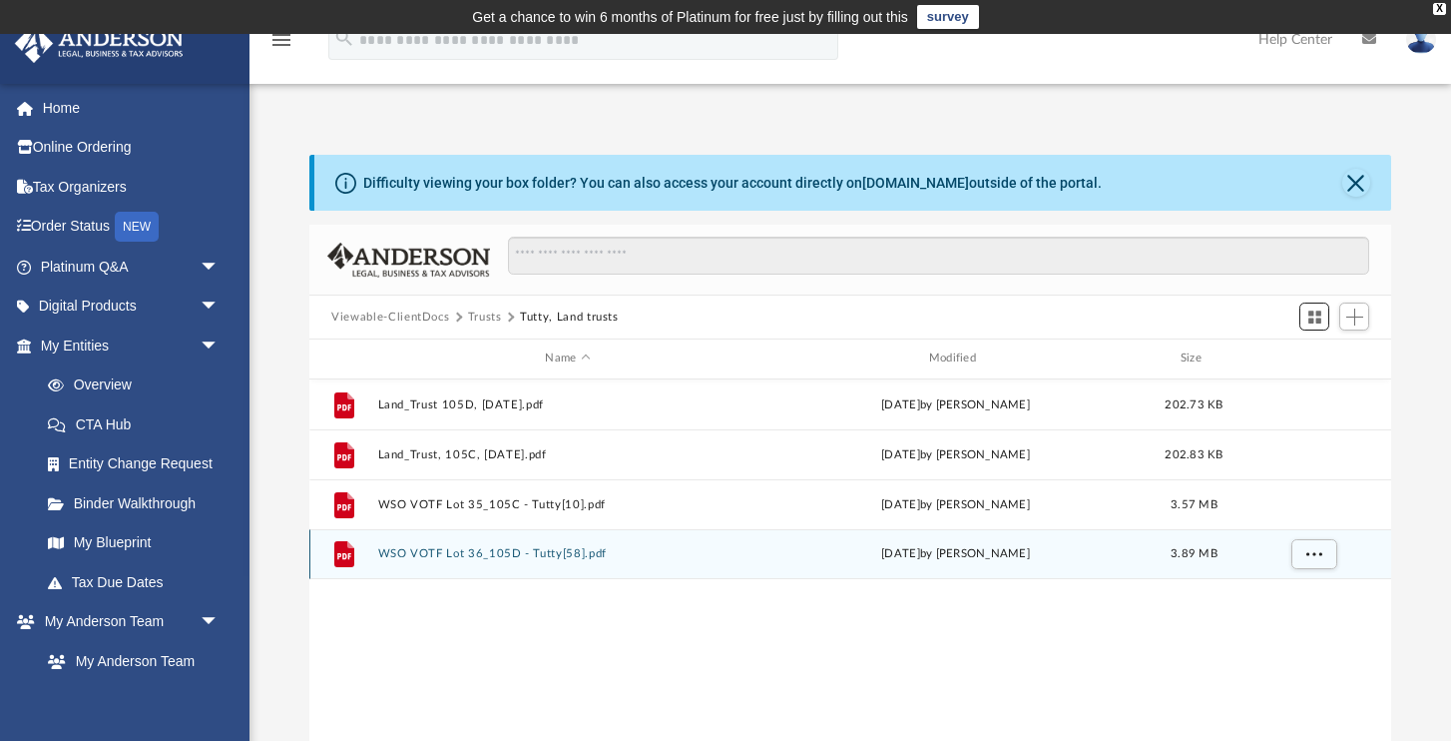
scroll to position [0, 0]
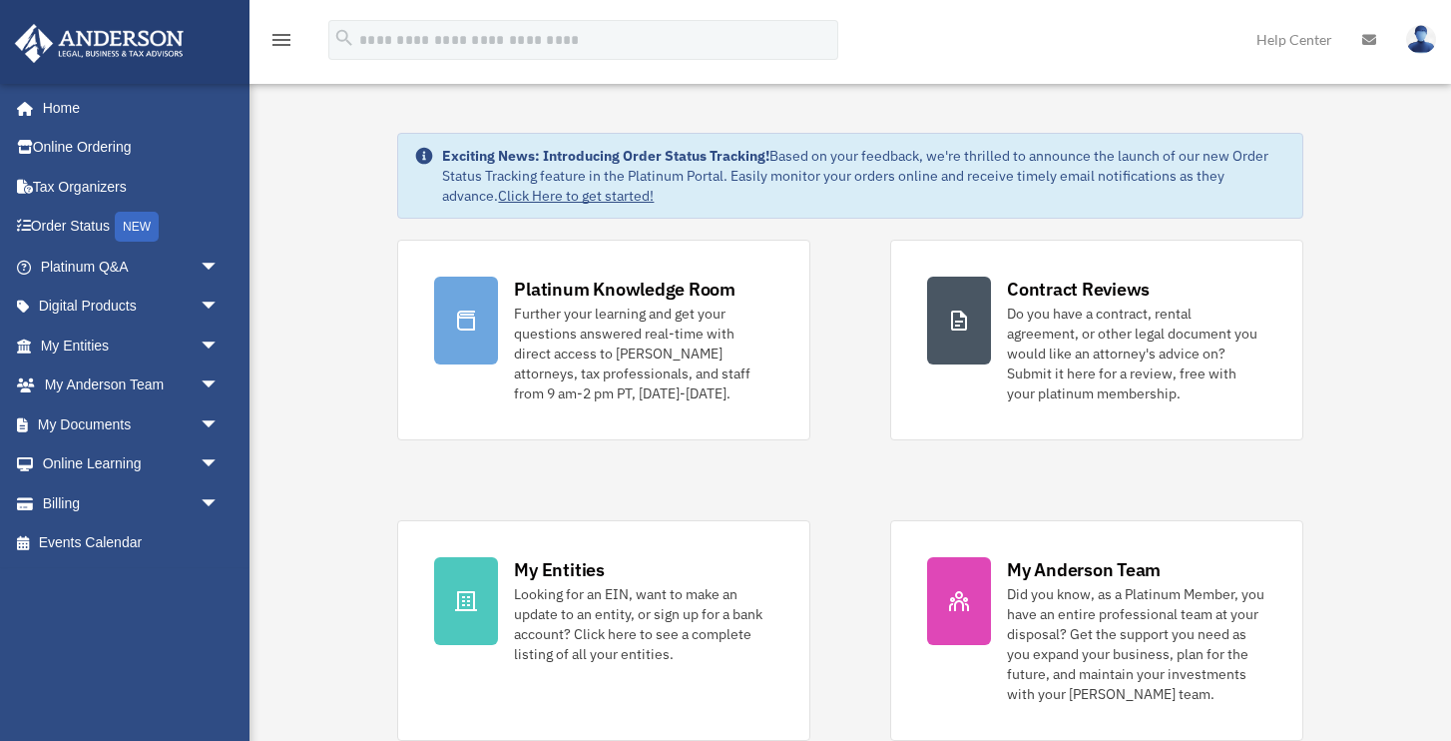
scroll to position [2, 0]
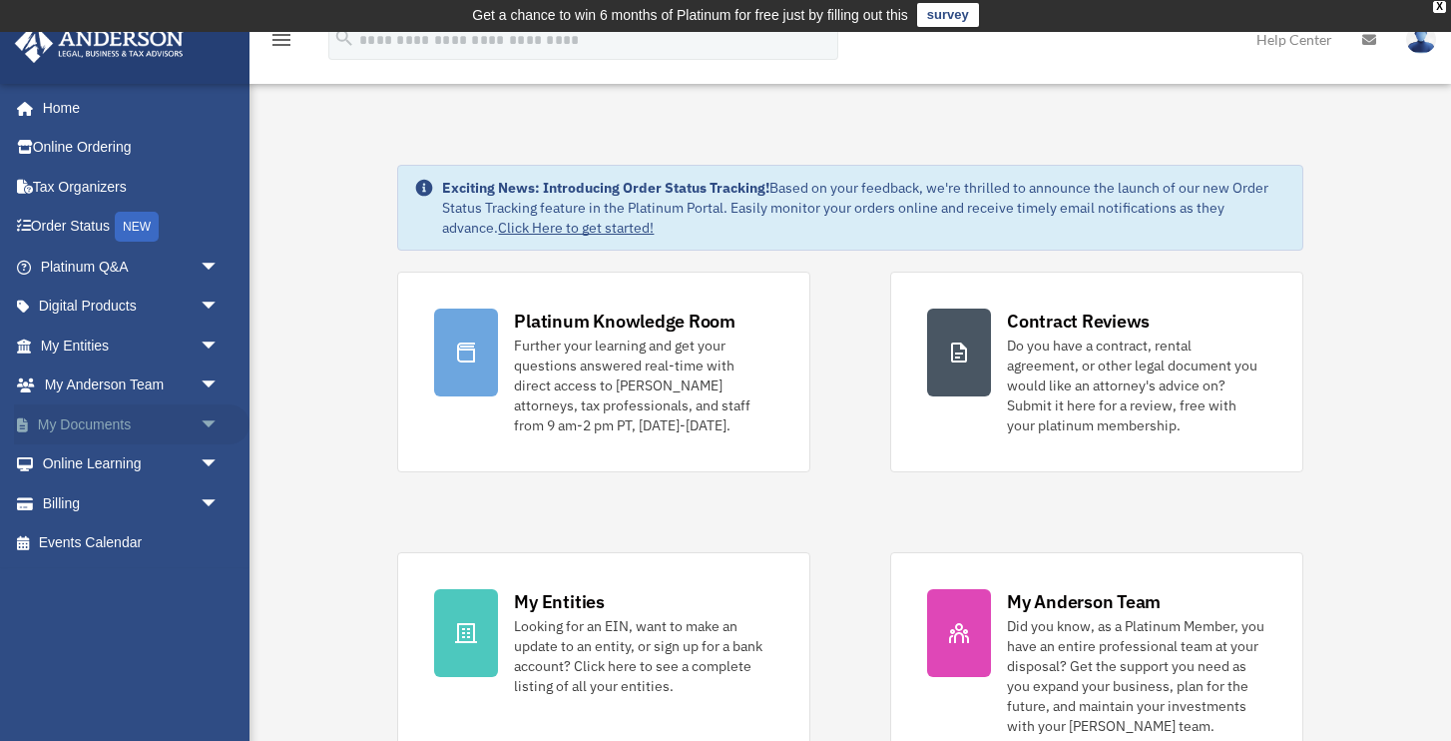
click at [169, 419] on link "My Documents arrow_drop_down" at bounding box center [132, 424] width 236 height 40
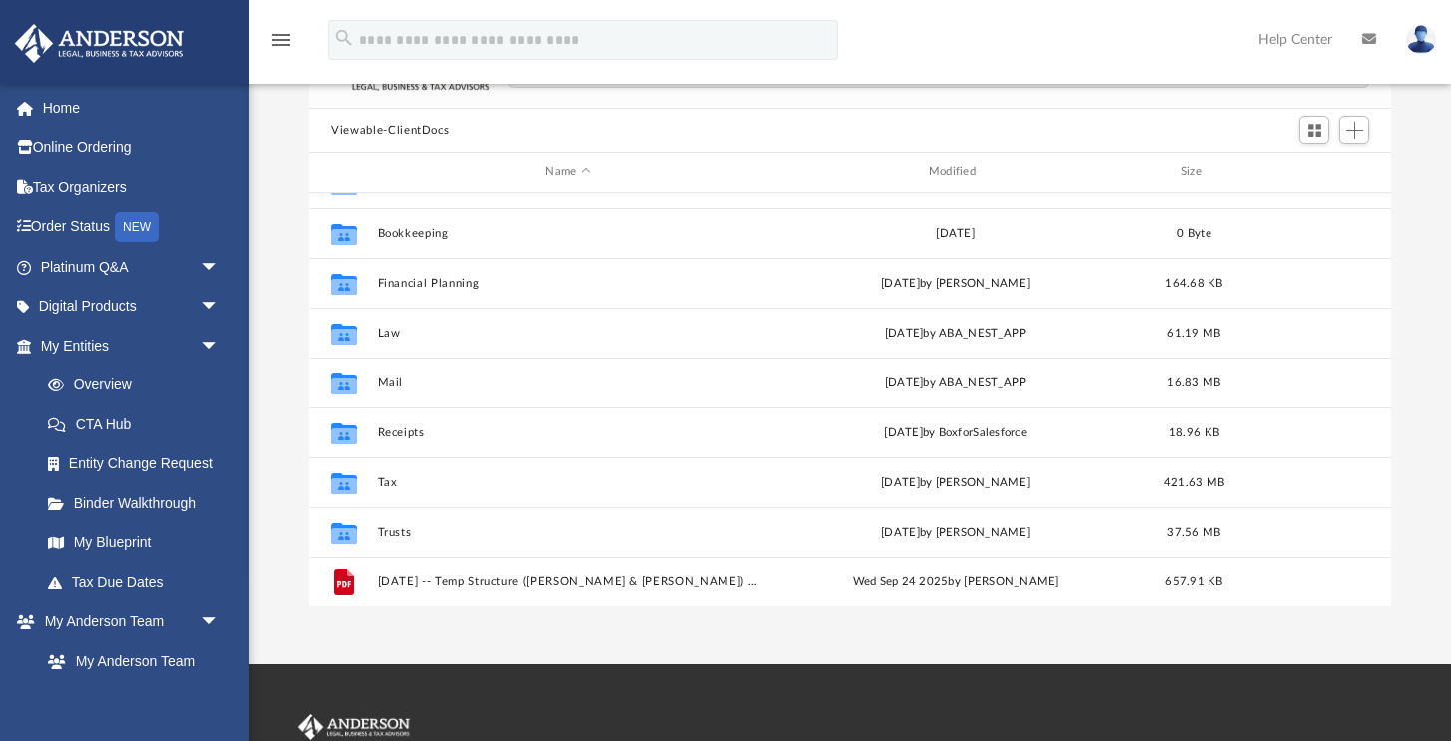
scroll to position [221, 0]
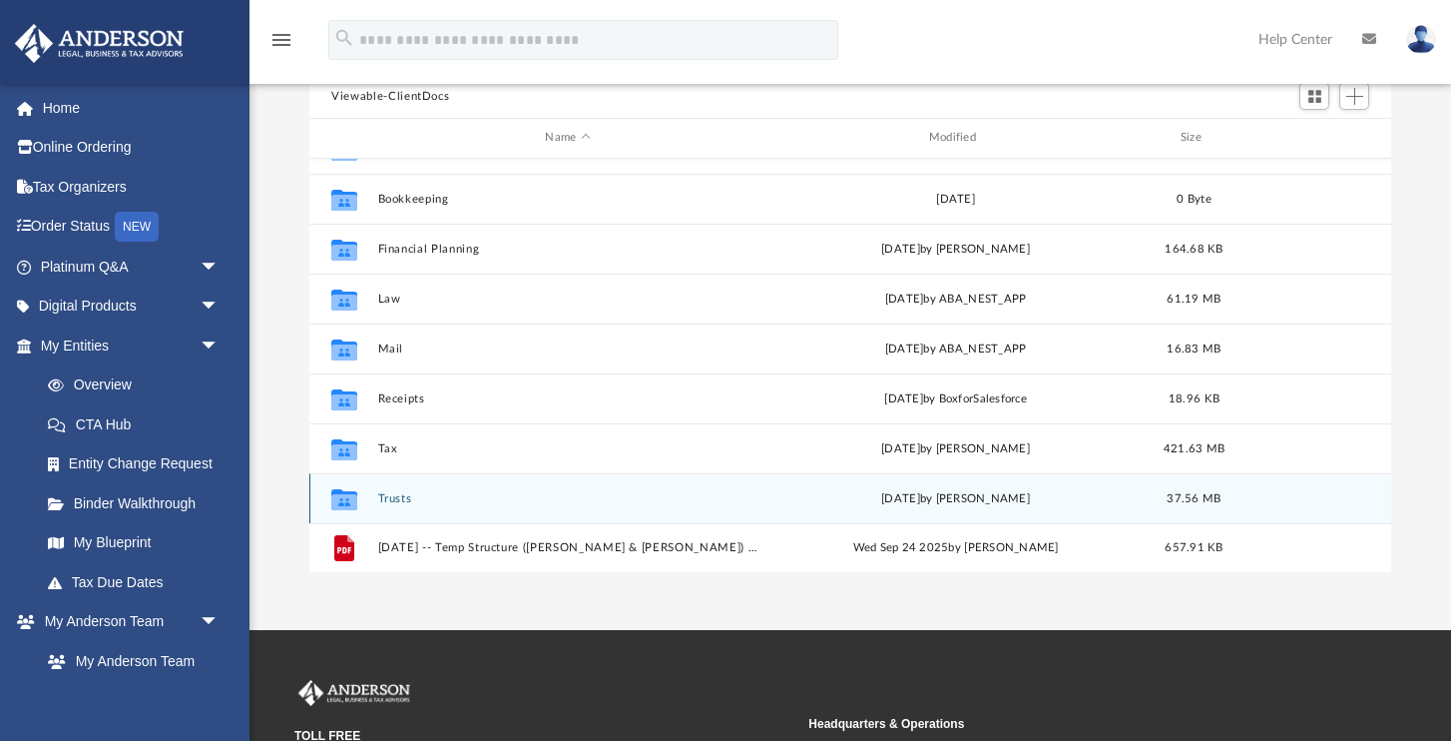
click at [440, 498] on button "Trusts" at bounding box center [567, 498] width 379 height 13
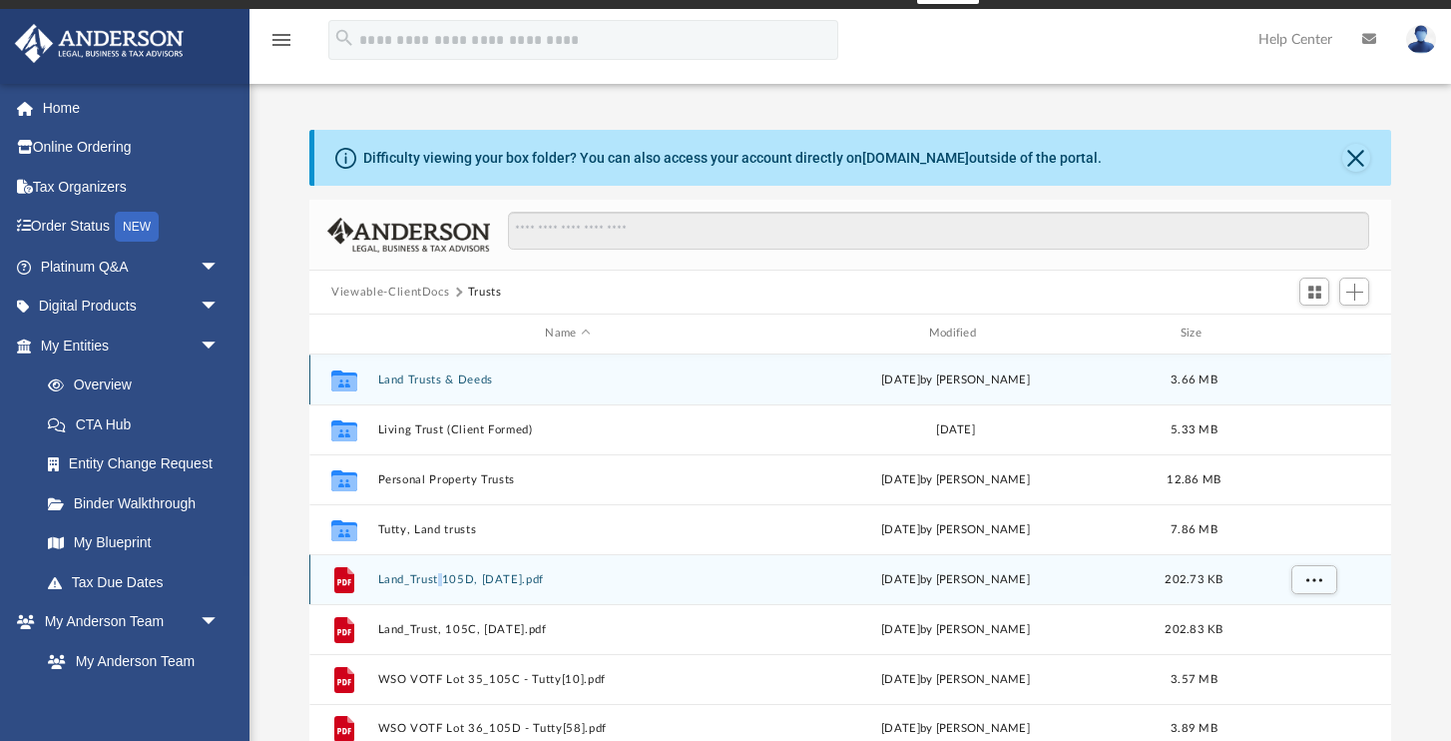
scroll to position [26, 0]
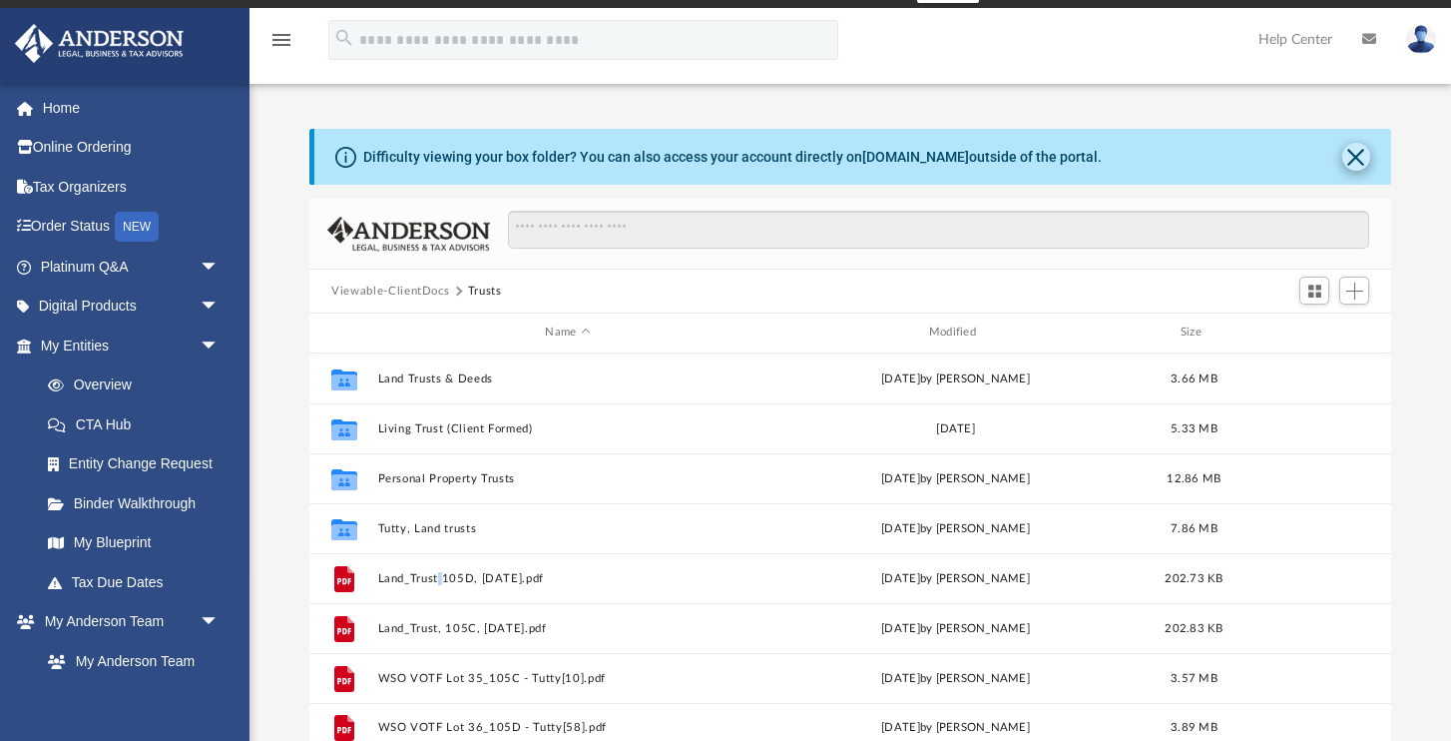
click at [1355, 154] on button "Close" at bounding box center [1357, 157] width 28 height 28
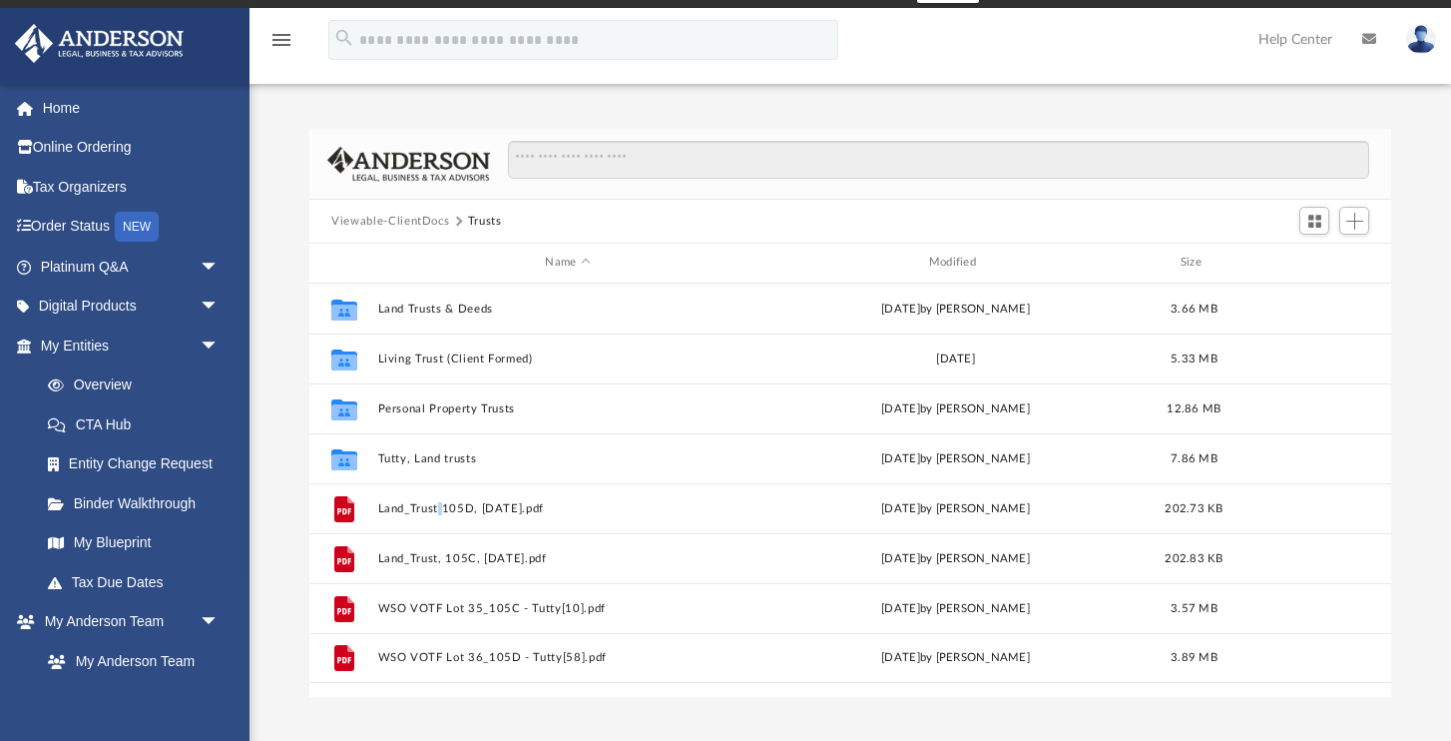
click at [1155, 228] on div "Viewable-ClientDocs Trusts" at bounding box center [850, 222] width 1082 height 44
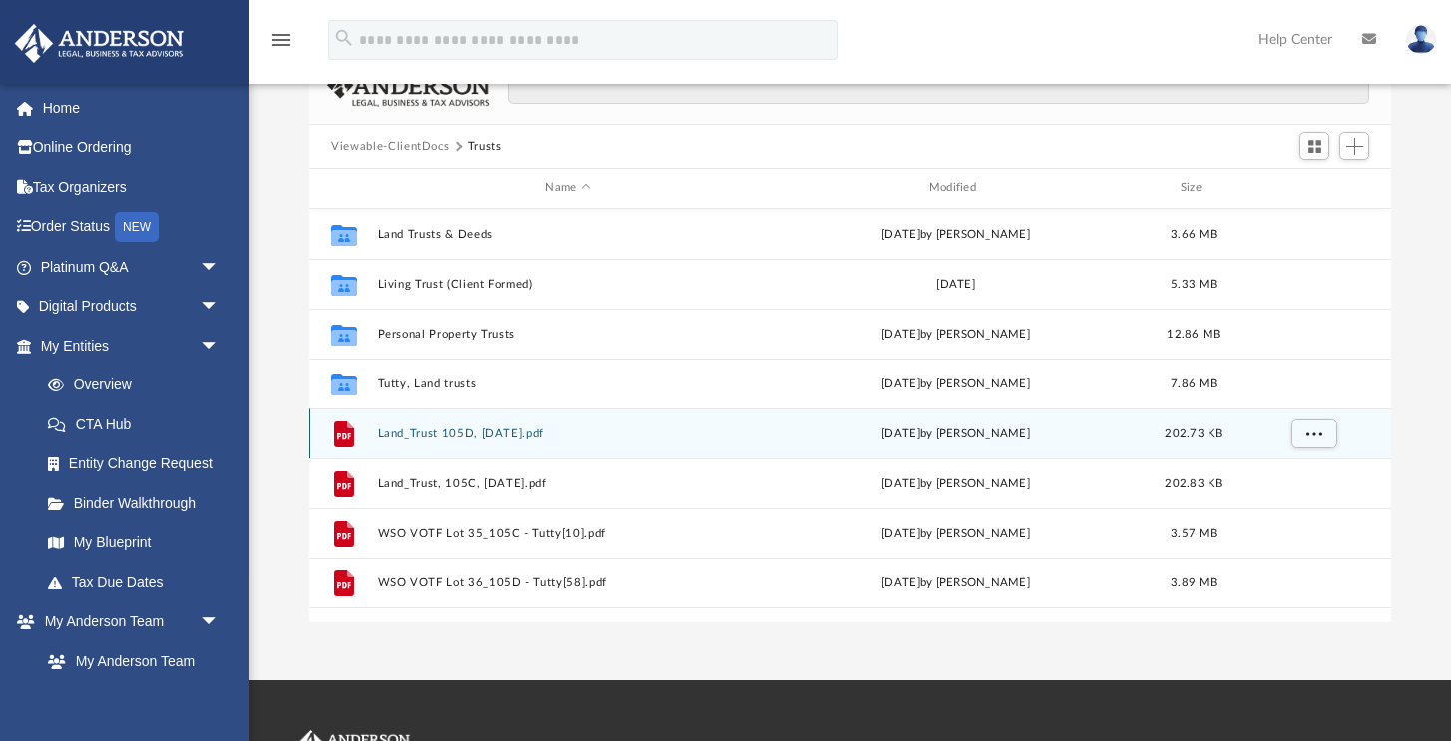
scroll to position [101, 0]
click at [347, 428] on icon "grid" at bounding box center [344, 433] width 20 height 26
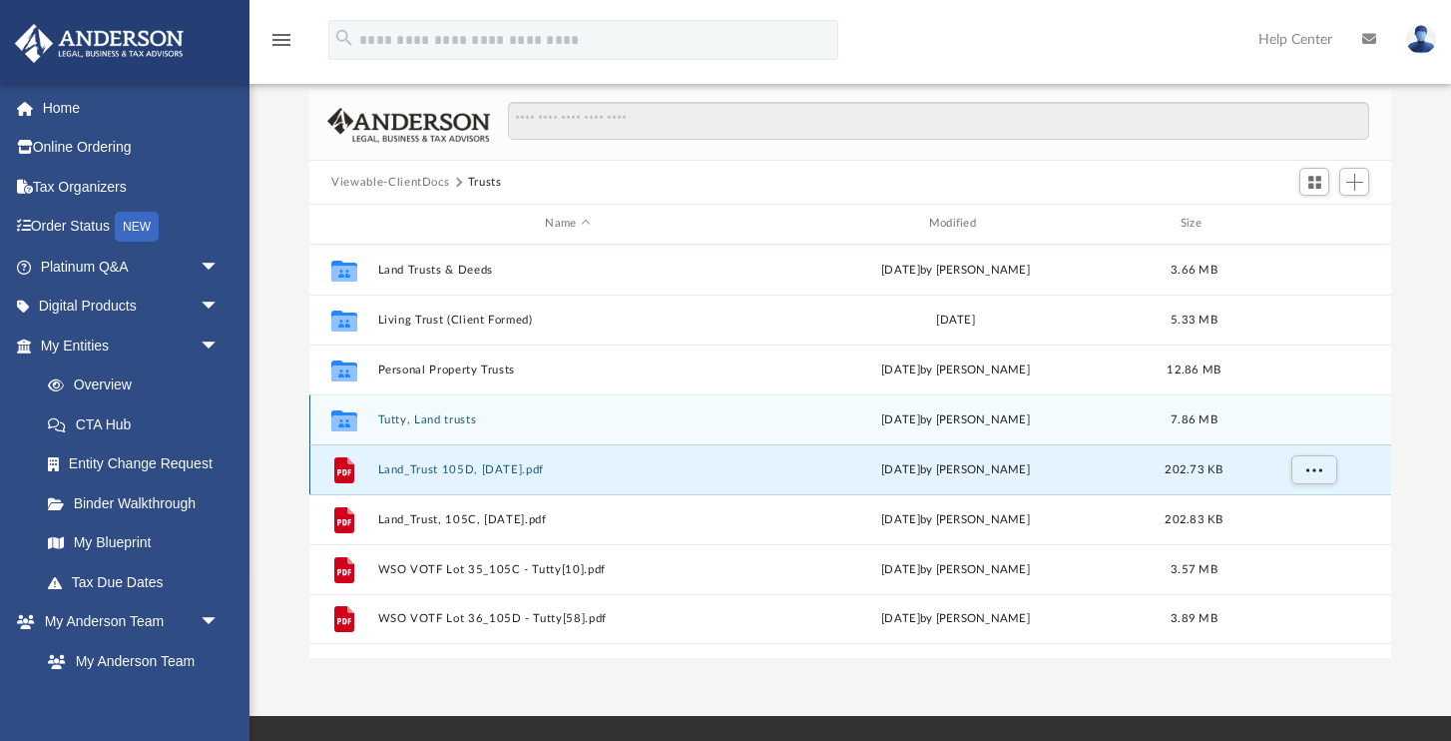
scroll to position [65, 0]
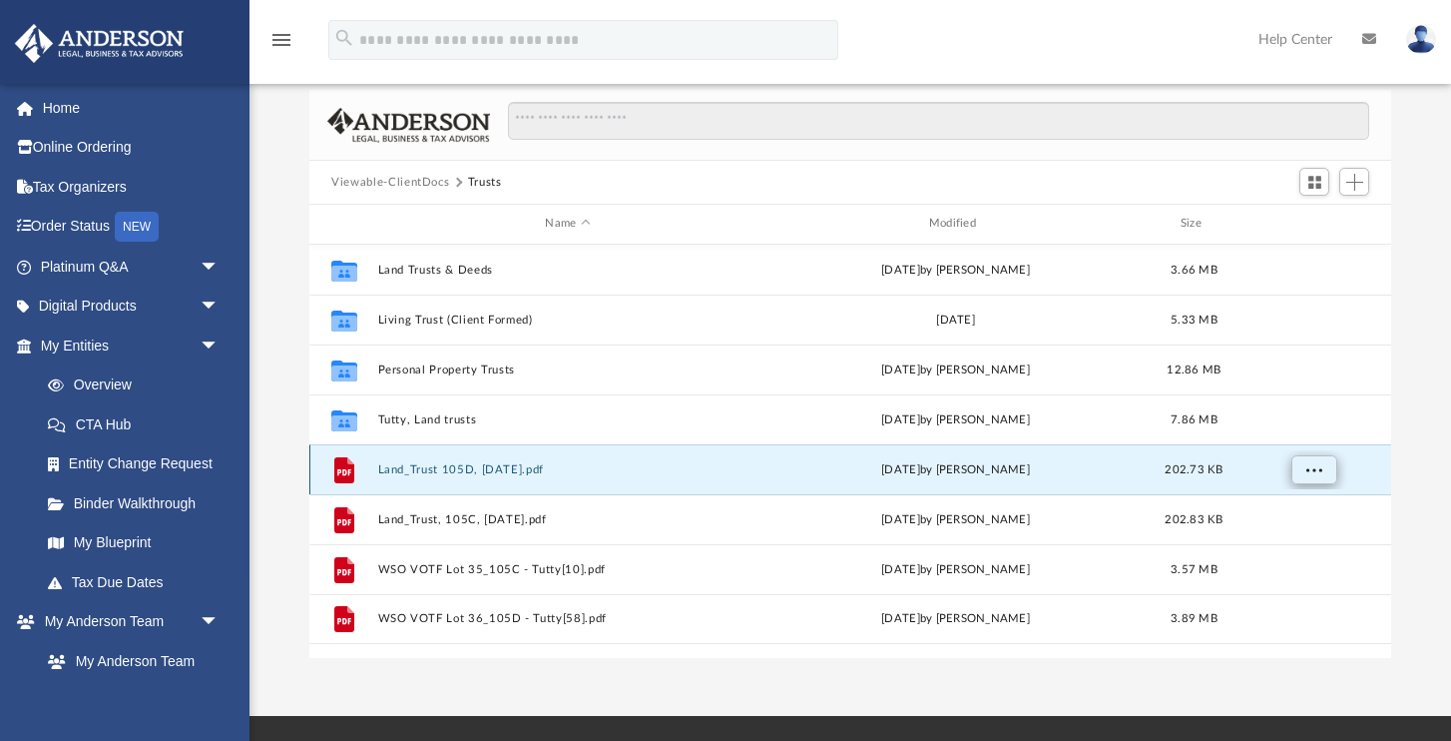
click at [1329, 469] on button "More options" at bounding box center [1315, 469] width 46 height 30
click at [1368, 473] on div "grid" at bounding box center [1313, 469] width 140 height 38
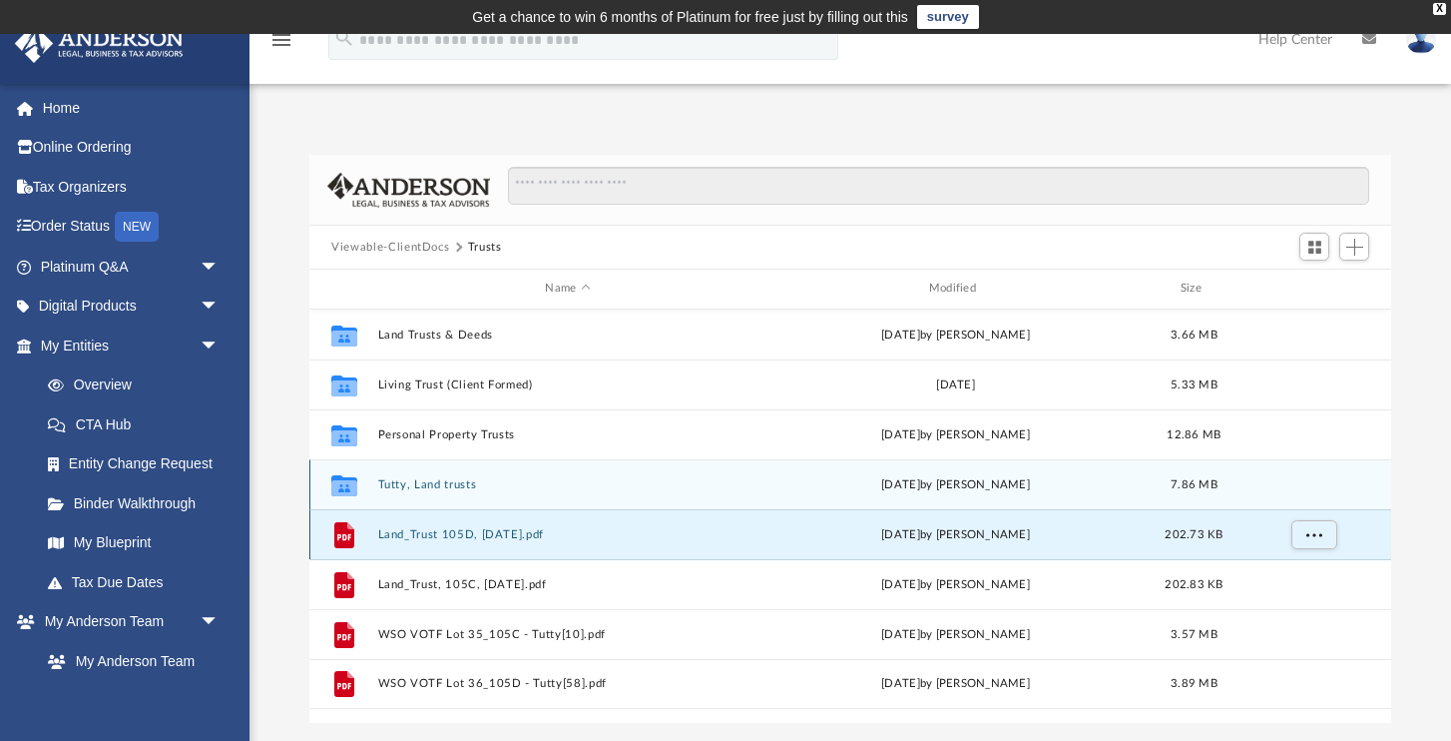
scroll to position [0, 0]
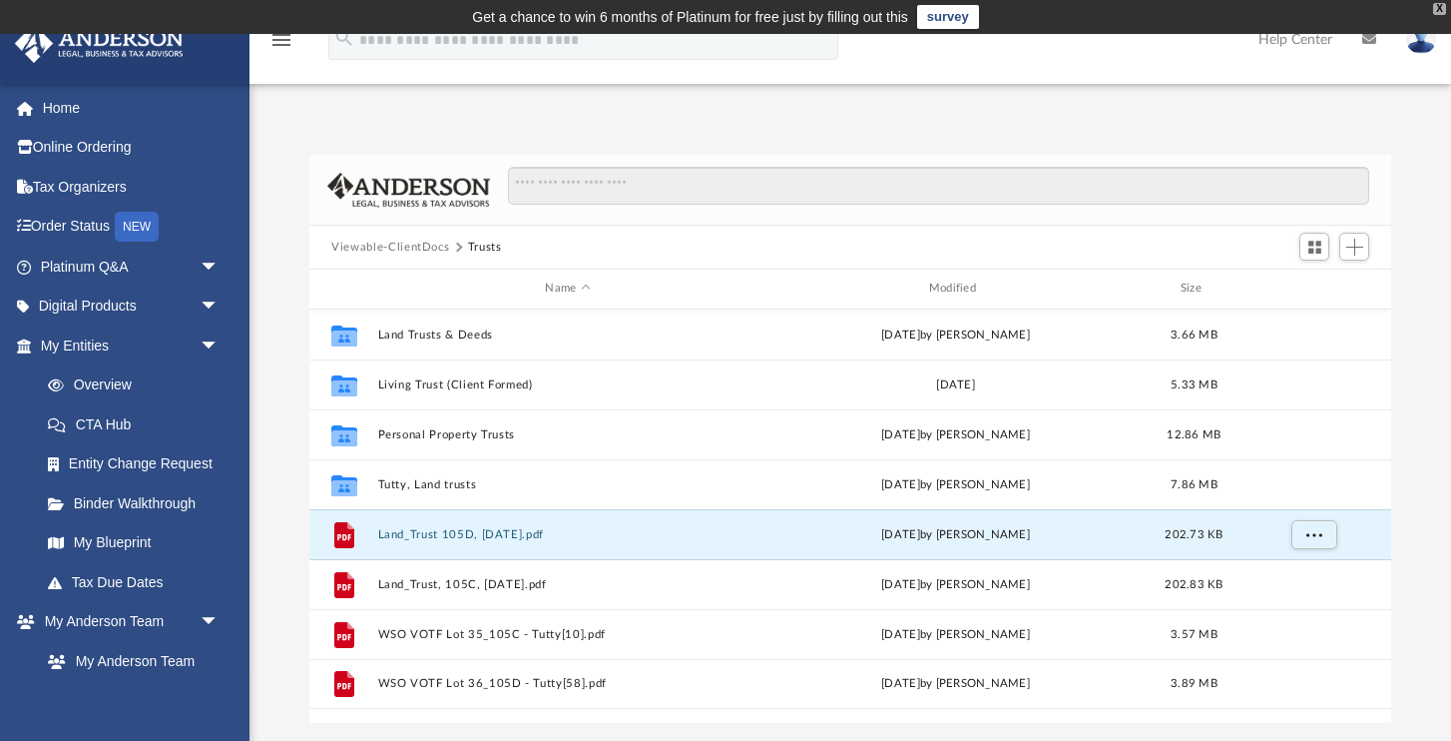
click at [1440, 7] on div "X" at bounding box center [1439, 9] width 13 height 12
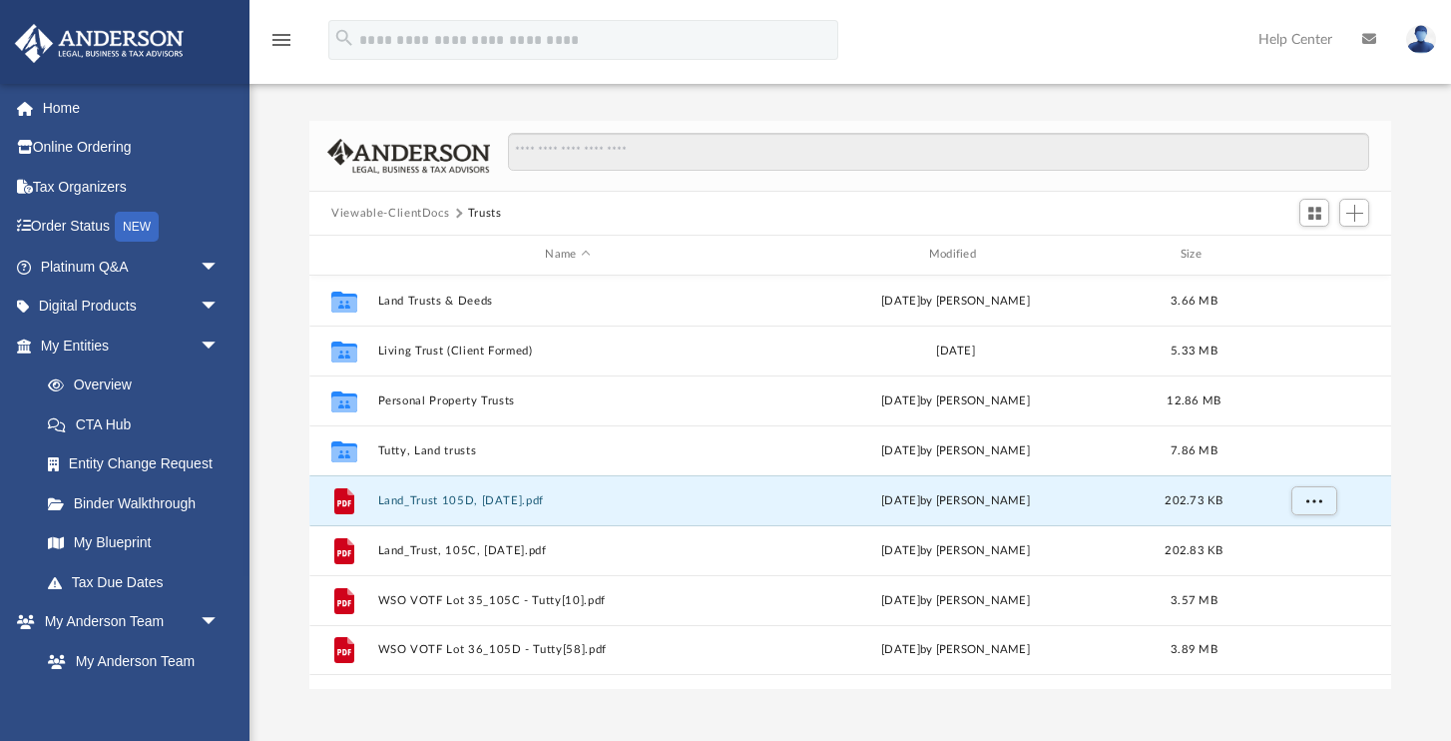
click at [1306, 35] on link "Help Center" at bounding box center [1296, 39] width 104 height 79
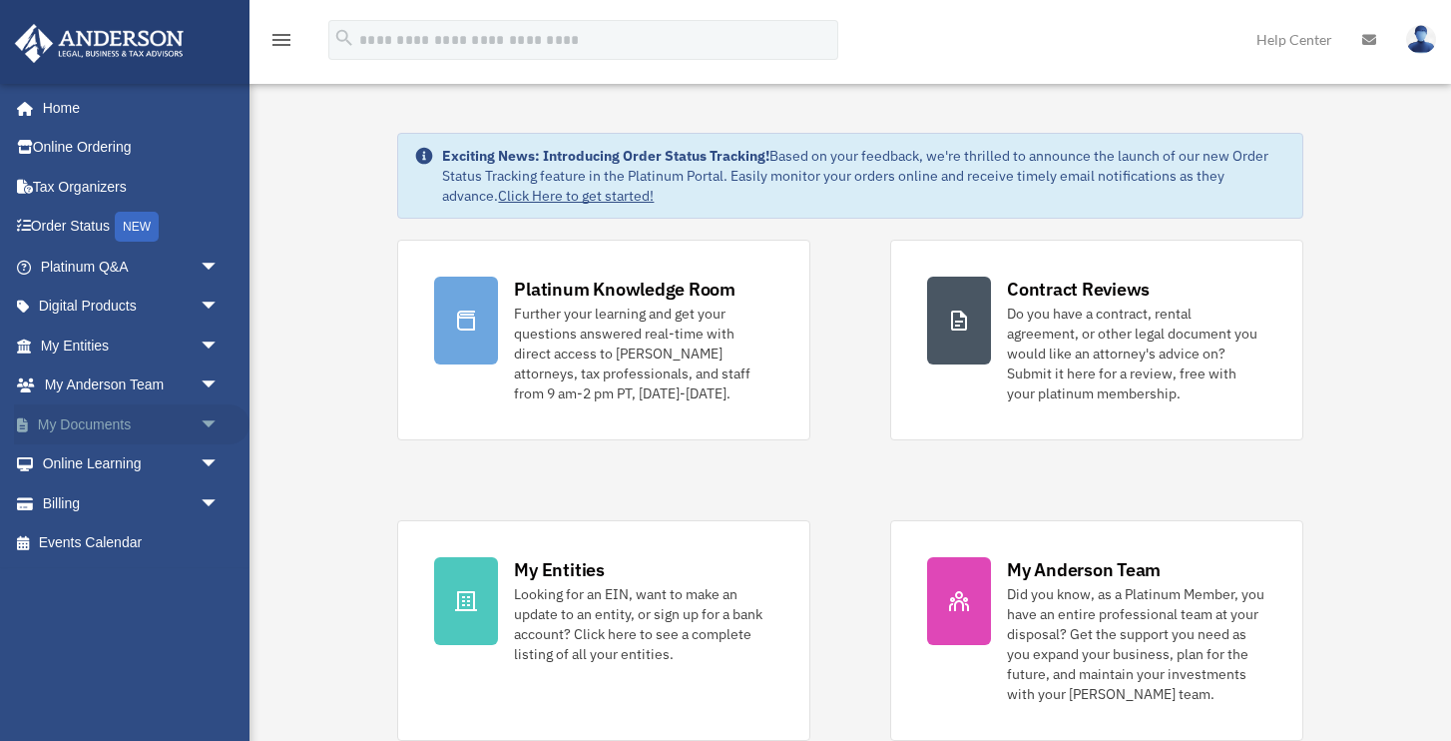
scroll to position [-1, 0]
click at [114, 424] on link "My Documents arrow_drop_down" at bounding box center [132, 424] width 236 height 40
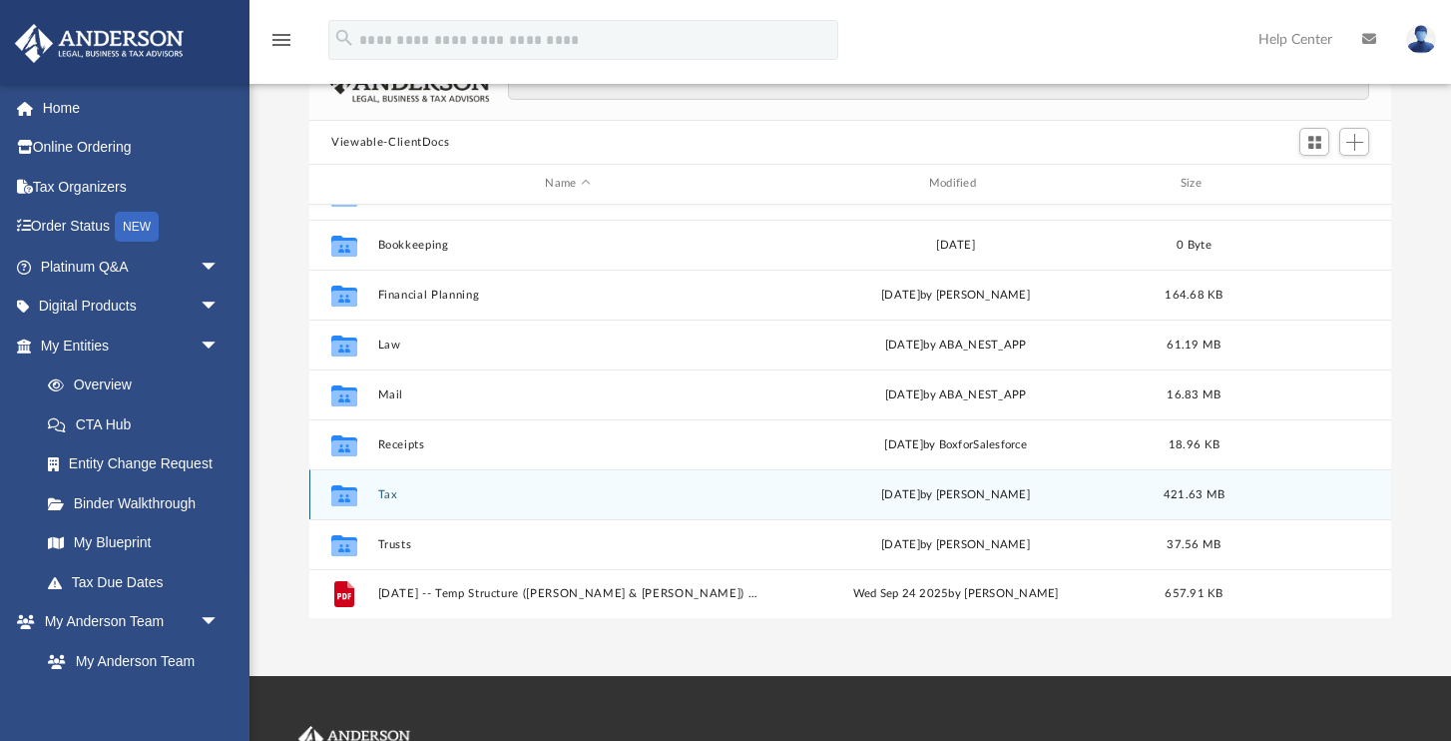
scroll to position [144, 0]
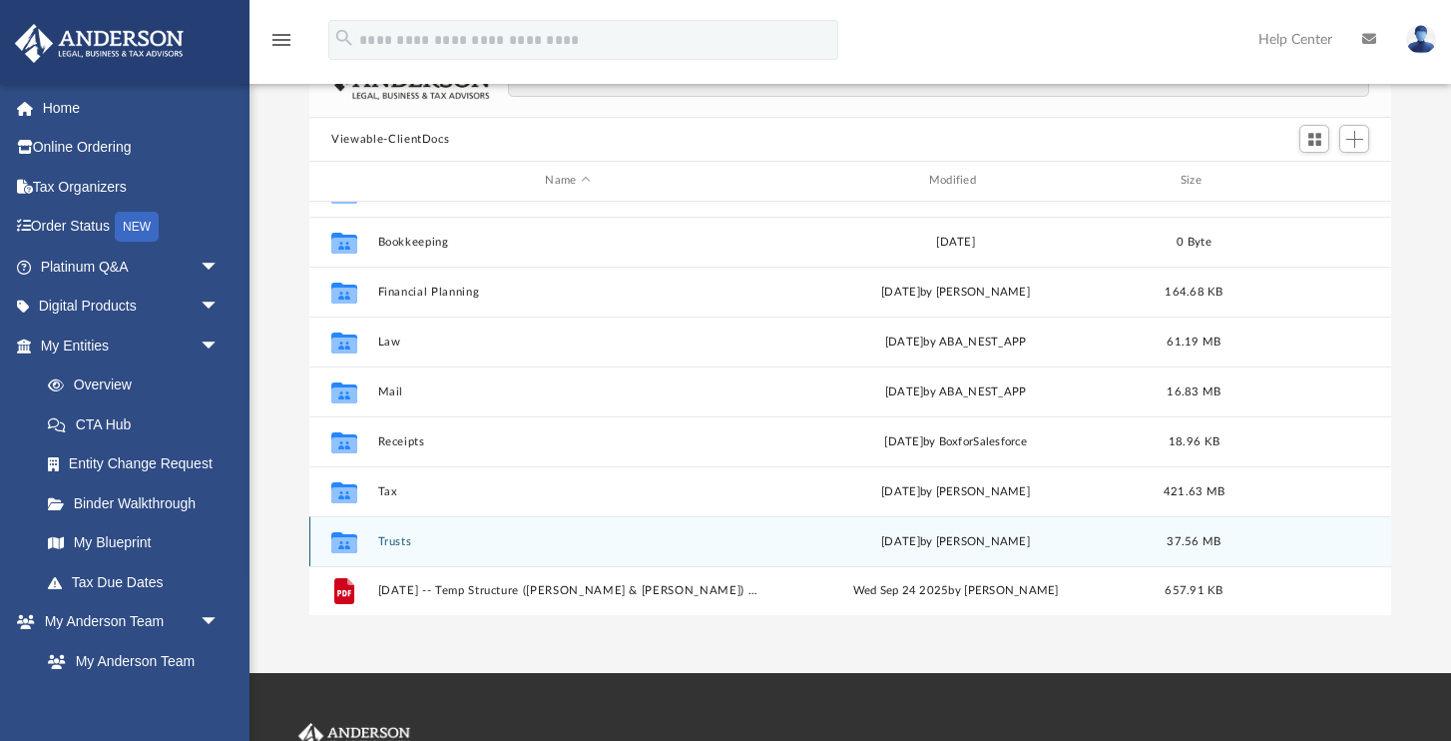
click at [400, 540] on button "Trusts" at bounding box center [567, 541] width 379 height 13
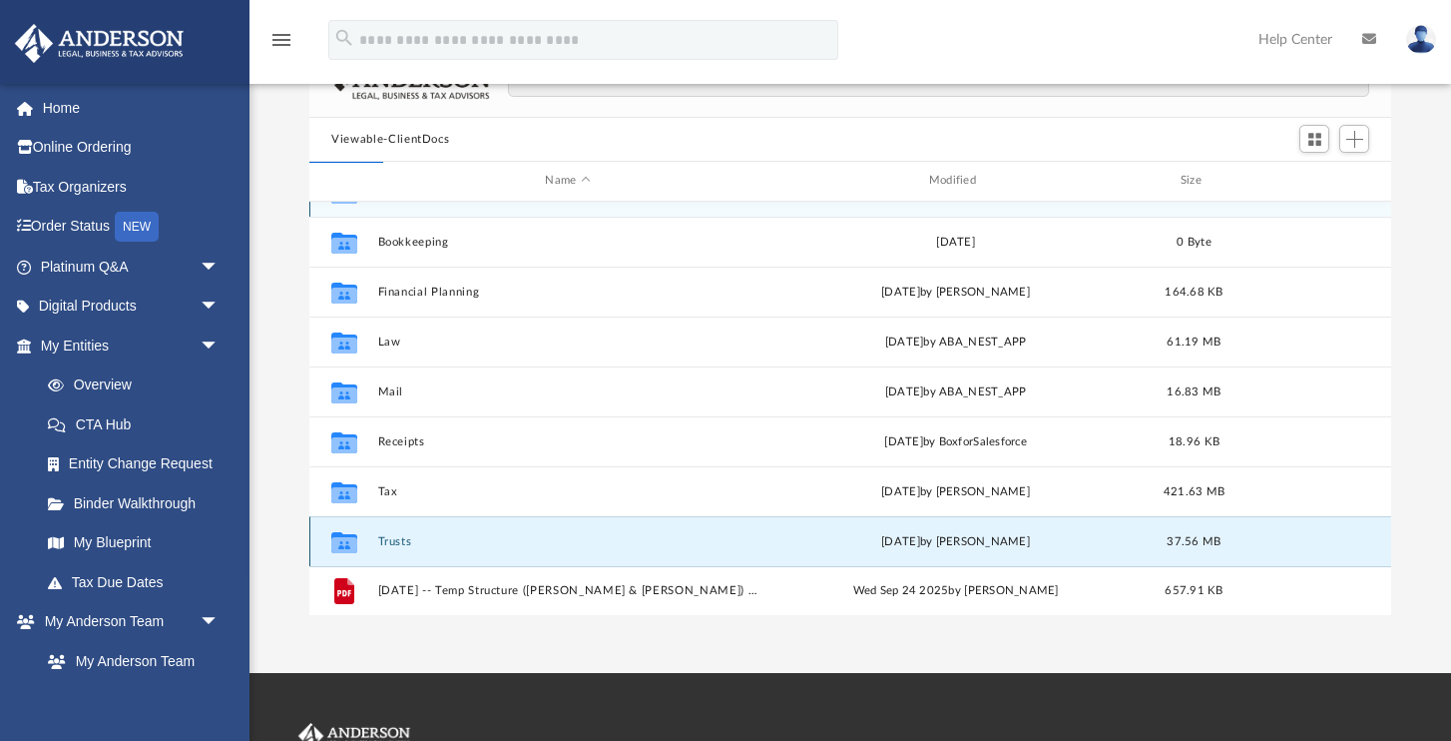
scroll to position [0, 0]
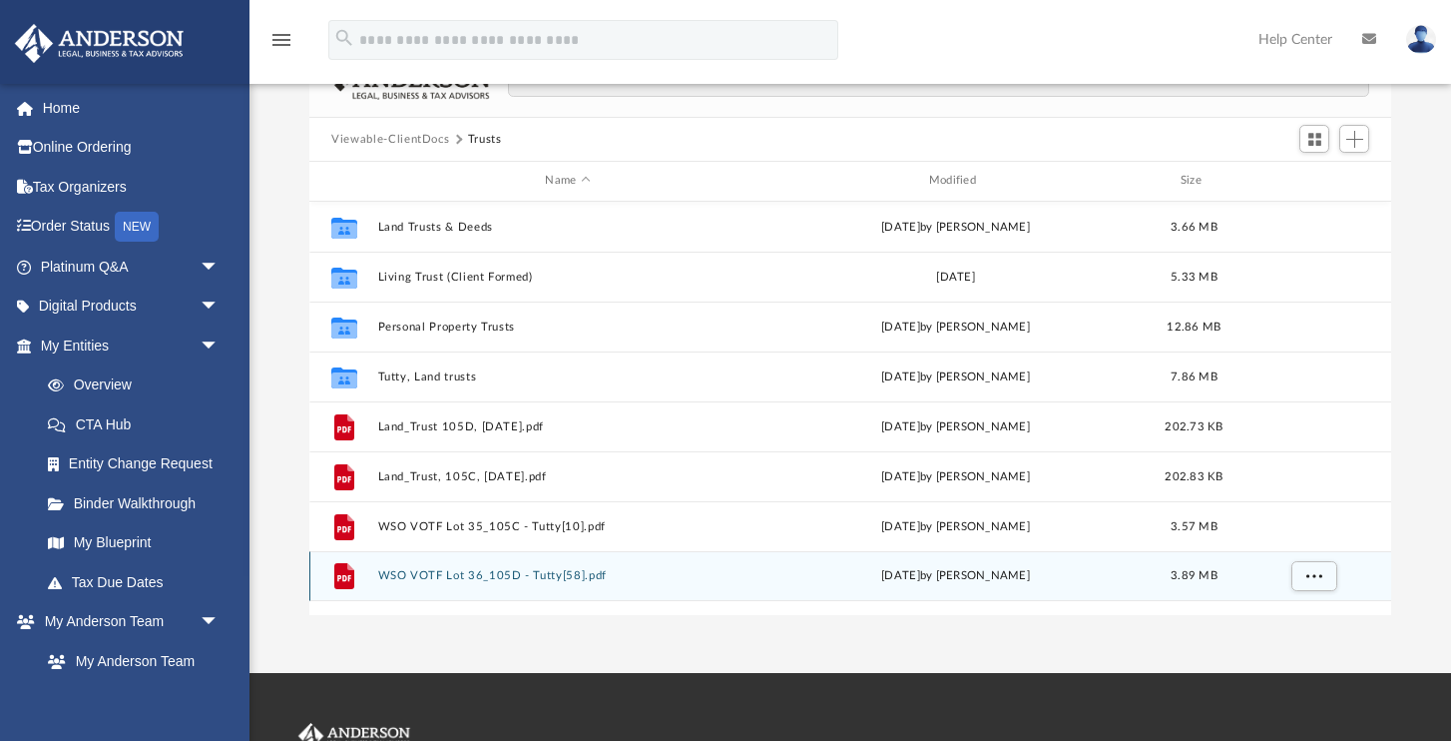
click at [455, 570] on button "WSO VOTF Lot 36_105D - Tutty[58].pdf" at bounding box center [567, 575] width 379 height 13
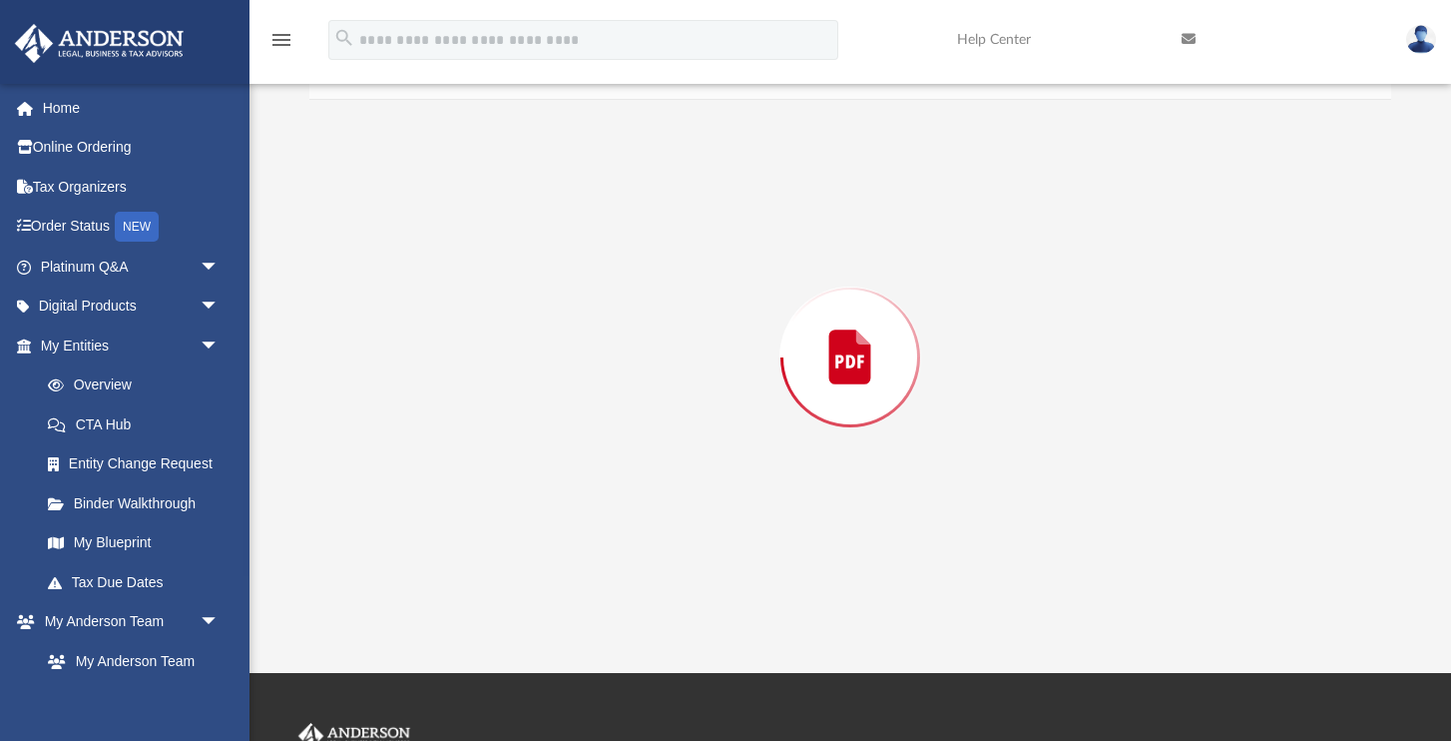
click at [455, 570] on div "Preview" at bounding box center [850, 357] width 1082 height 515
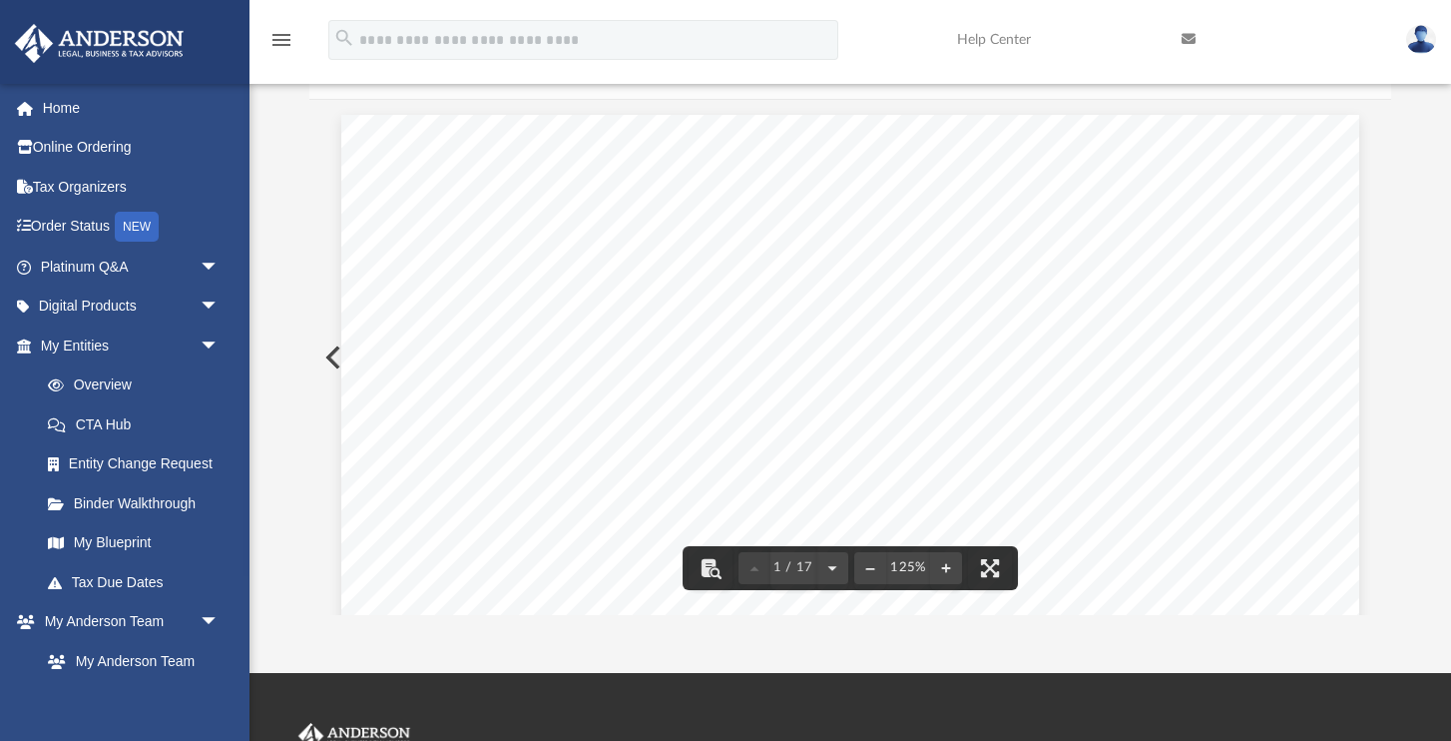
click at [282, 38] on icon "menu" at bounding box center [282, 40] width 24 height 24
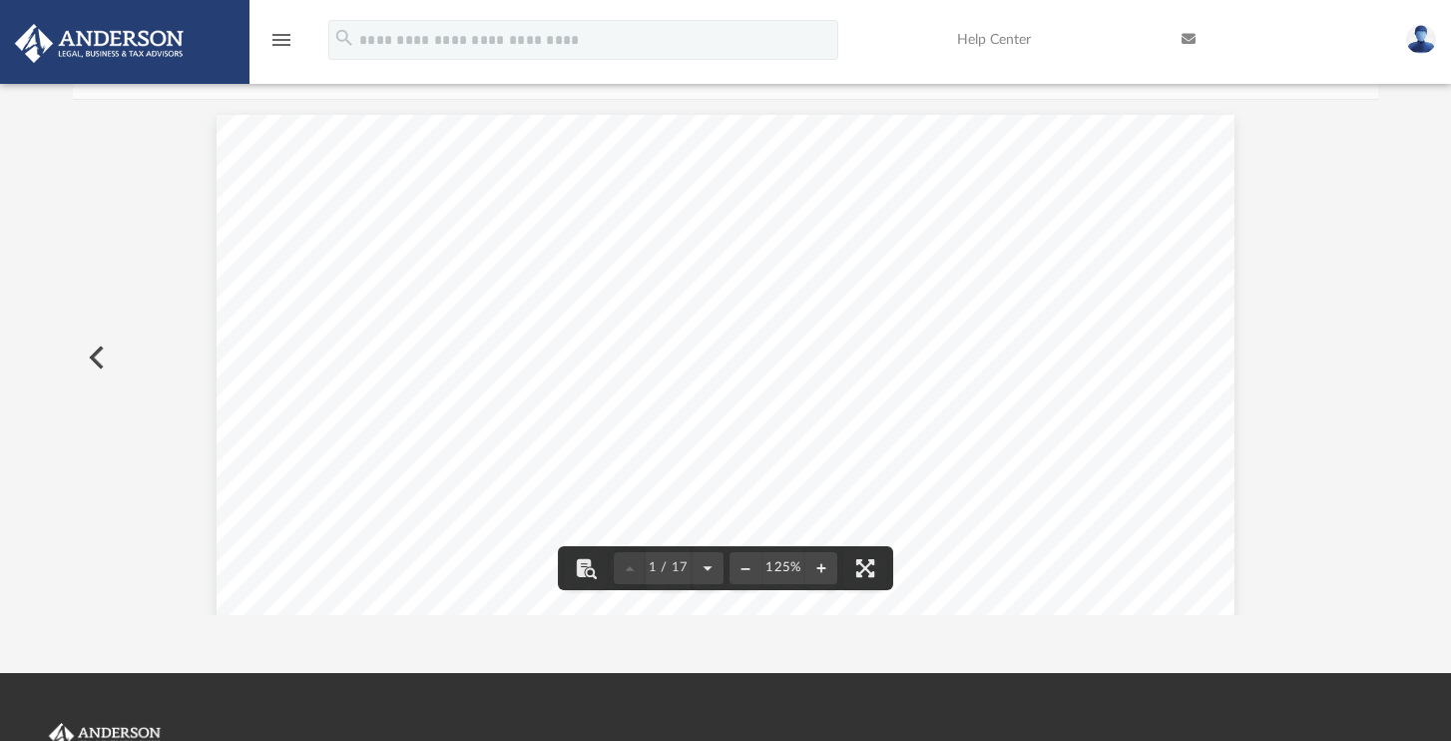
scroll to position [454, 1306]
click at [282, 38] on icon "menu" at bounding box center [282, 40] width 24 height 24
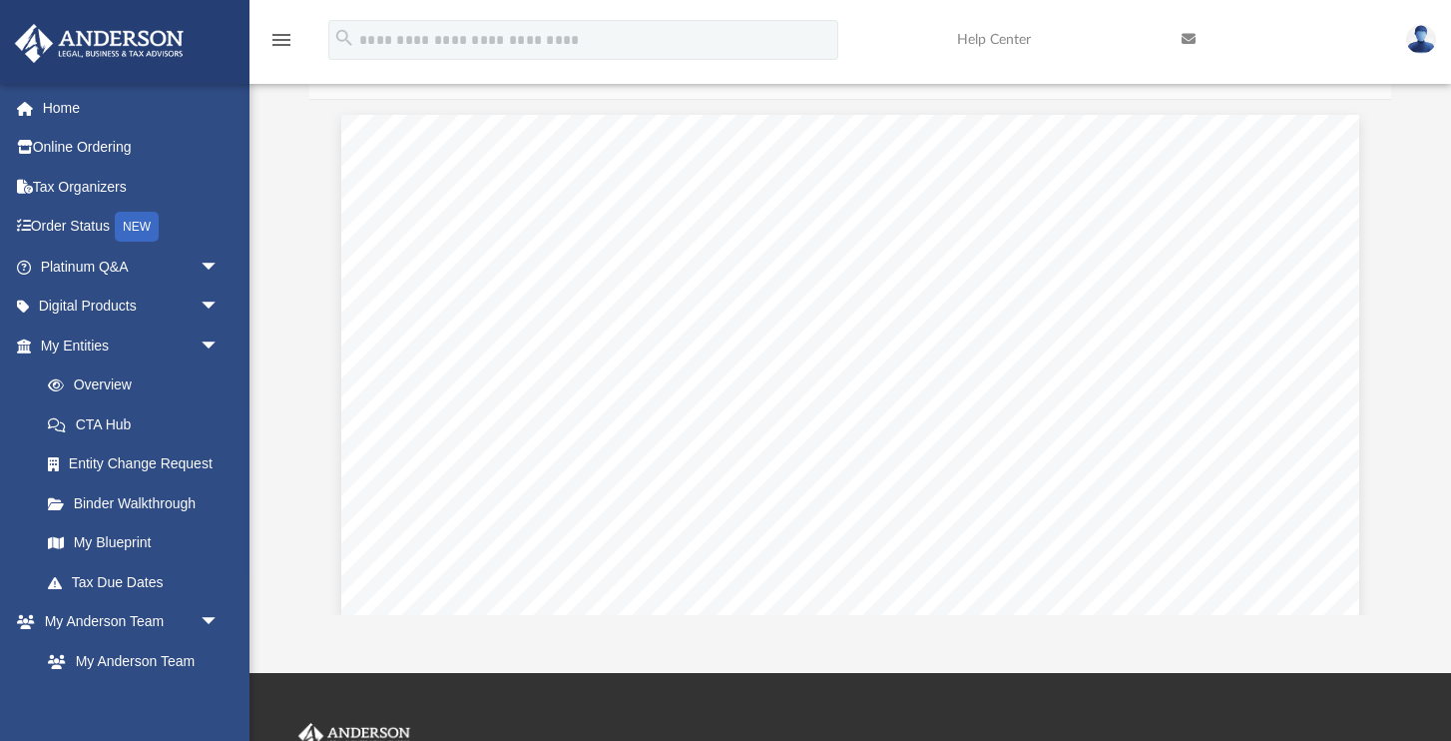
scroll to position [454, 1081]
click at [284, 38] on icon "menu" at bounding box center [282, 40] width 24 height 24
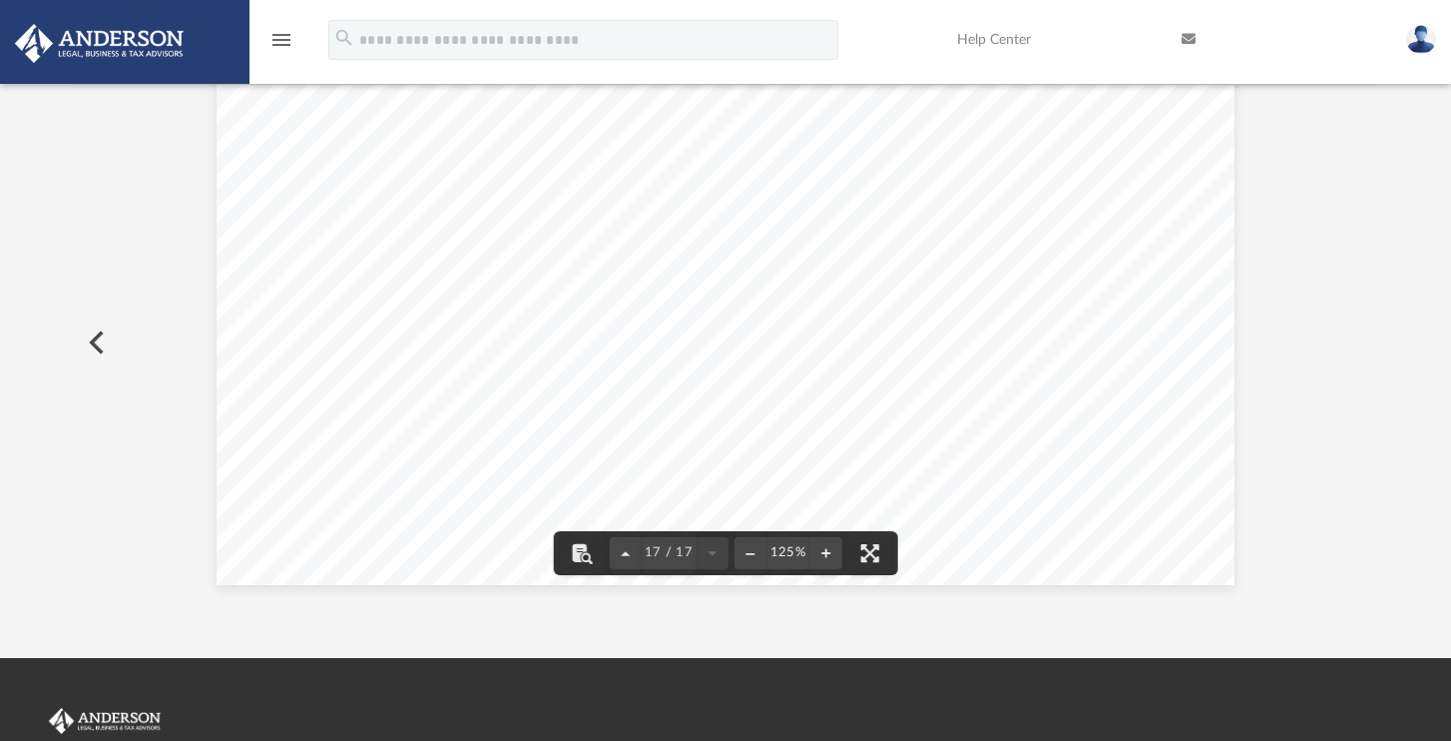
scroll to position [162, 0]
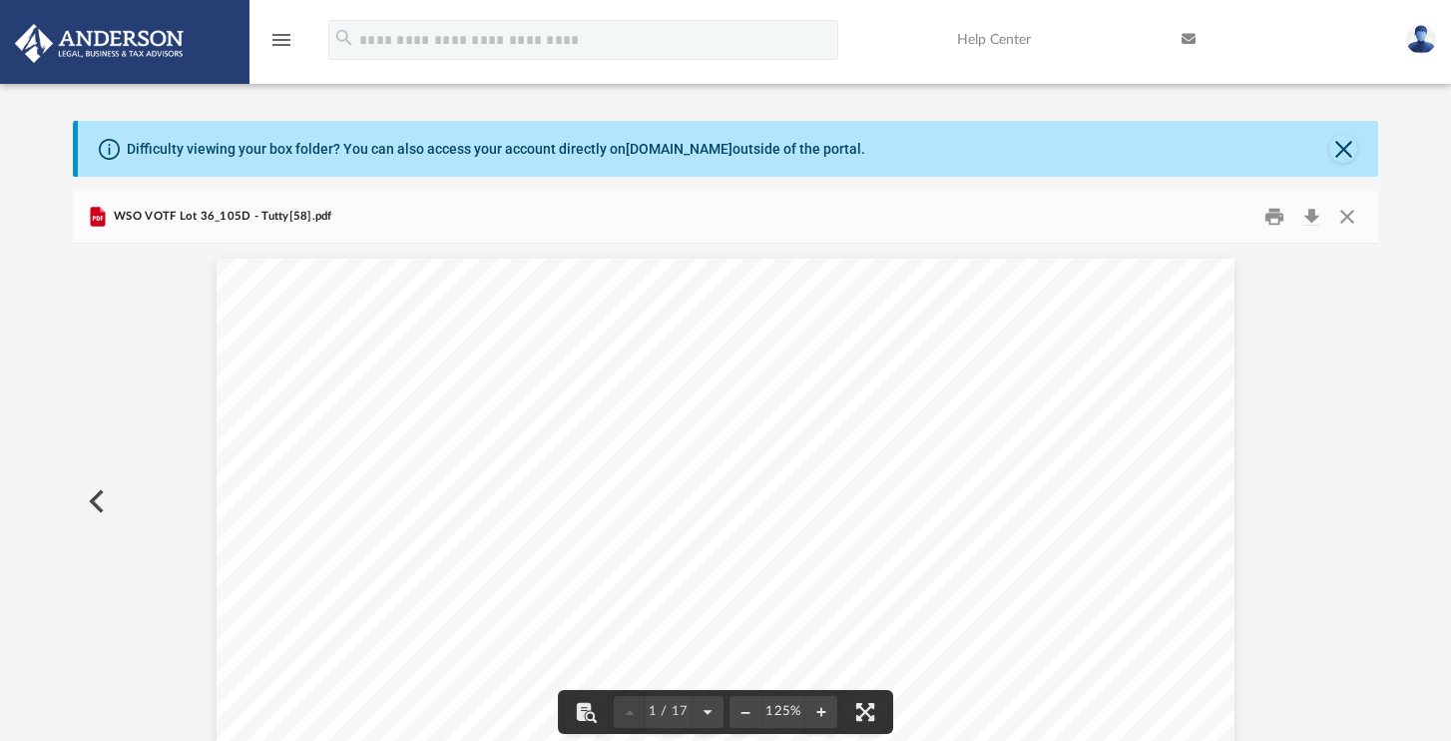
scroll to position [0, 0]
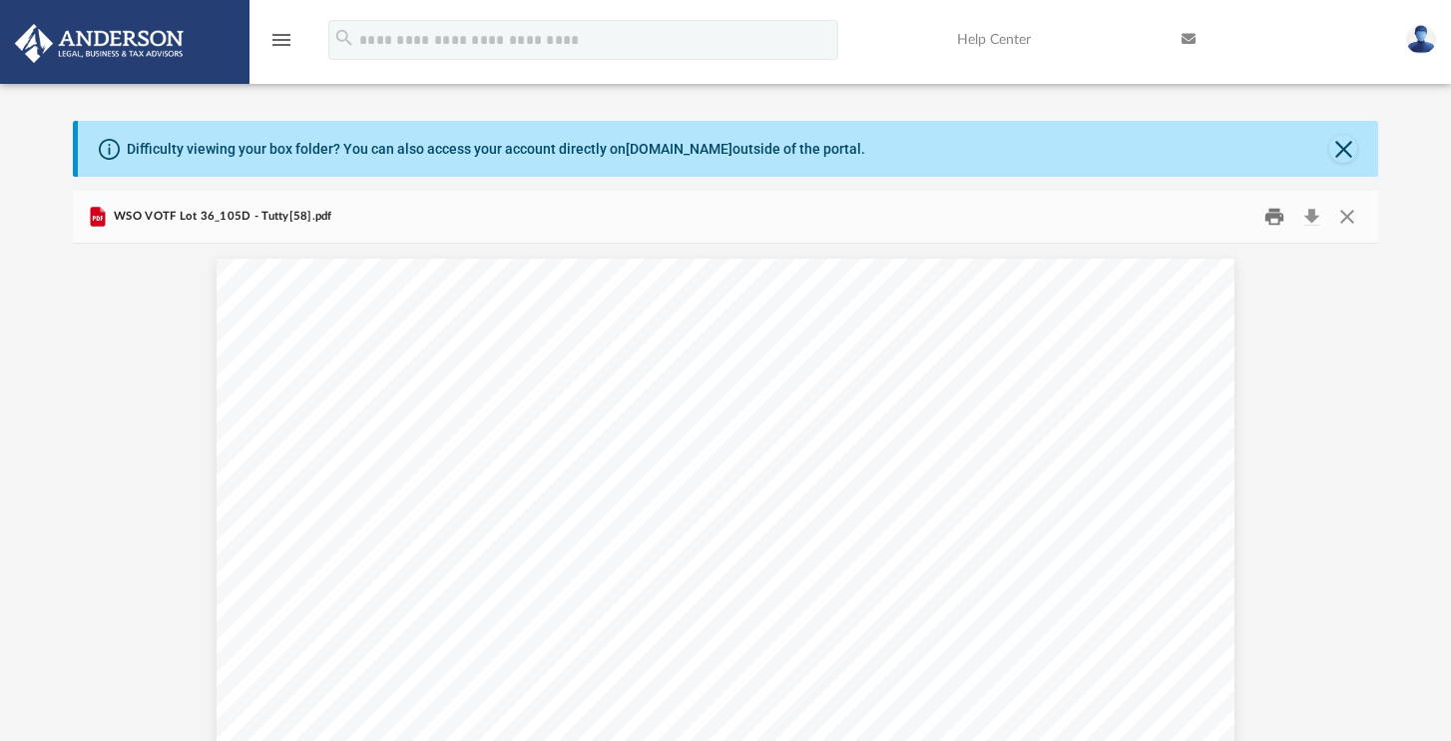
click at [1292, 224] on button "Print" at bounding box center [1275, 217] width 40 height 31
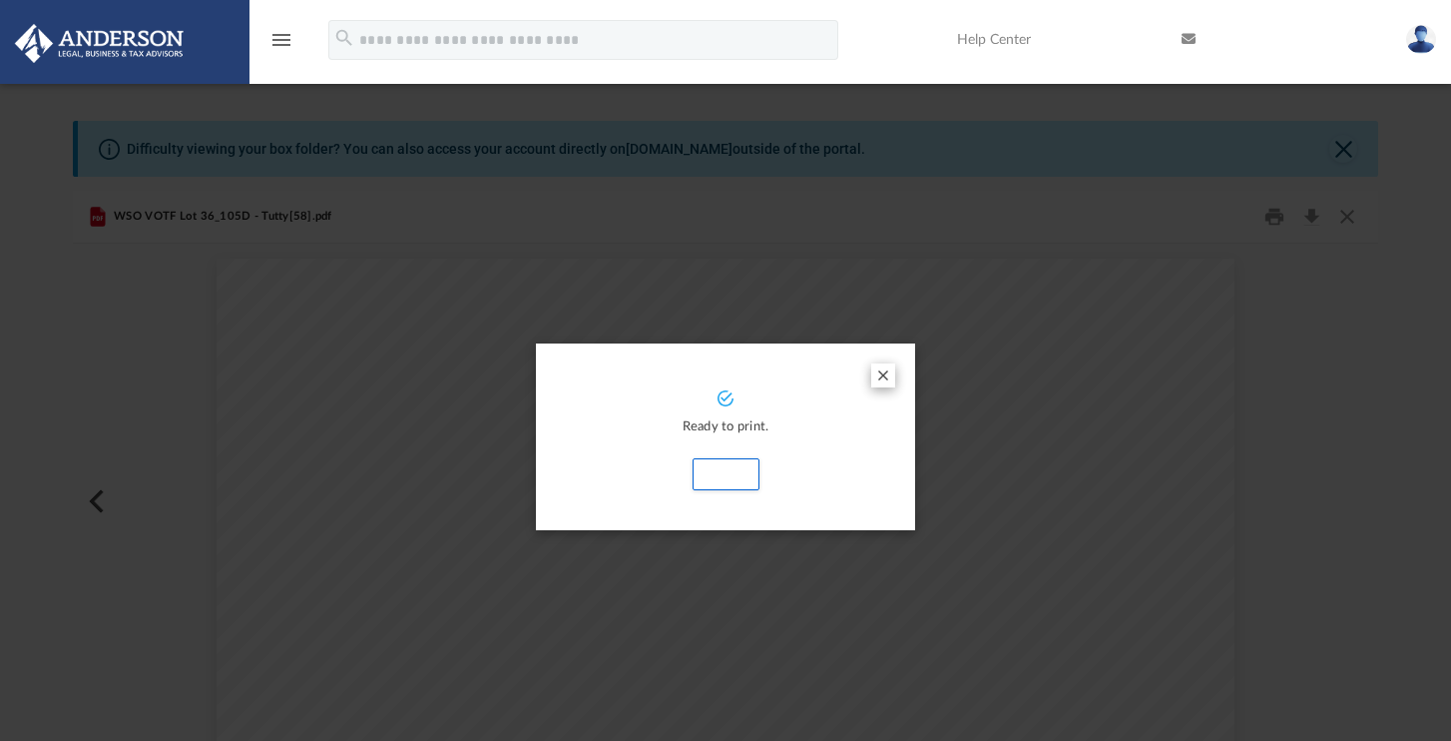
click at [882, 370] on button "Preview" at bounding box center [883, 375] width 24 height 24
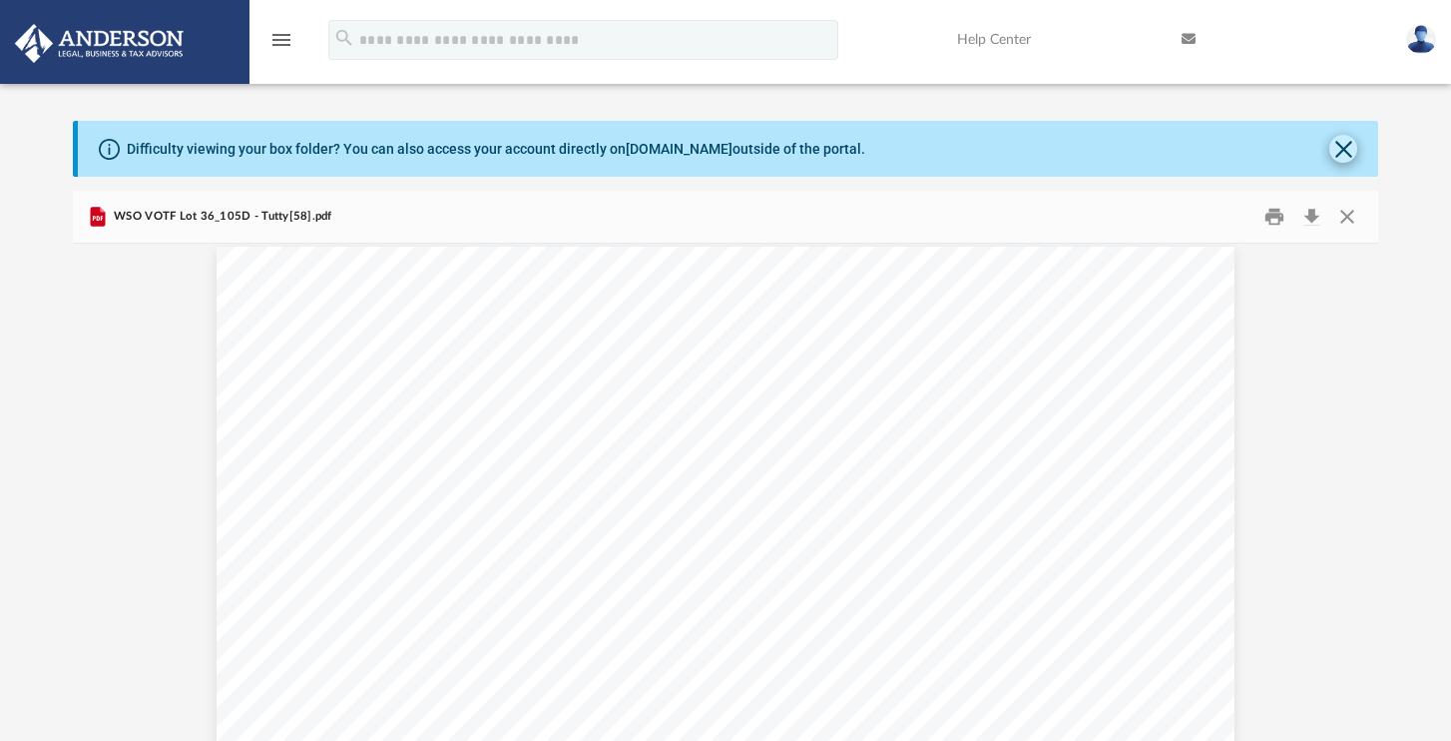
click at [1346, 149] on button "Close" at bounding box center [1344, 149] width 28 height 28
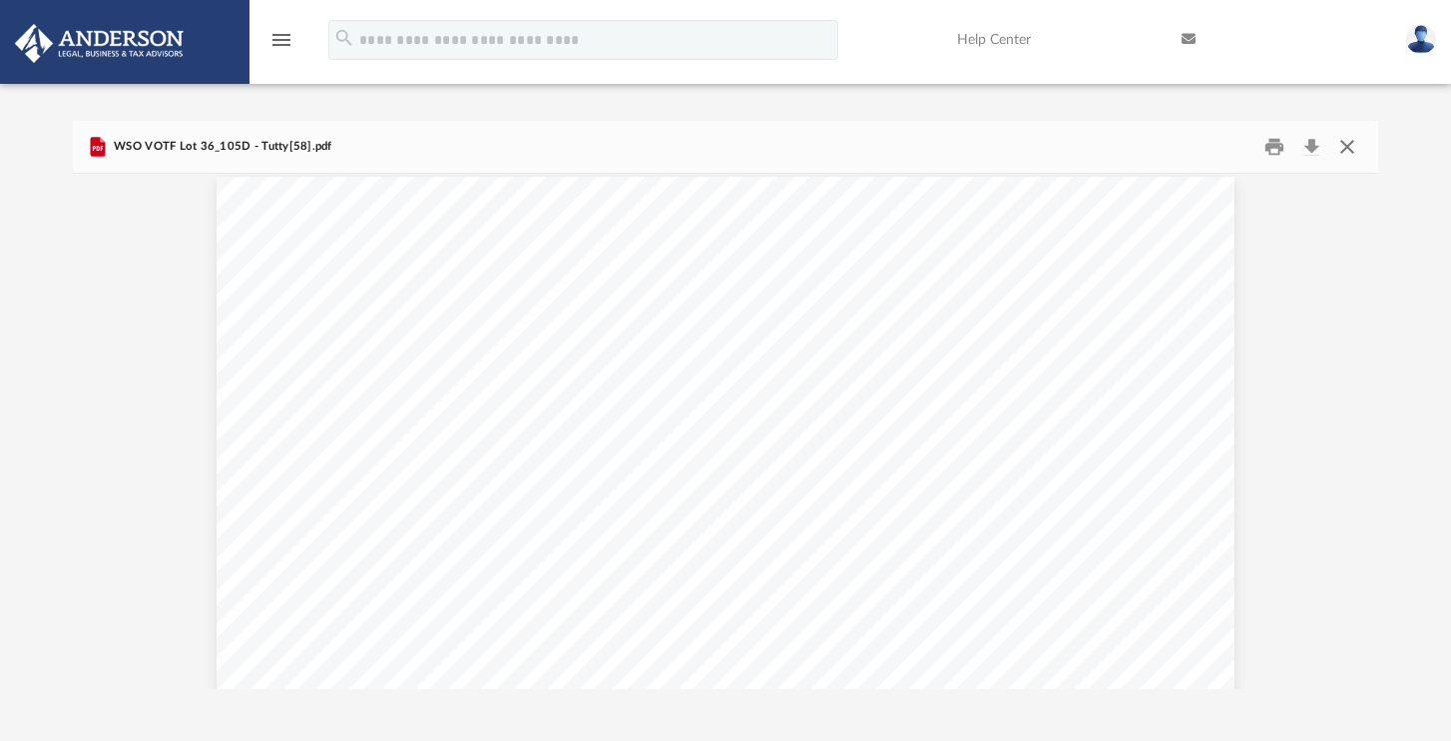
click at [1346, 150] on button "Close" at bounding box center [1348, 147] width 36 height 31
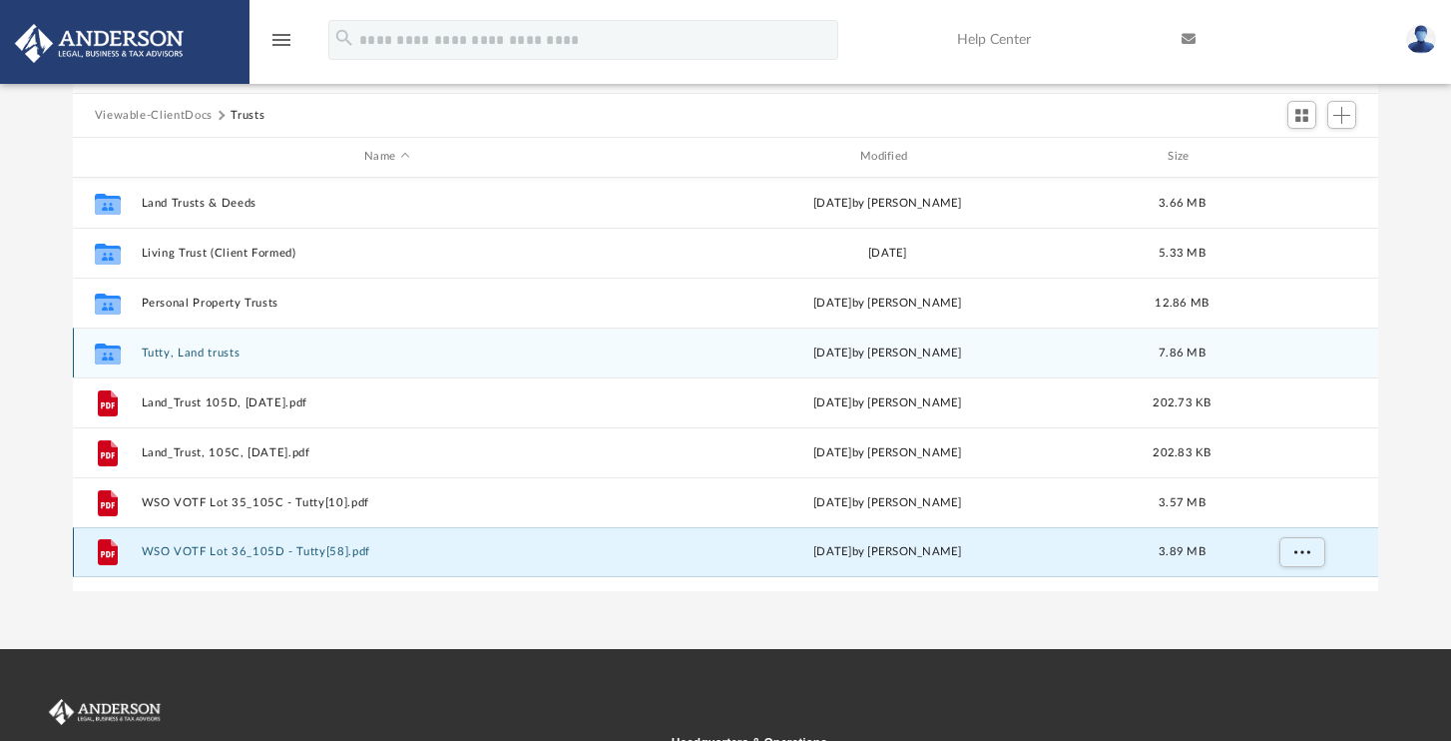
scroll to position [91, 0]
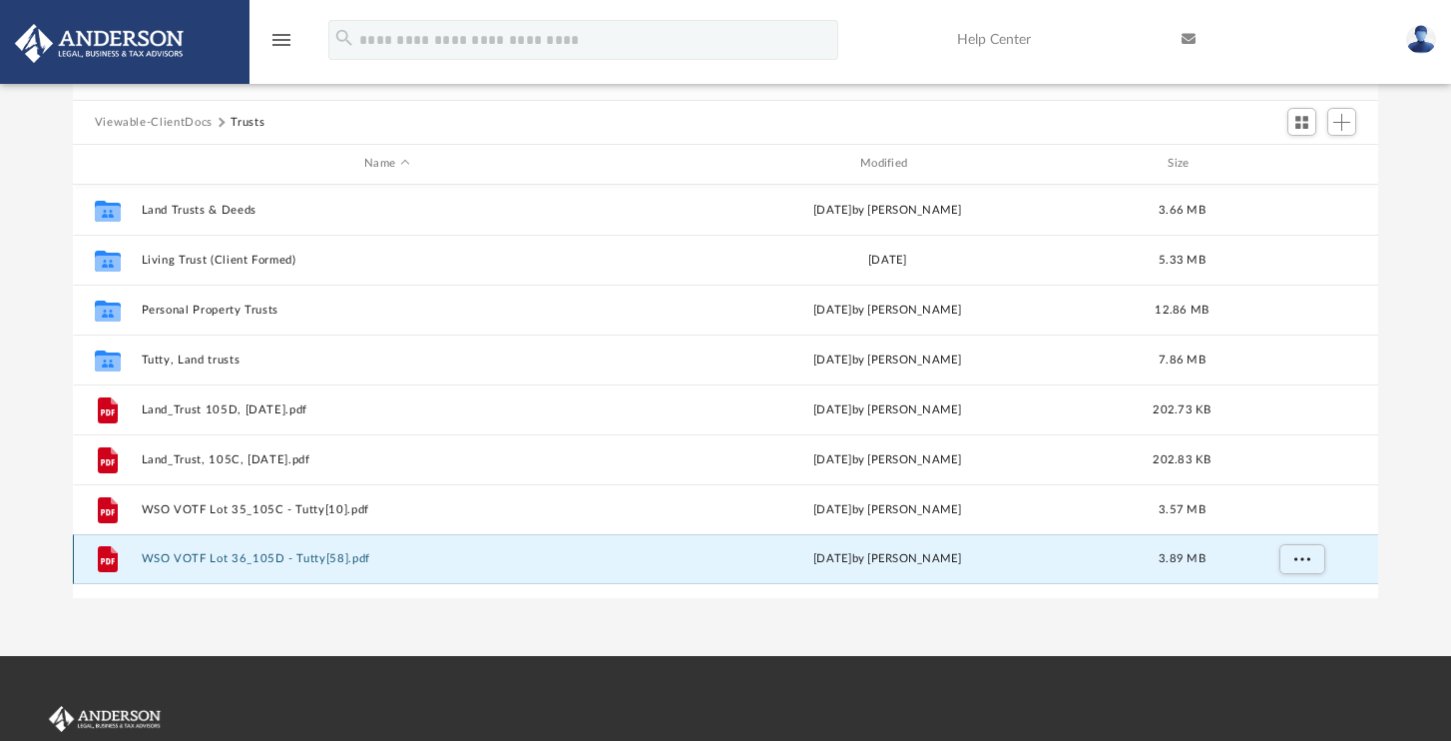
click at [73, 553] on div "File WSO VOTF Lot 36_105D - Tutty[58].pdf [DATE] by [PERSON_NAME] 3.89 MB" at bounding box center [726, 559] width 1307 height 50
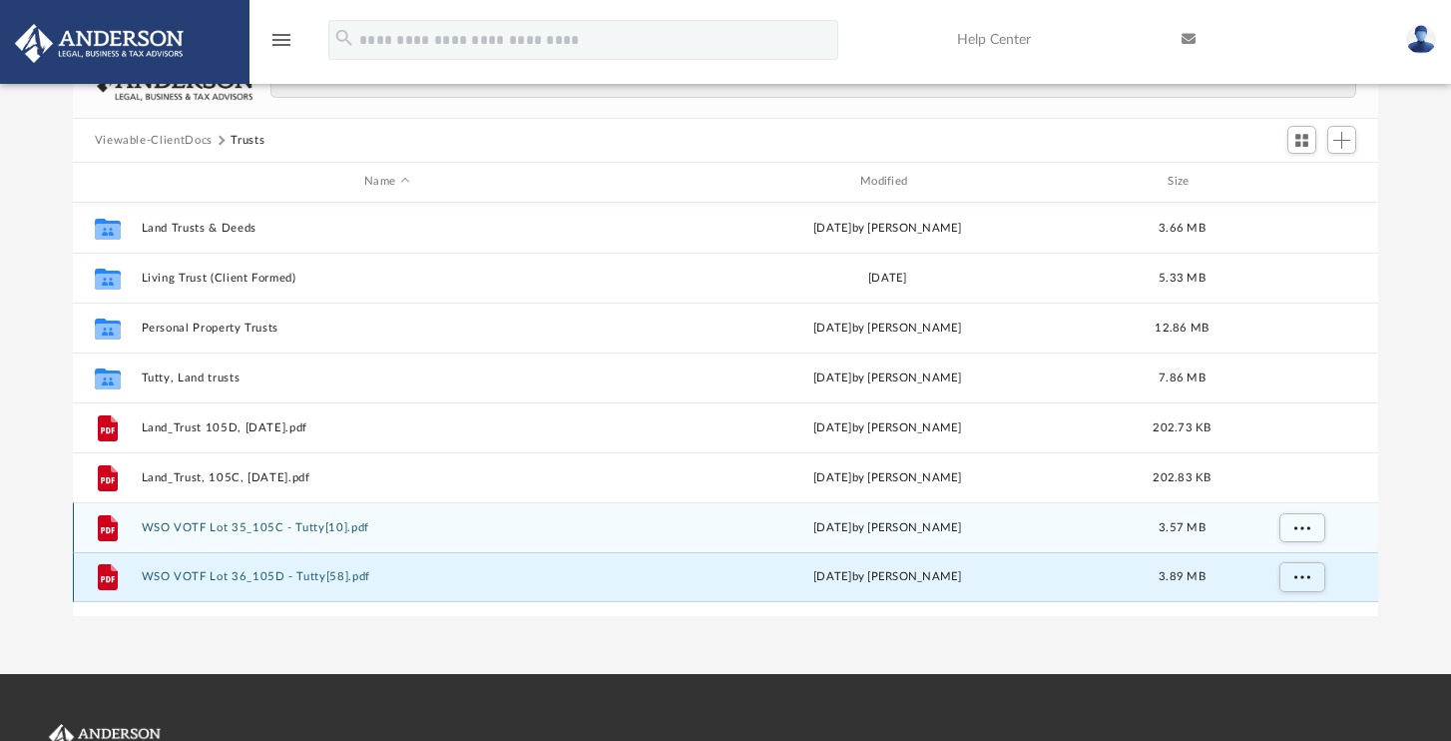
scroll to position [74, 0]
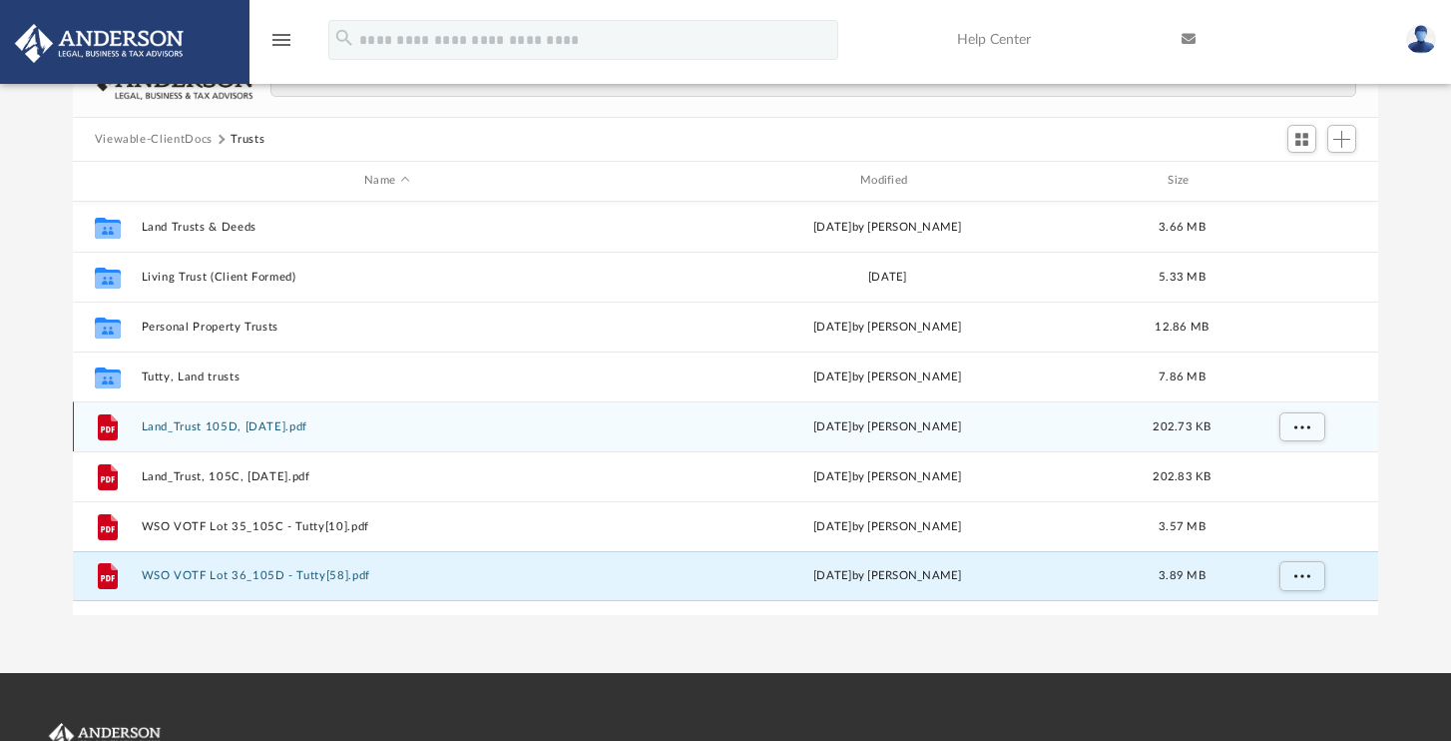
click at [155, 420] on button "Land_Trust 105D, [DATE].pdf" at bounding box center [387, 426] width 492 height 13
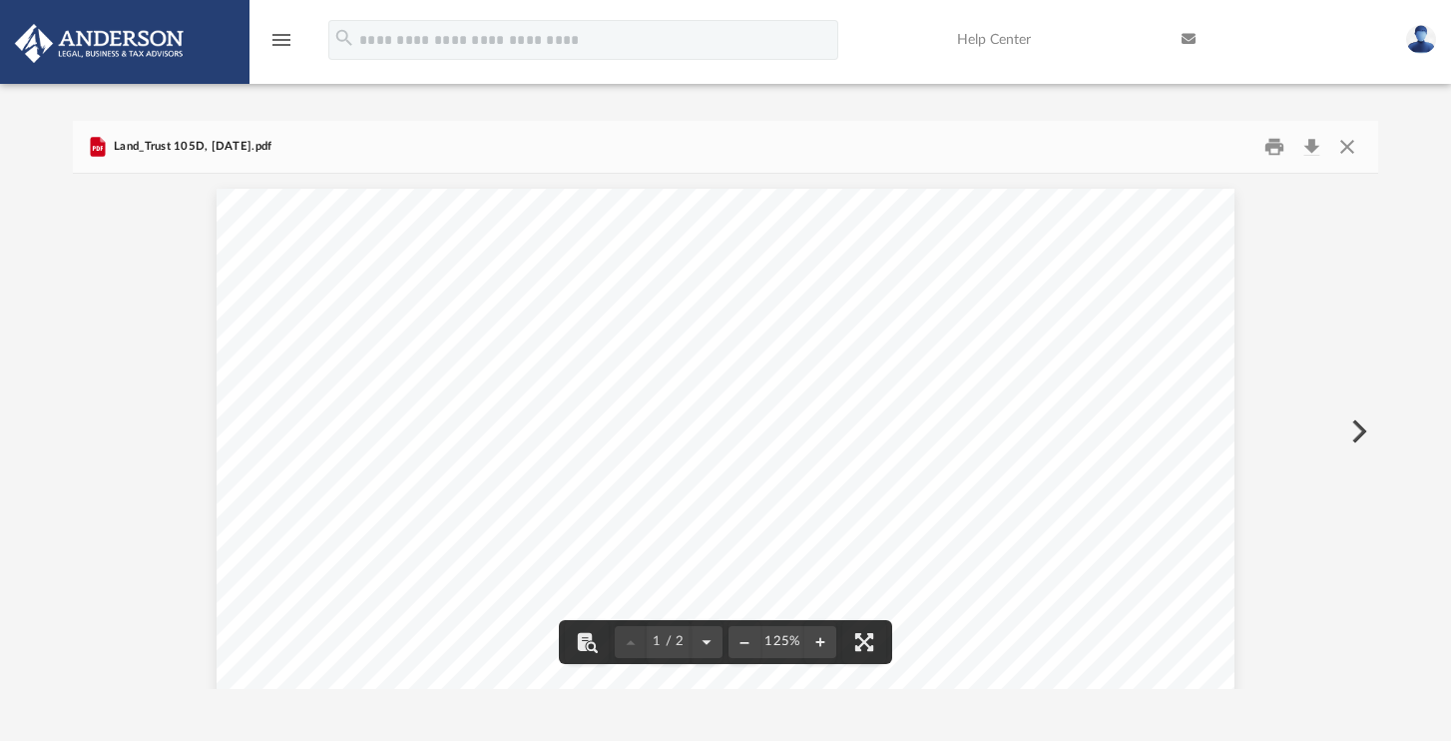
scroll to position [0, 0]
click at [1350, 138] on button "Close" at bounding box center [1348, 147] width 36 height 31
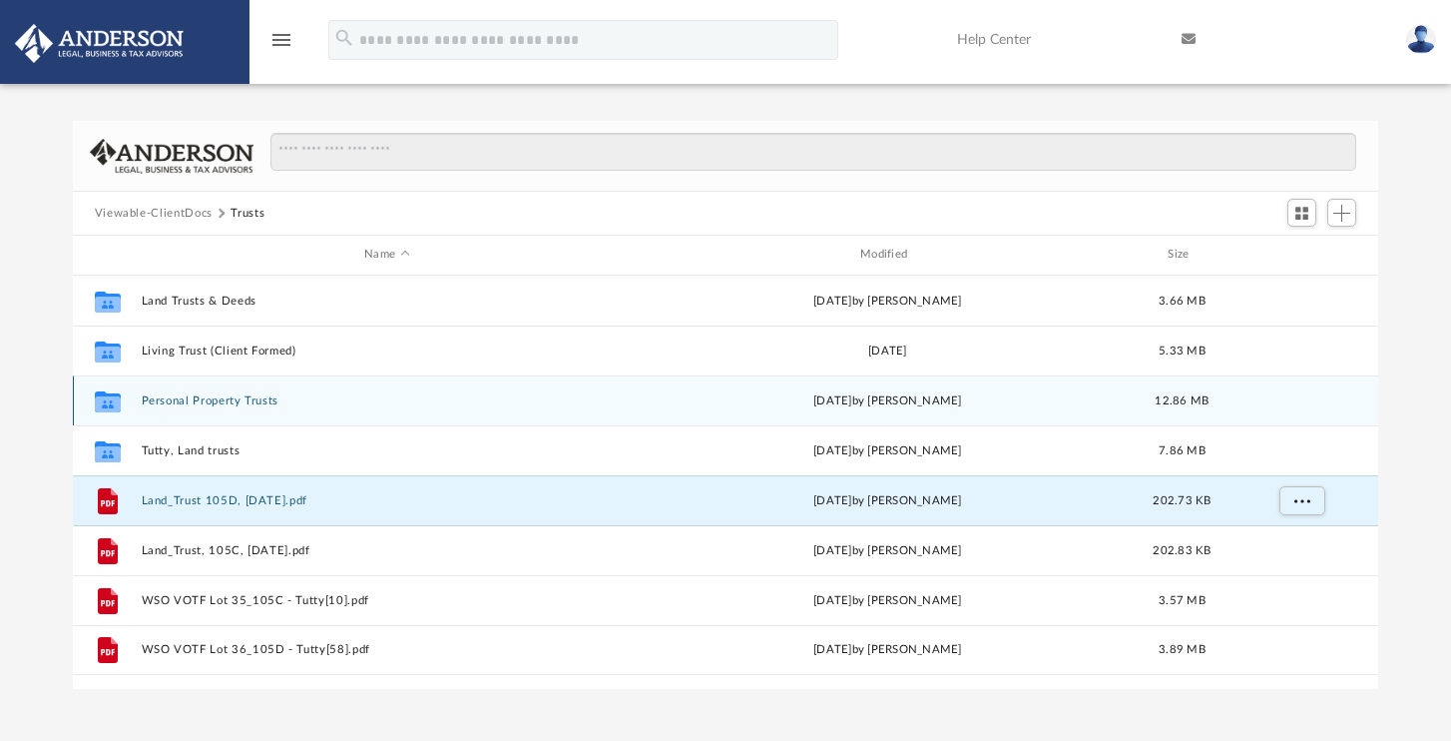
click at [527, 405] on button "Personal Property Trusts" at bounding box center [387, 400] width 492 height 13
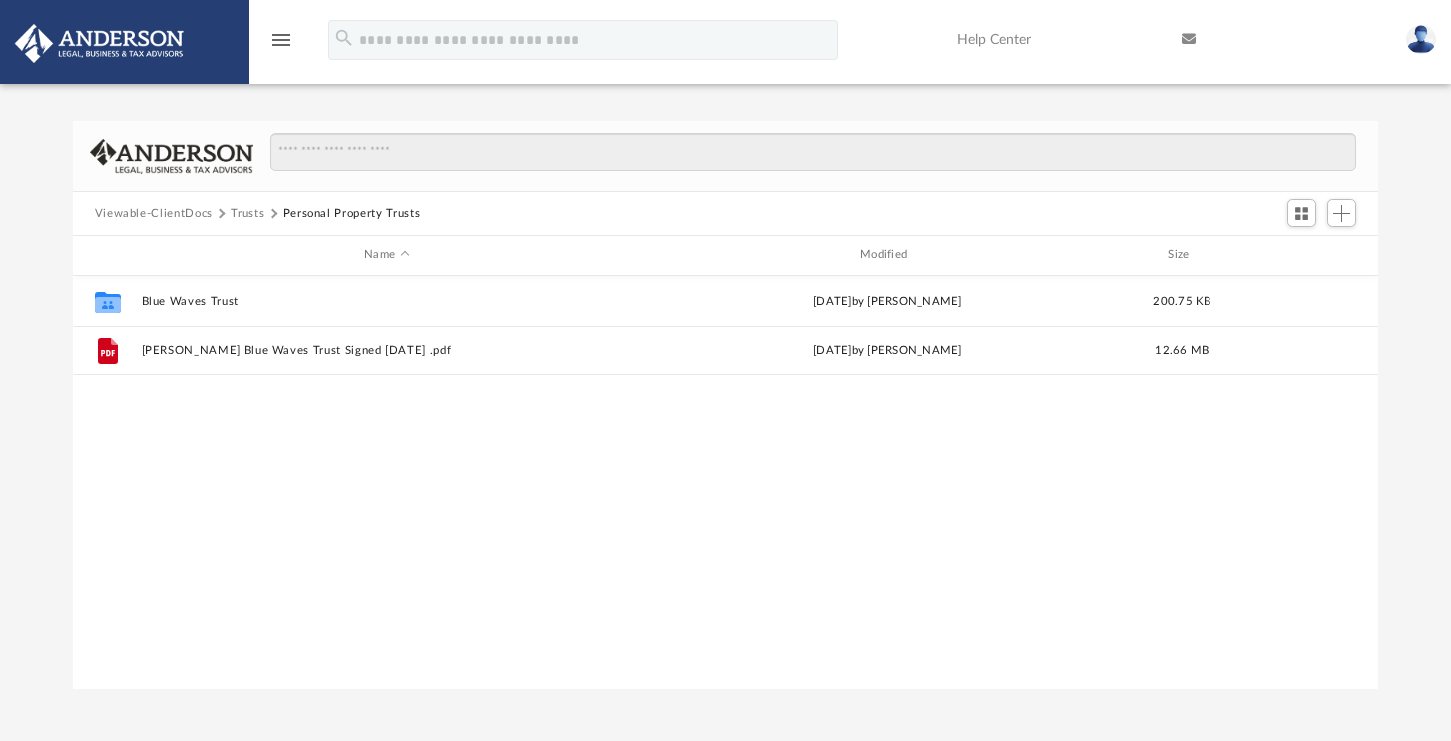
click at [527, 405] on div "Collaborated Folder Blue Waves Trust Wed Dec 9 2020 by Megan Fenn 200.75 KB Fil…" at bounding box center [726, 483] width 1307 height 414
click at [505, 406] on div "Collaborated Folder Blue Waves Trust Wed Dec 9 2020 by Megan Fenn 200.75 KB Fil…" at bounding box center [726, 483] width 1307 height 414
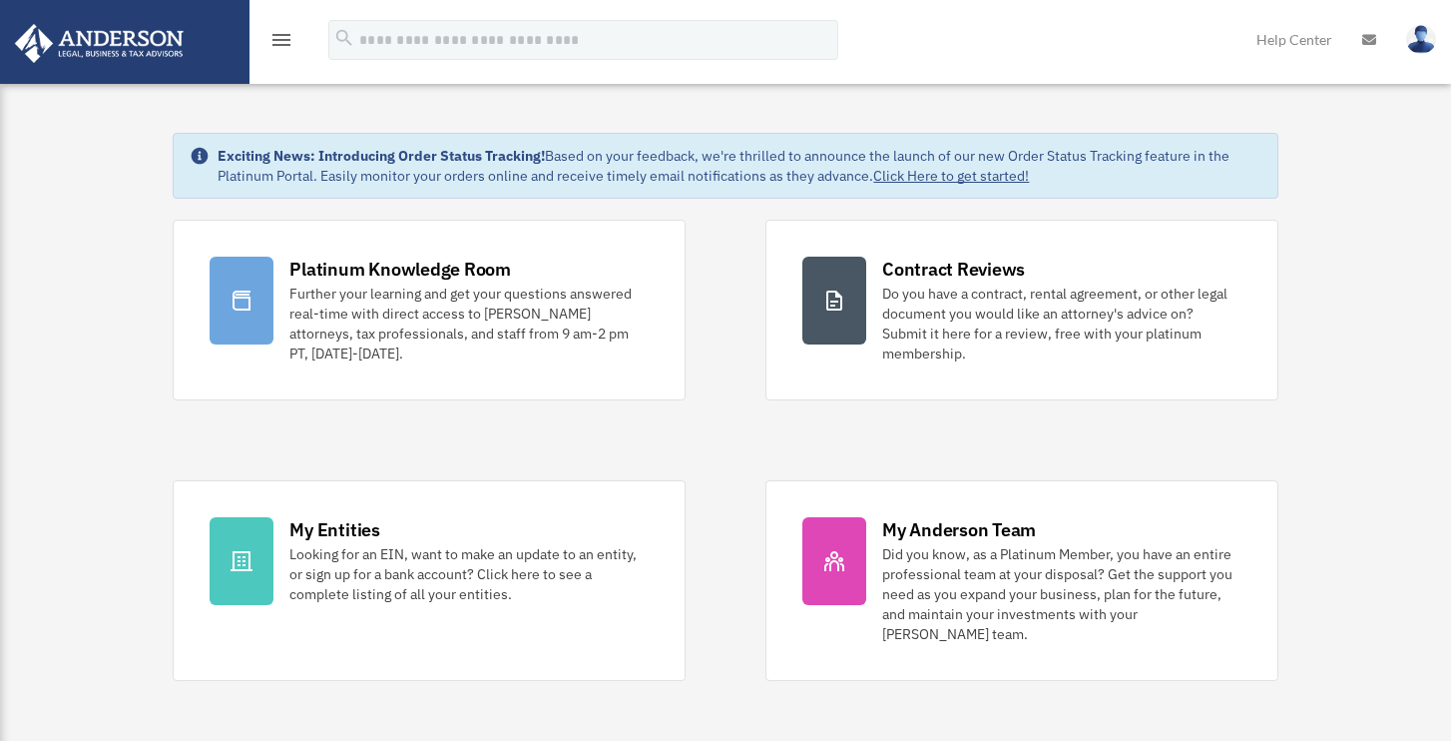
click at [284, 38] on icon "menu" at bounding box center [282, 40] width 24 height 24
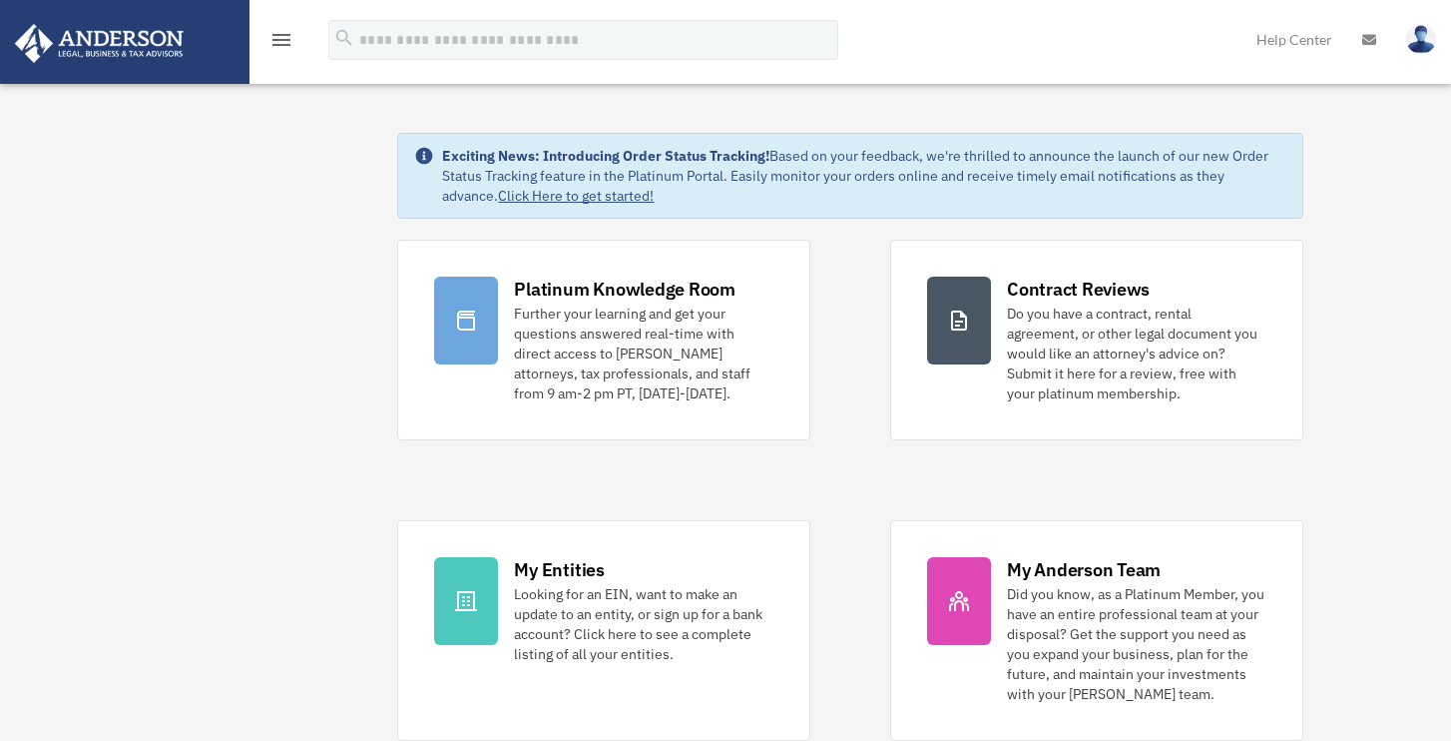
click at [278, 42] on icon "menu" at bounding box center [282, 40] width 24 height 24
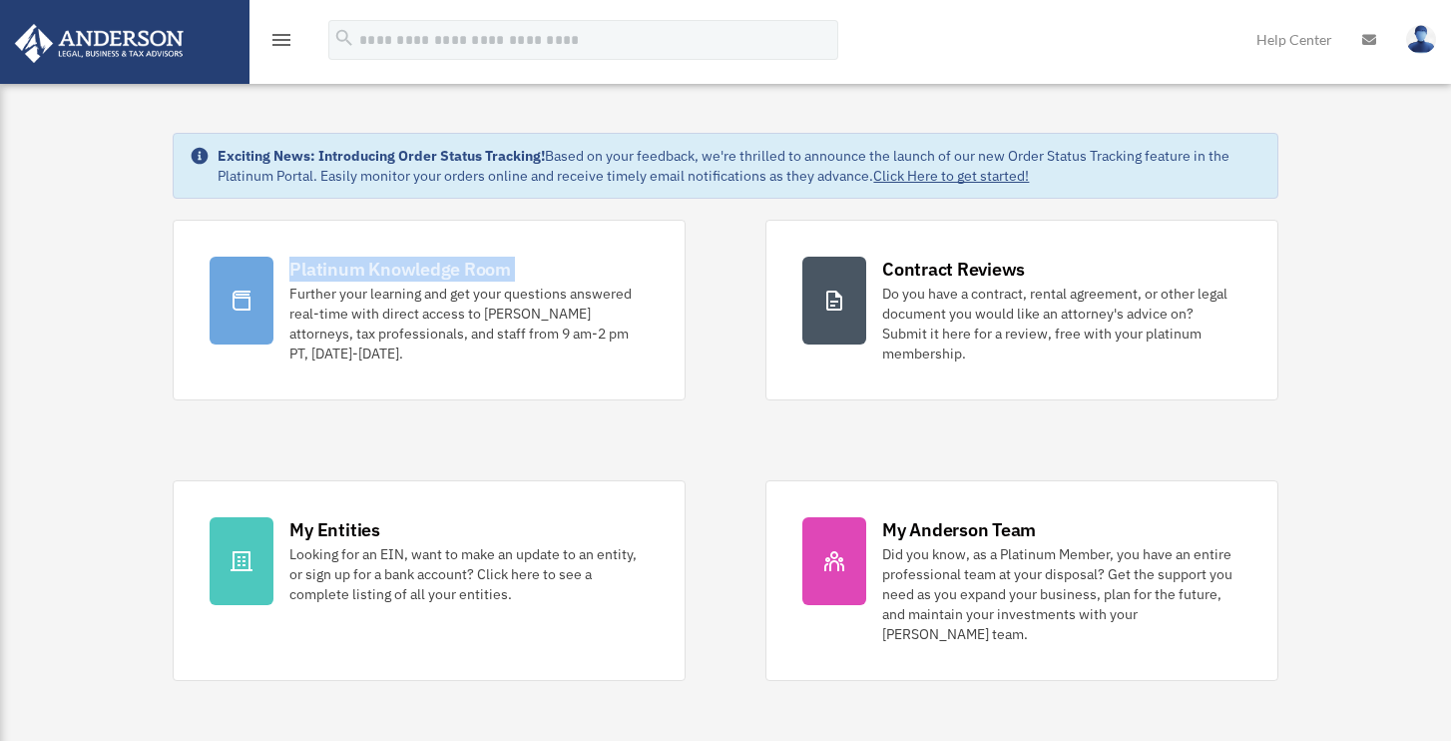
click at [278, 42] on icon "menu" at bounding box center [282, 40] width 24 height 24
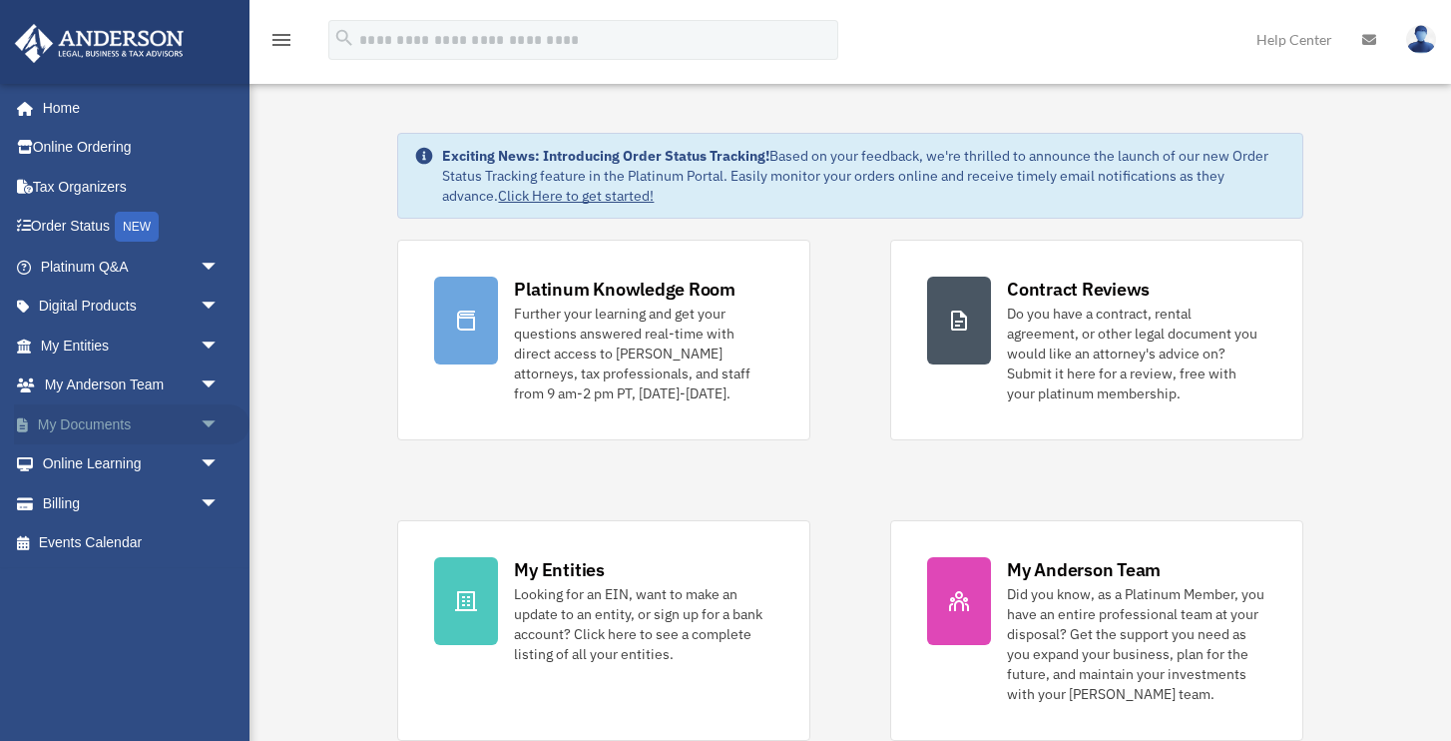
click at [113, 424] on link "My Documents arrow_drop_down" at bounding box center [132, 424] width 236 height 40
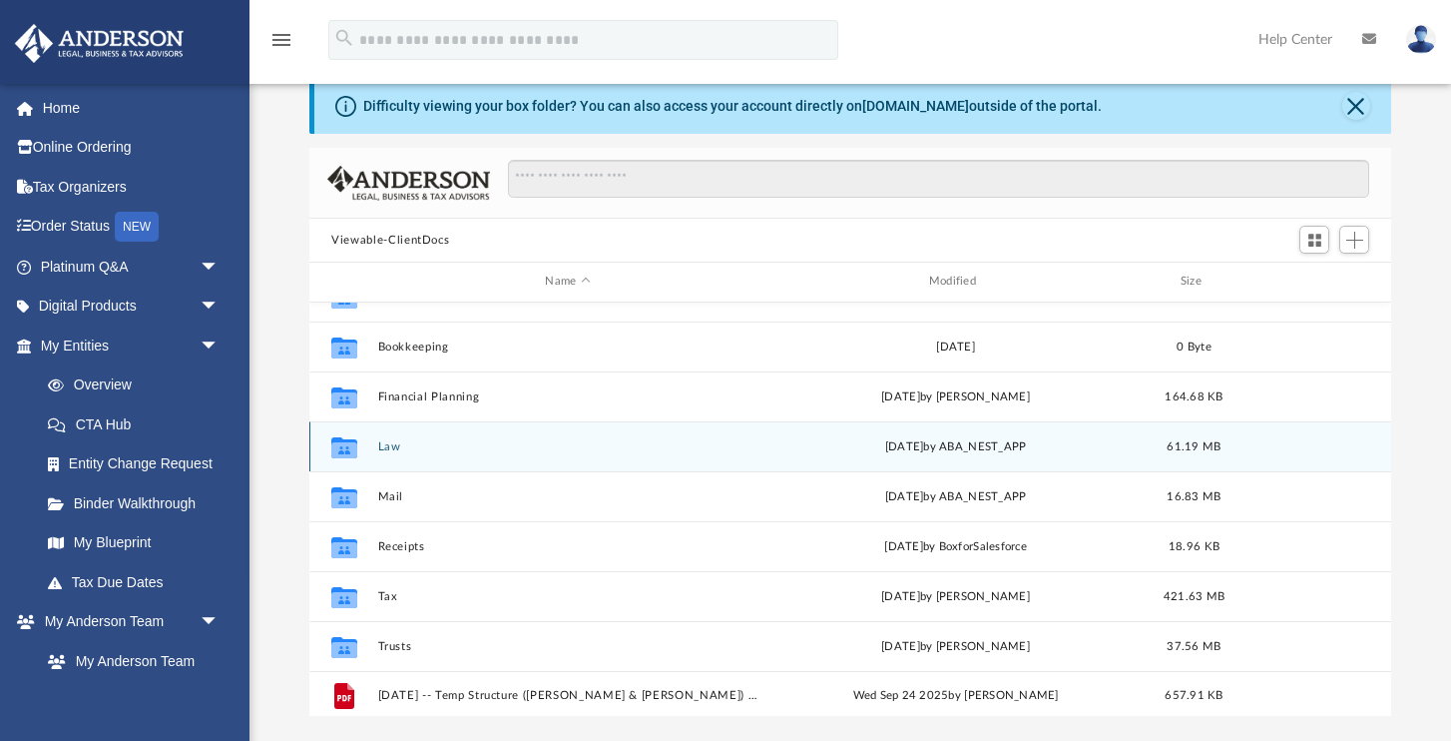
scroll to position [30, 0]
click at [576, 467] on div "Collaborated Folder Law [DATE] by ABA_NEST_APP 61.19 MB" at bounding box center [850, 447] width 1082 height 50
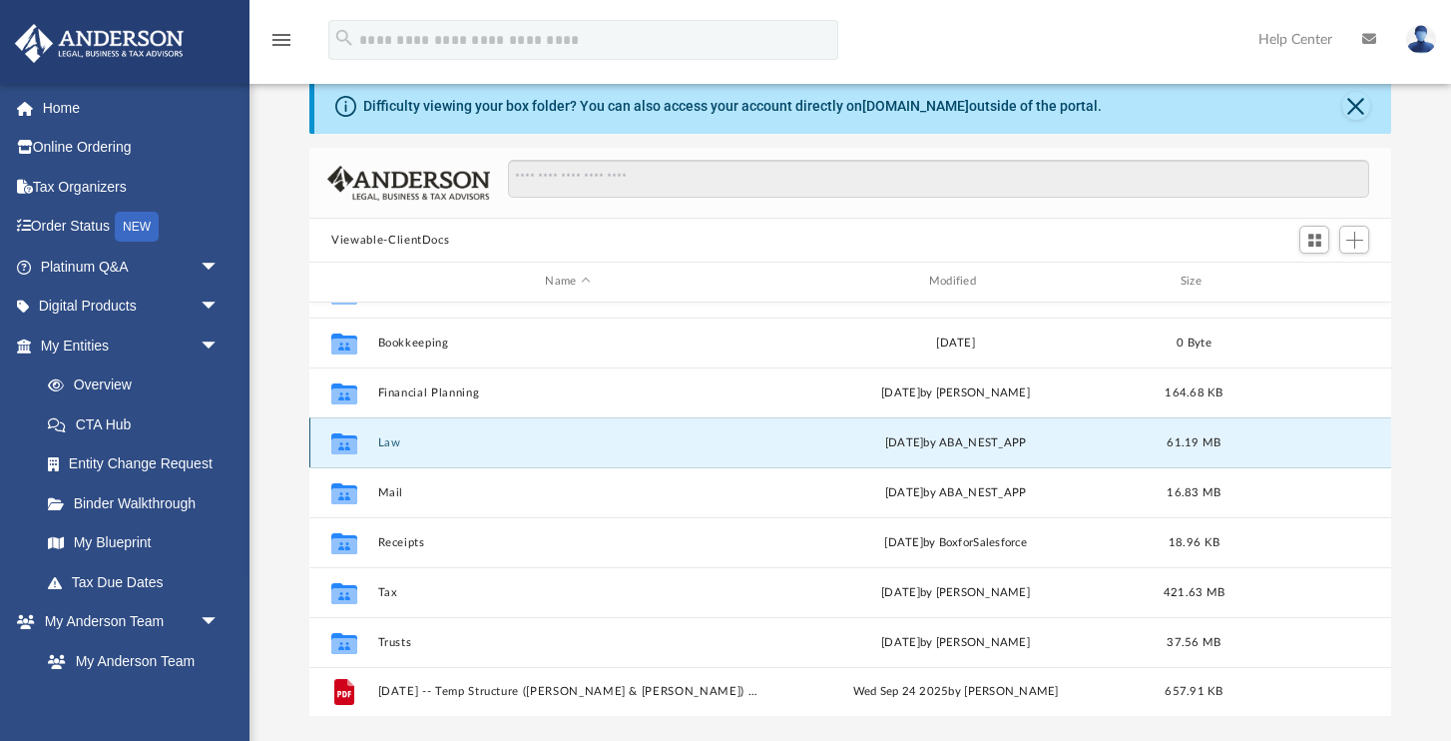
scroll to position [35, 0]
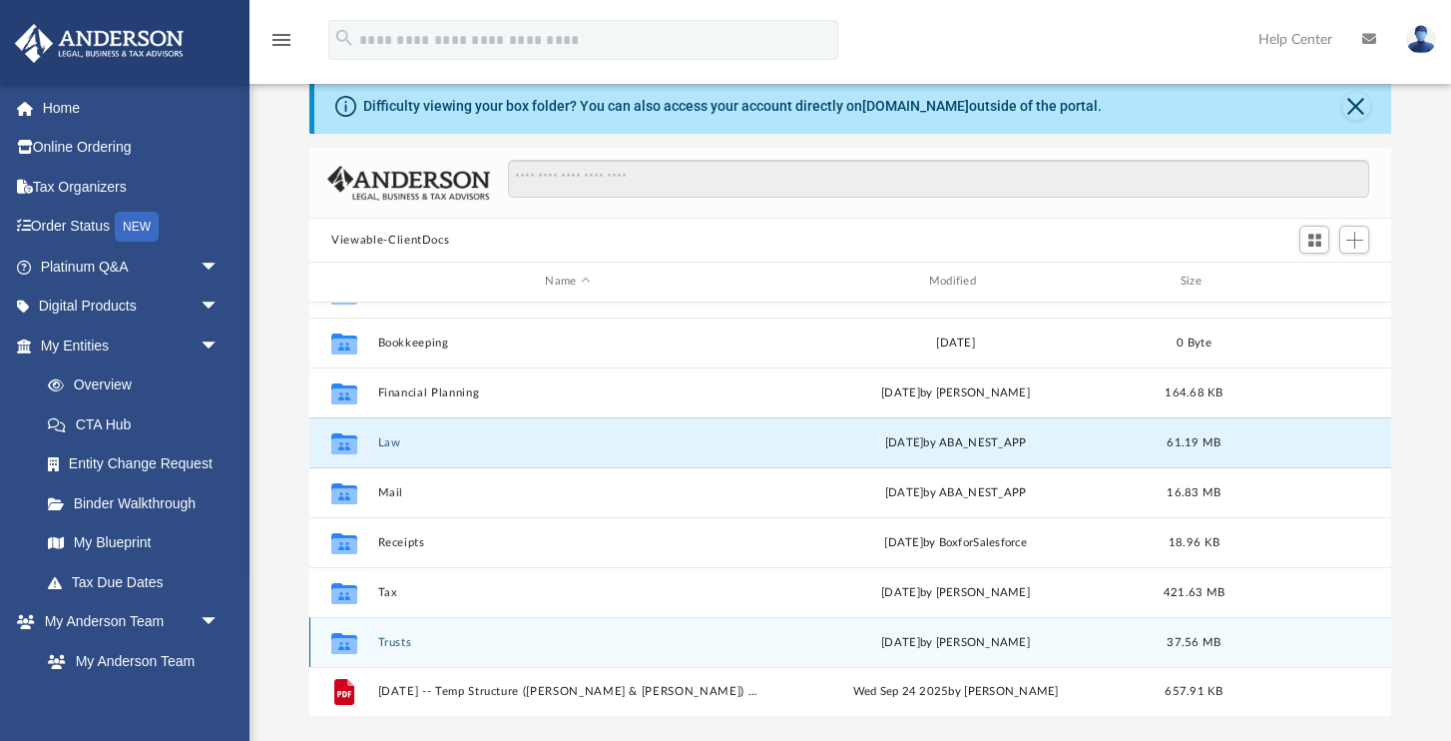
click at [430, 641] on button "Trusts" at bounding box center [567, 642] width 379 height 13
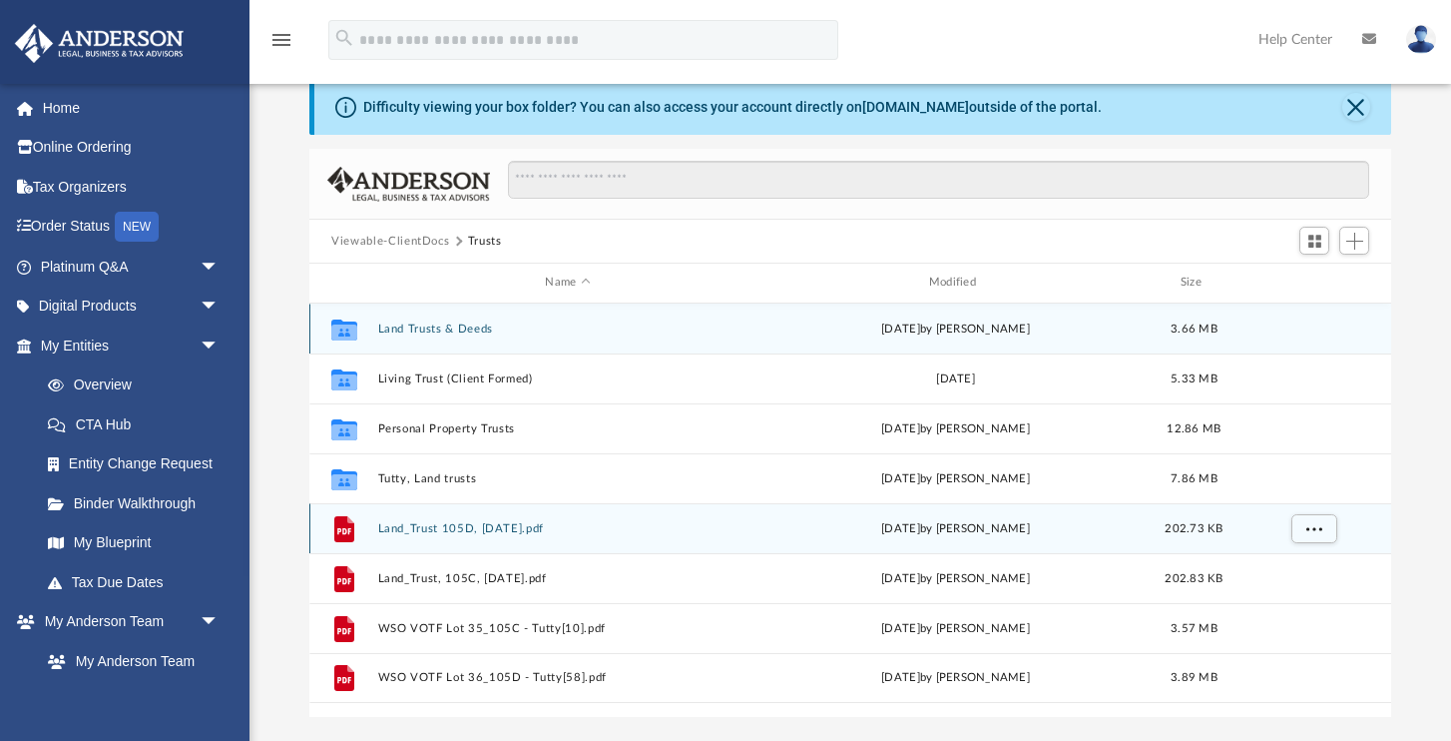
scroll to position [36, 0]
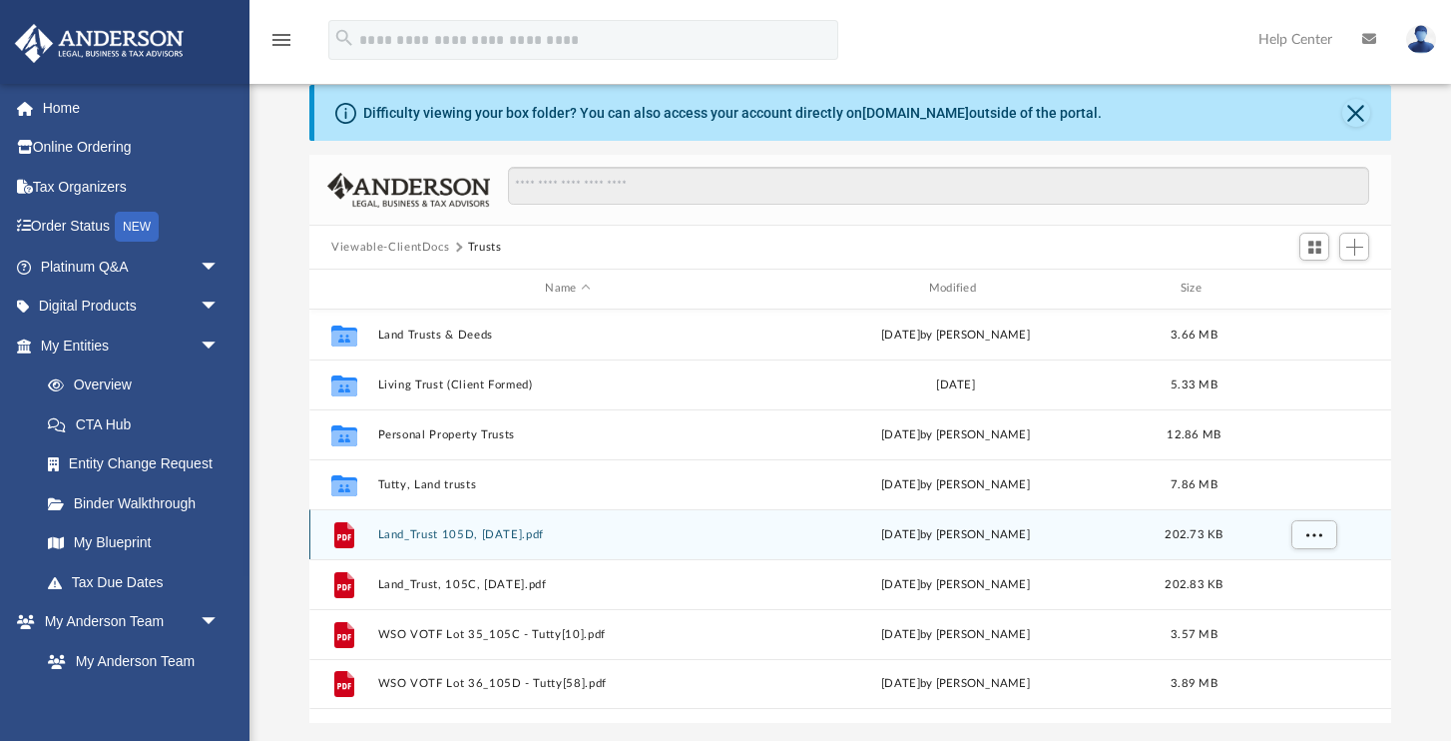
click at [1209, 542] on div "File Land_Trust 105D, 10-2-25.pdf today by Matthew Woodson 202.73 KB" at bounding box center [850, 534] width 1082 height 50
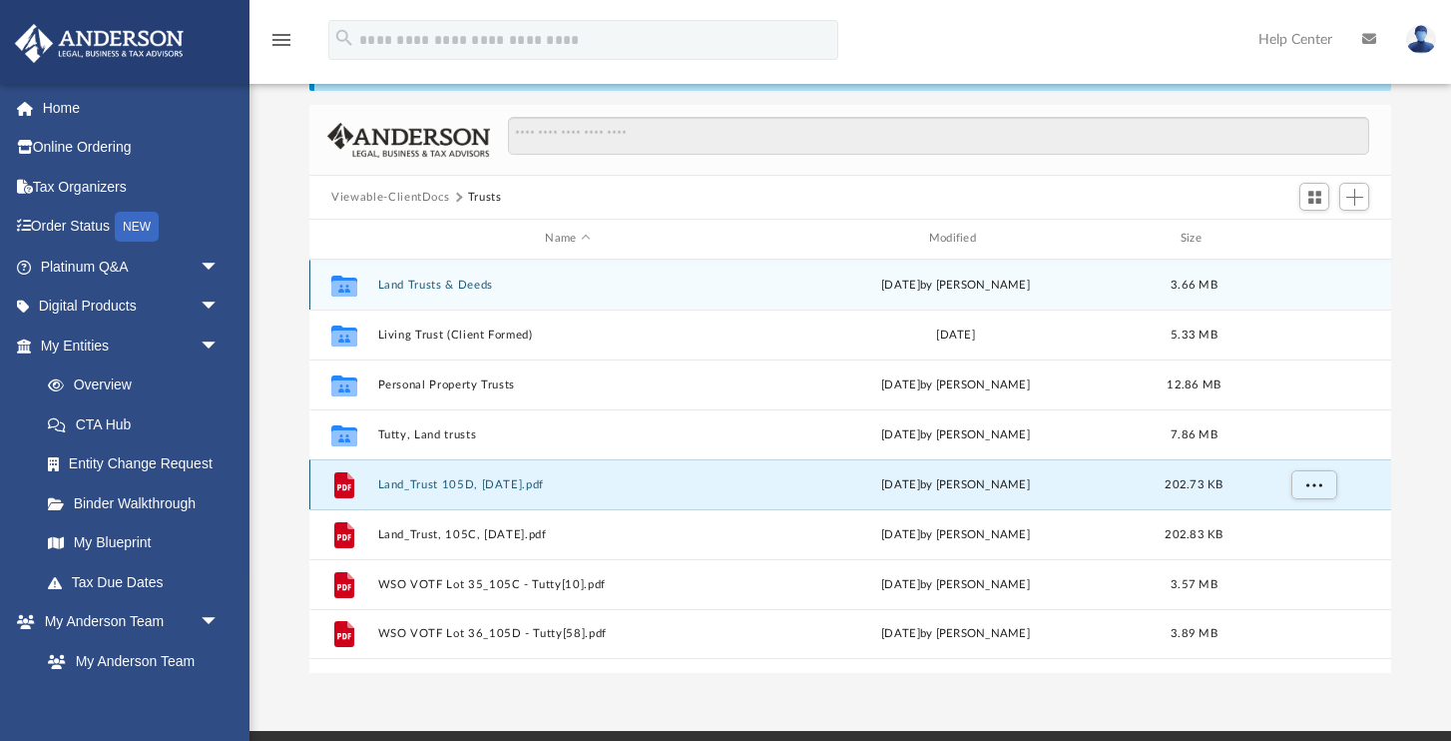
scroll to position [90, 0]
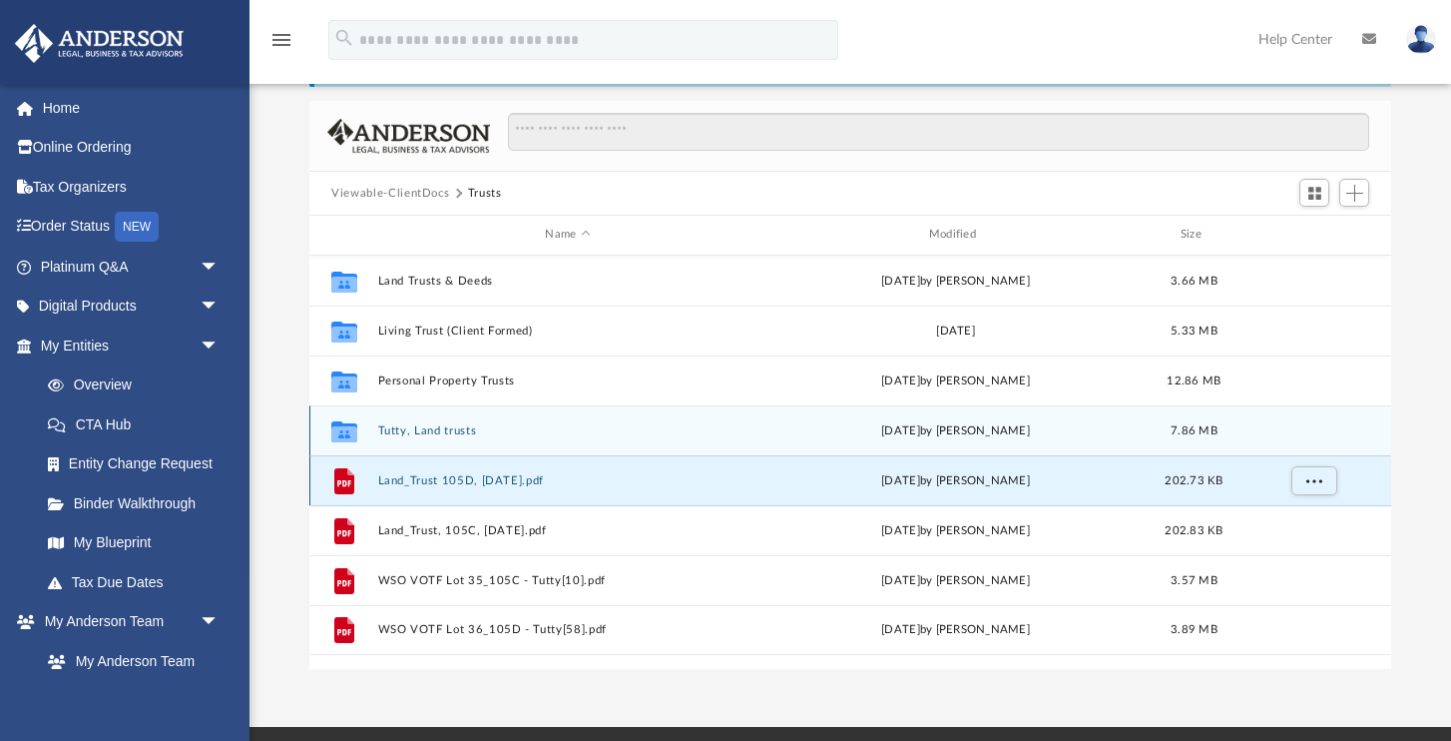
drag, startPoint x: 479, startPoint y: 483, endPoint x: 489, endPoint y: 414, distance: 69.6
click at [487, 419] on div "Collaborated Folder Land Trusts & Deeds Thu Oct 14 2021 by Matt Woodson 3.66 MB…" at bounding box center [850, 455] width 1082 height 399
drag, startPoint x: 530, startPoint y: 475, endPoint x: 487, endPoint y: 419, distance: 70.5
click at [486, 419] on div "Collaborated Folder Land Trusts & Deeds Thu Oct 14 2021 by Matt Woodson 3.66 MB…" at bounding box center [850, 455] width 1082 height 399
click at [468, 432] on button "Tutty, Land trusts" at bounding box center [567, 430] width 379 height 13
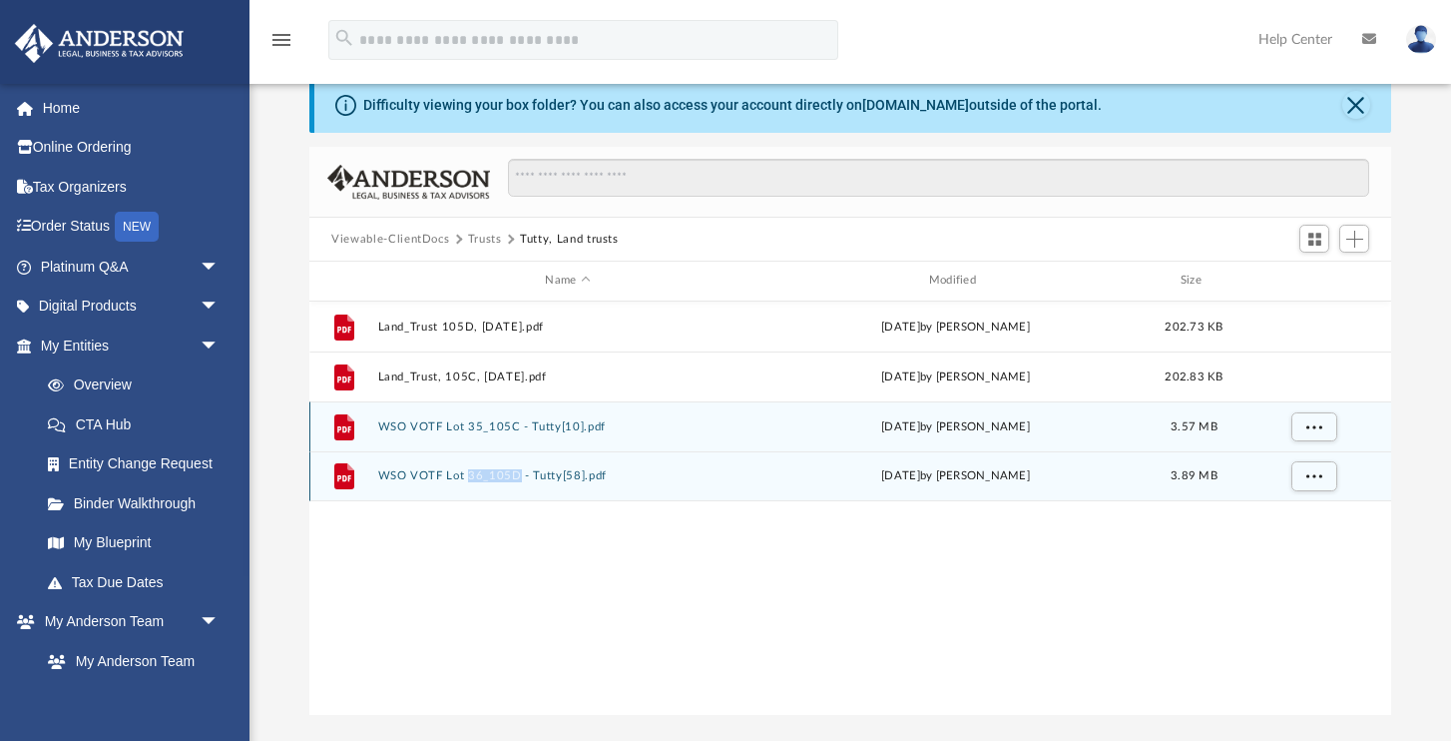
scroll to position [46, 0]
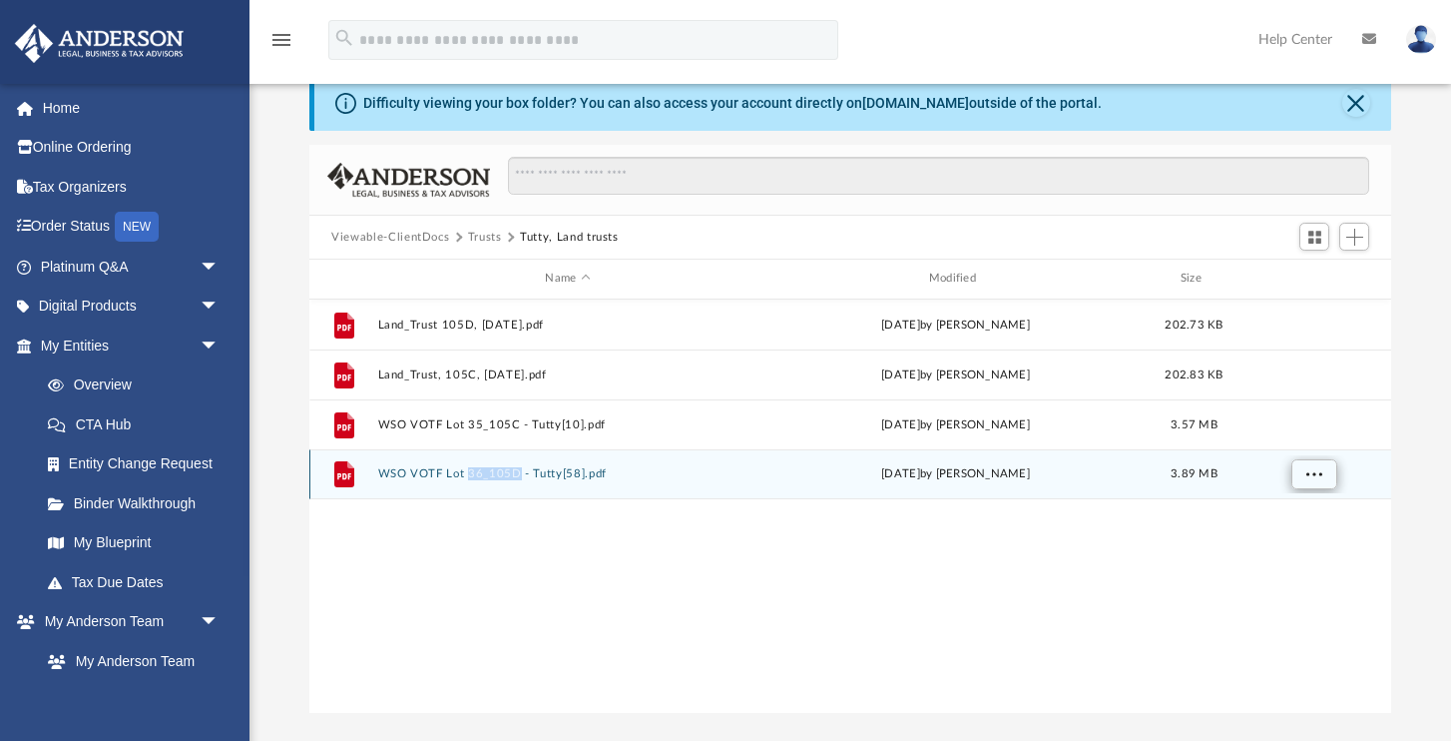
click at [1323, 477] on button "More options" at bounding box center [1315, 474] width 46 height 30
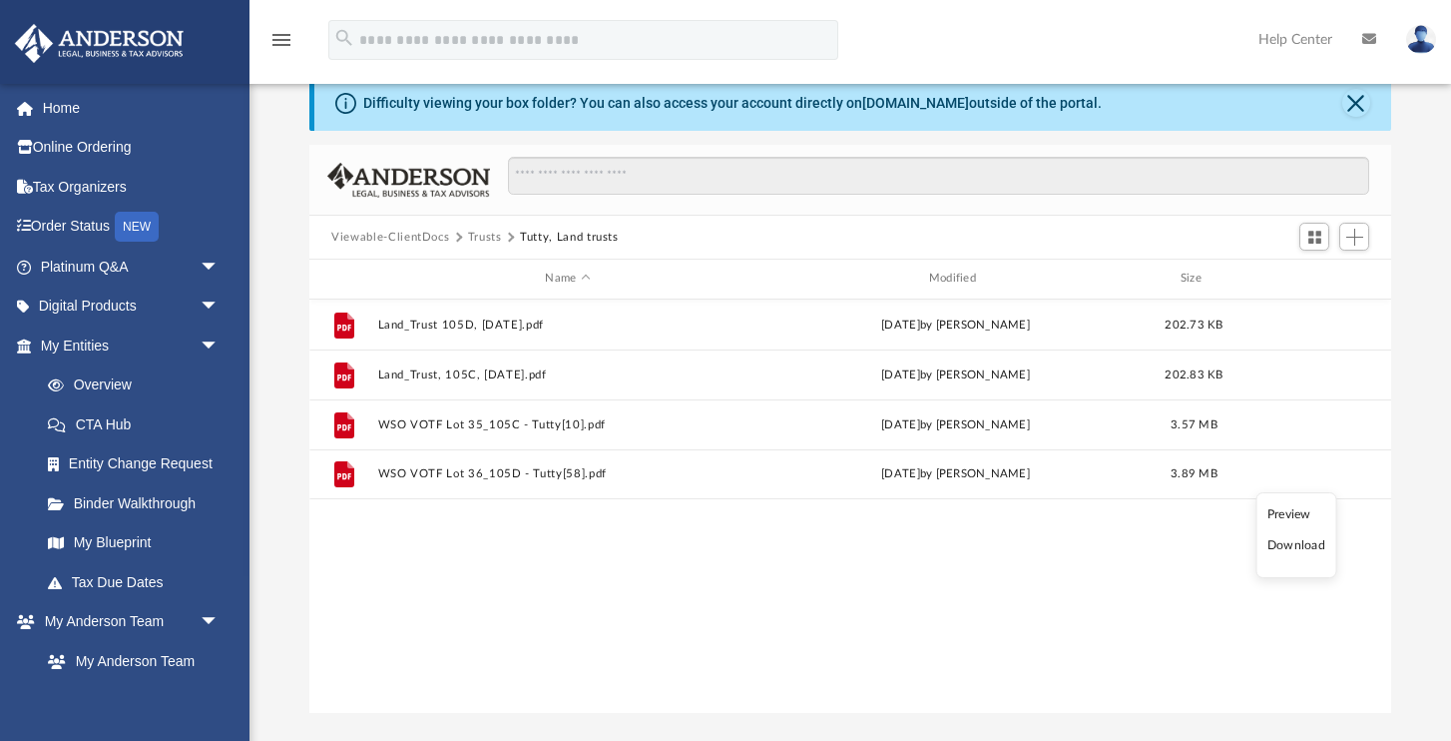
click at [1281, 605] on div "File Land_Trust 105D, 10-2-25.pdf today by Matthew Woodson 202.73 KB File Land_…" at bounding box center [850, 506] width 1082 height 414
click at [1356, 97] on button "Close" at bounding box center [1357, 103] width 28 height 28
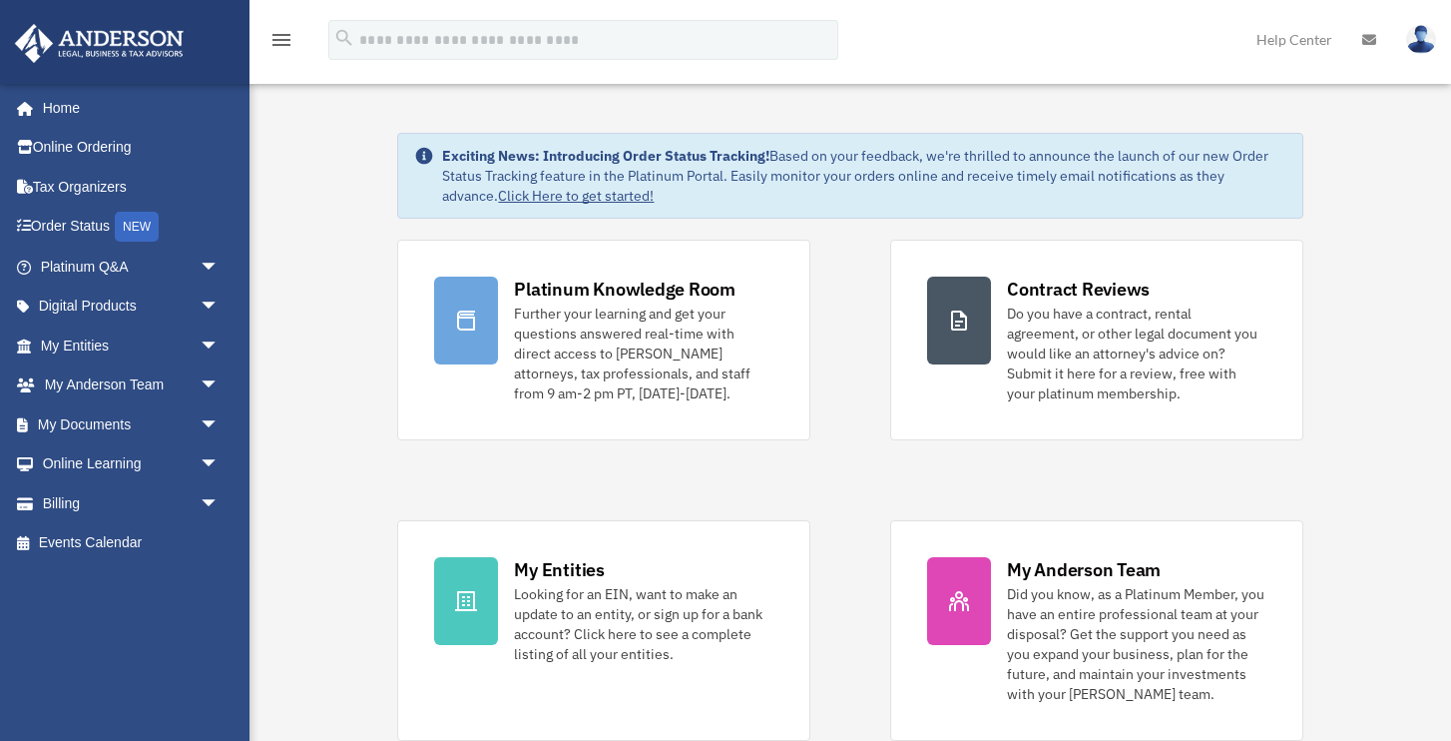
click at [94, 412] on link "My Documents arrow_drop_down" at bounding box center [132, 424] width 236 height 40
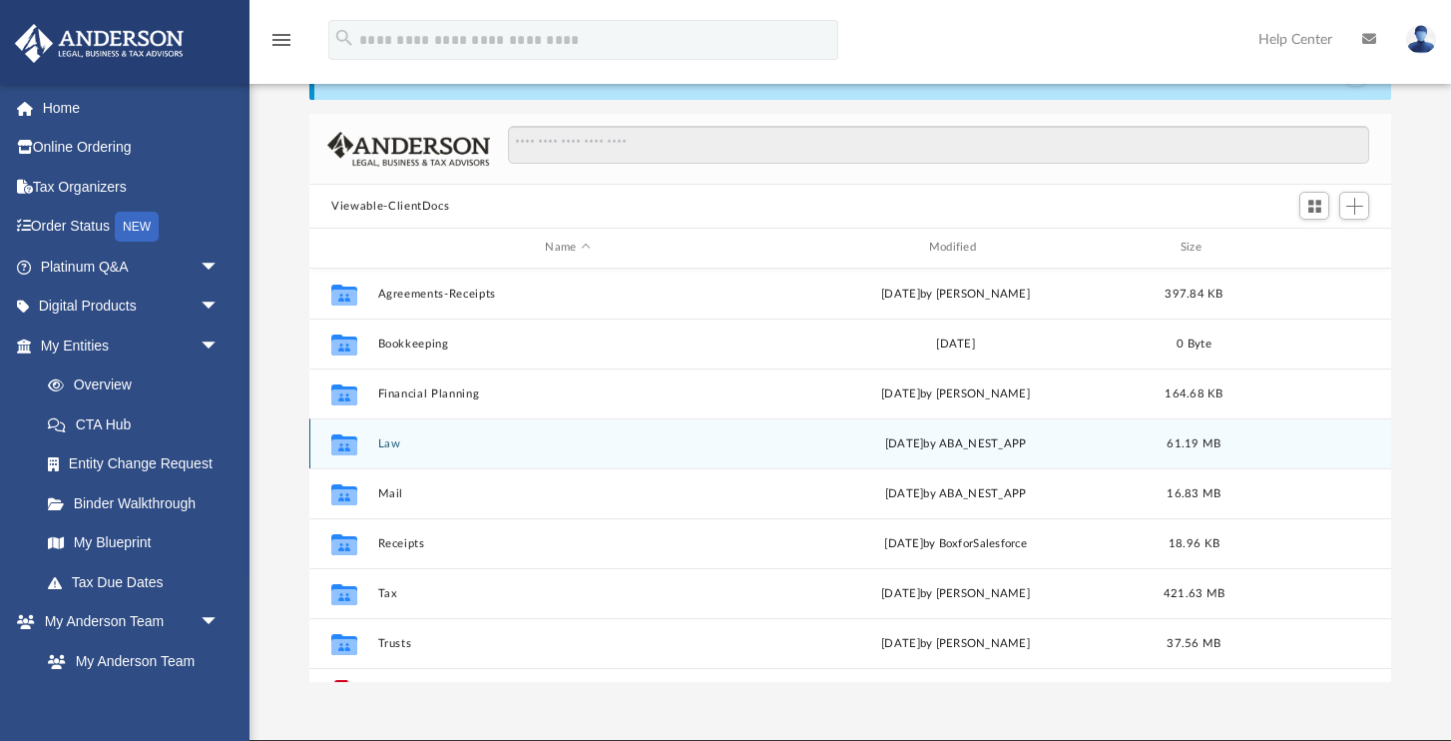
click at [433, 439] on button "Law" at bounding box center [567, 443] width 379 height 13
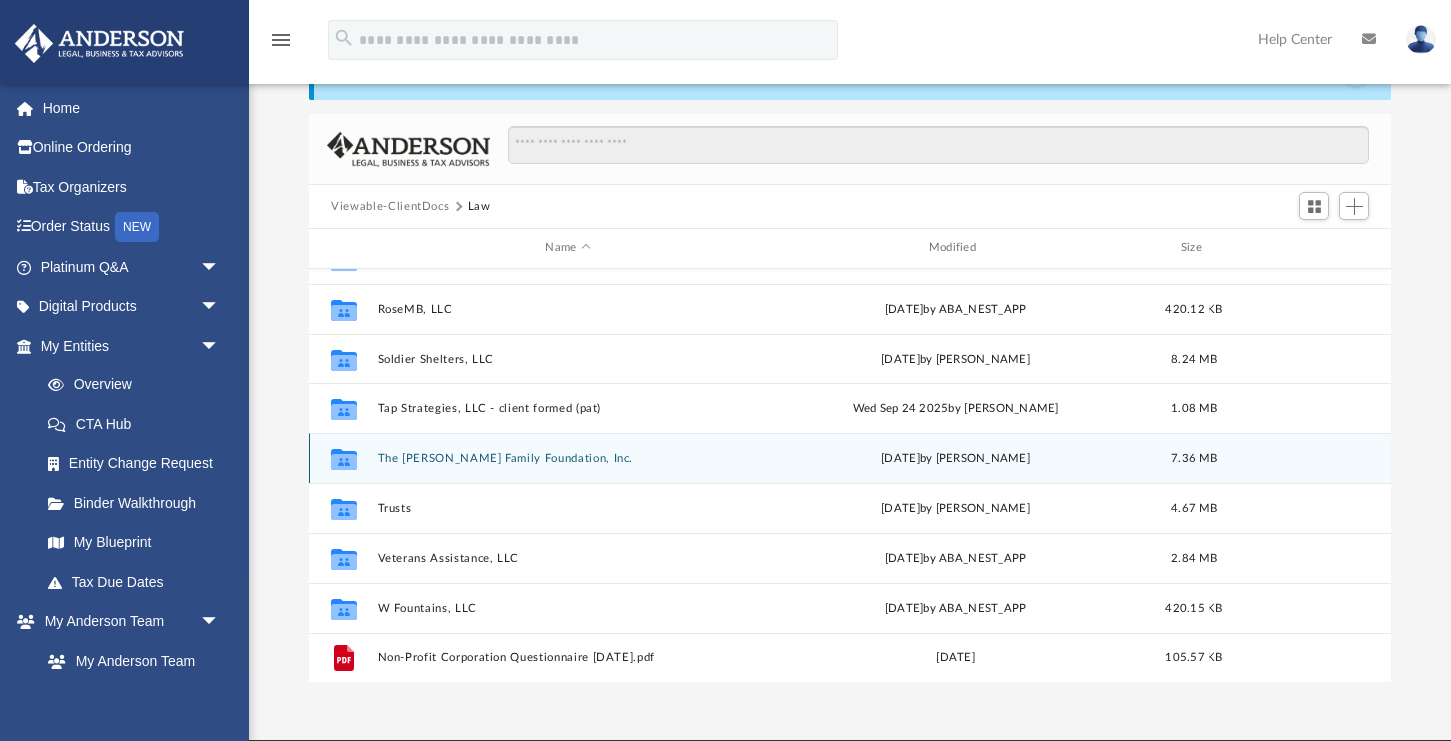
scroll to position [584, 0]
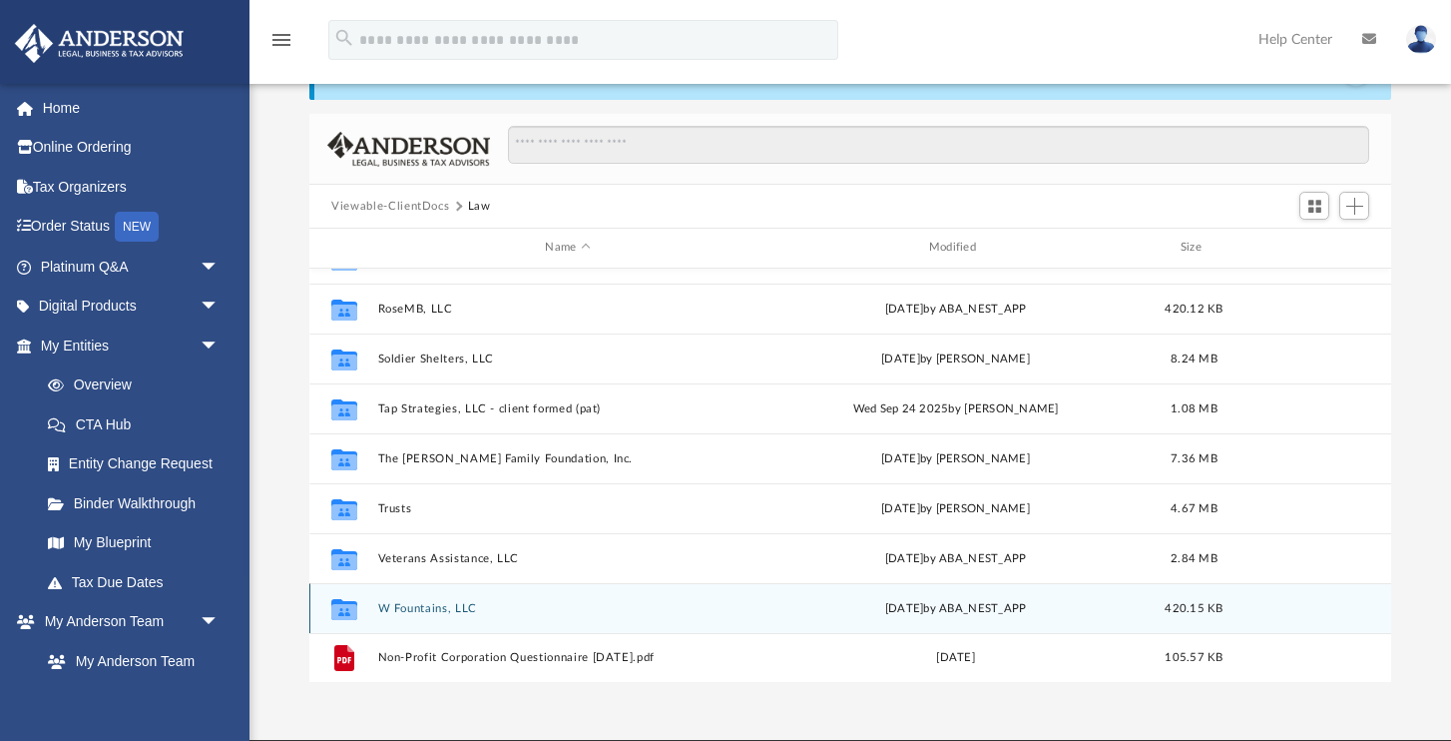
click at [442, 604] on button "W Fountains, LLC" at bounding box center [567, 608] width 379 height 13
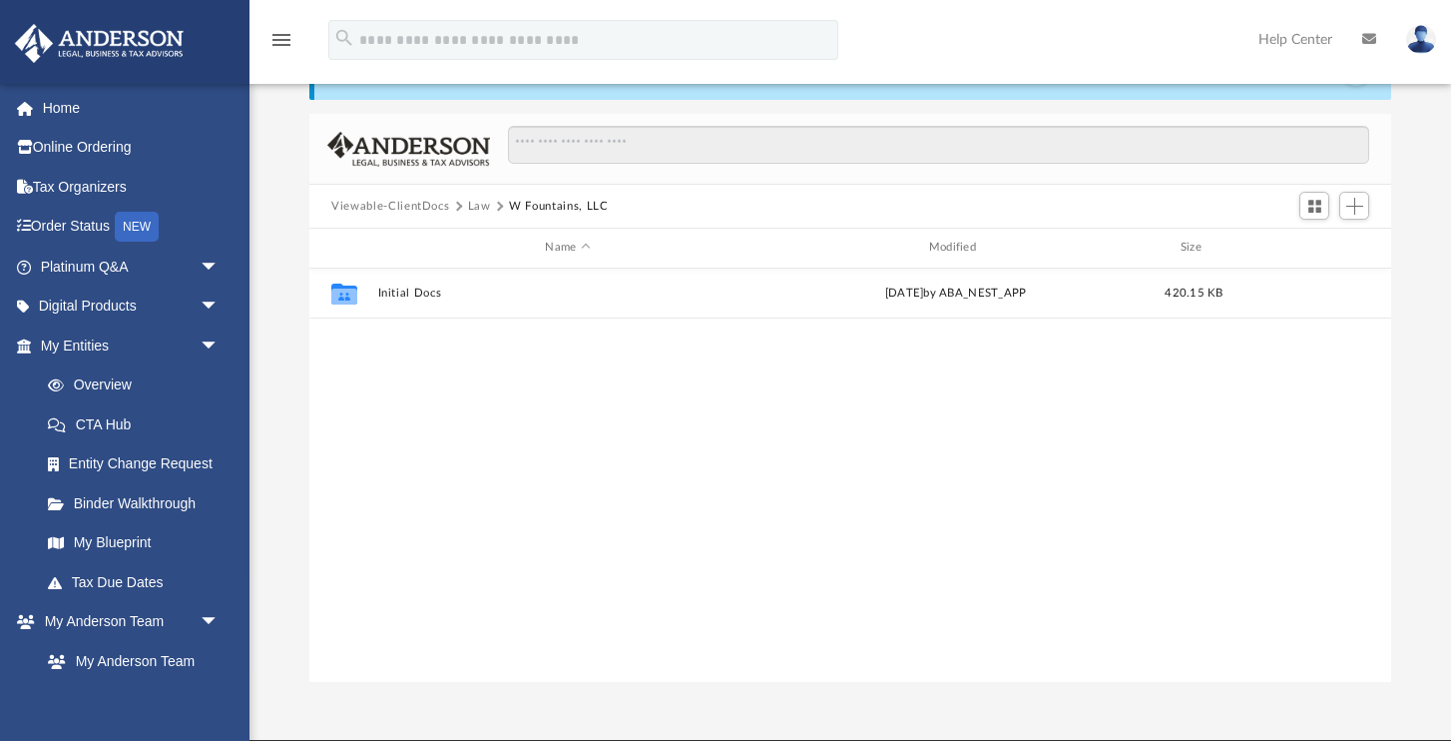
scroll to position [0, 0]
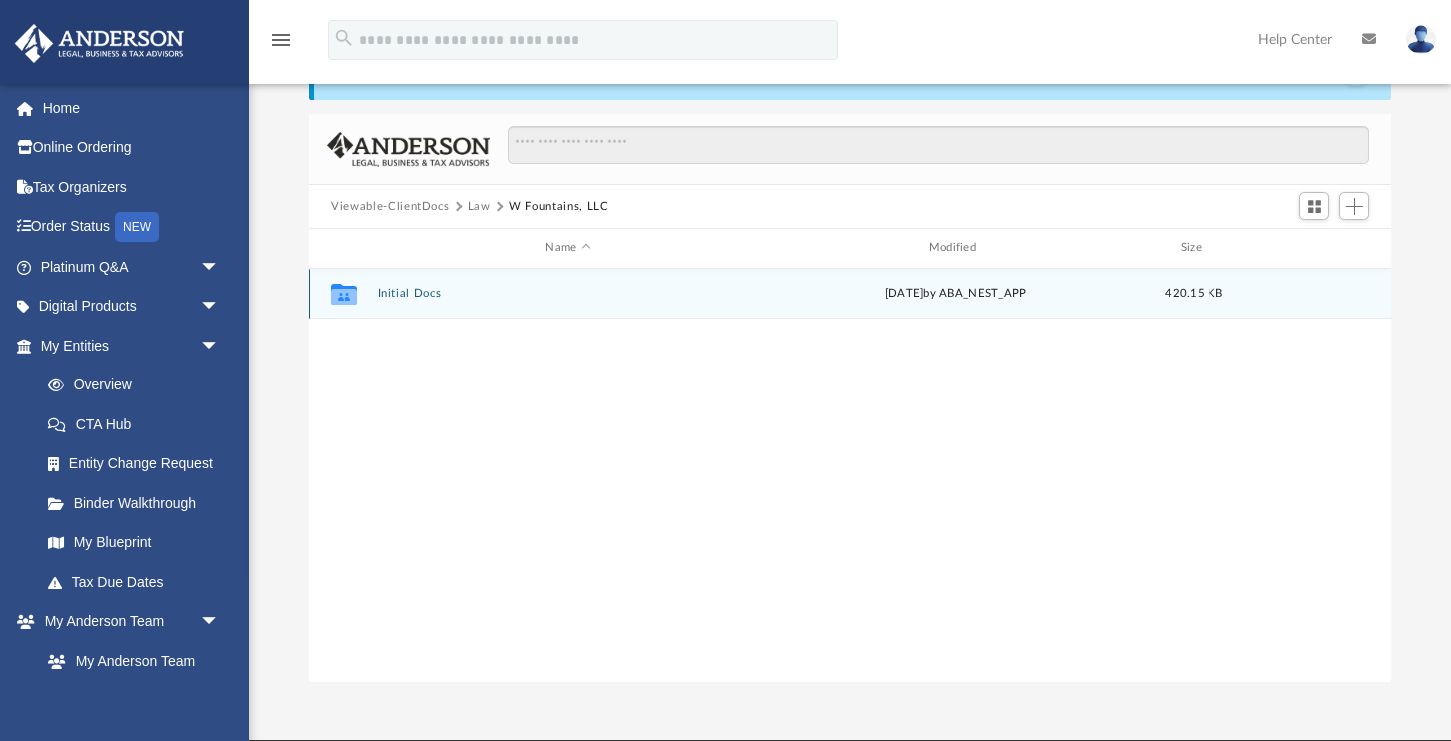
click at [451, 299] on div "Collaborated Folder Initial Docs [DATE] by ABA_NEST_APP 420.15 KB" at bounding box center [850, 294] width 1082 height 50
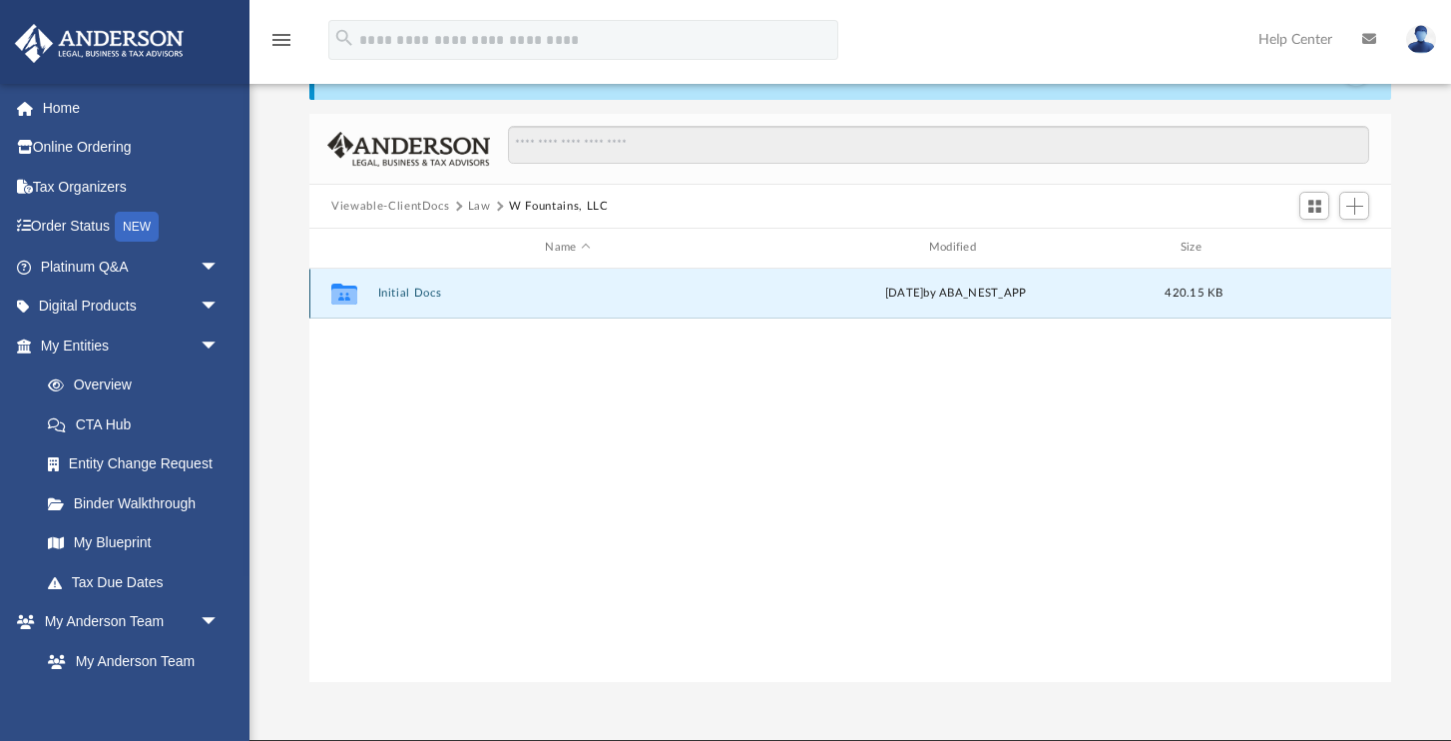
click at [450, 292] on button "Initial Docs" at bounding box center [567, 292] width 379 height 13
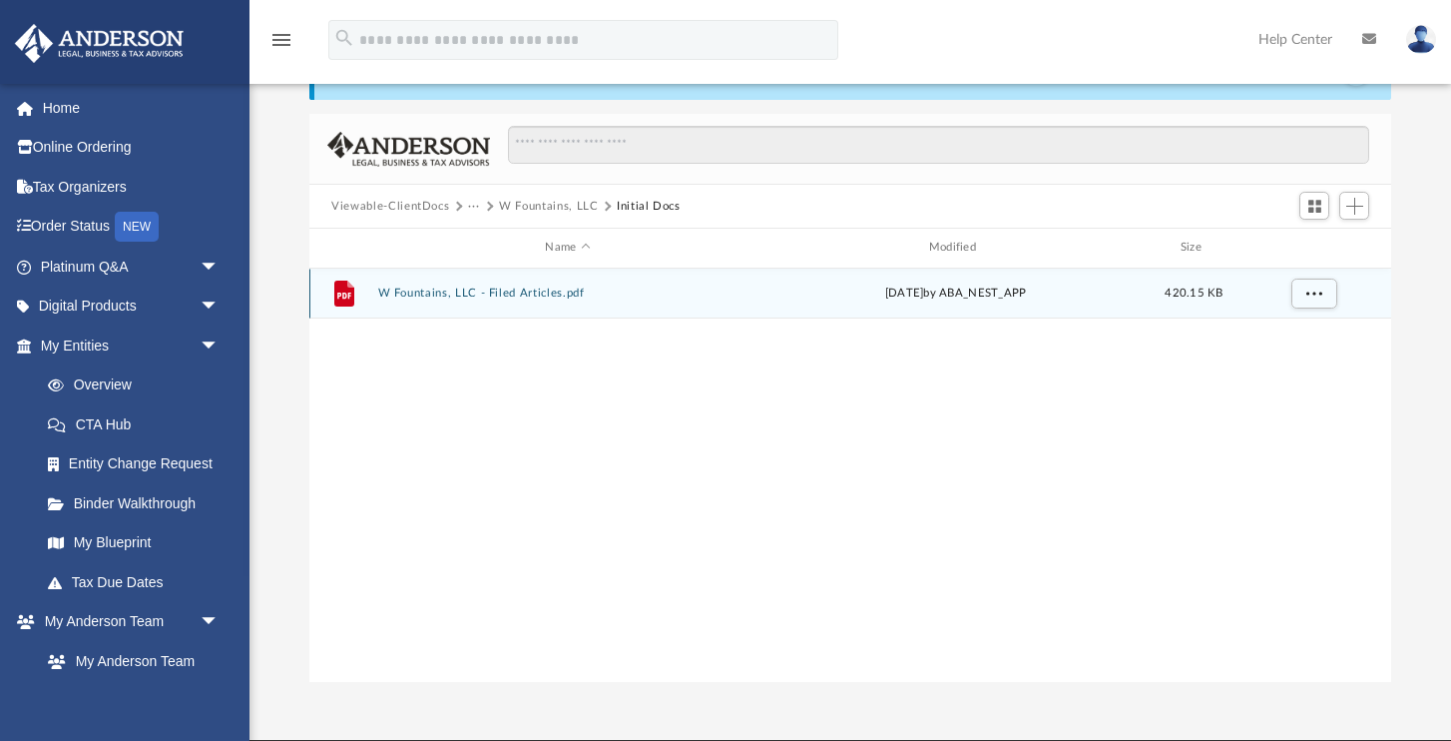
click at [520, 292] on button "W Fountains, LLC - Filed Articles.pdf" at bounding box center [567, 292] width 379 height 13
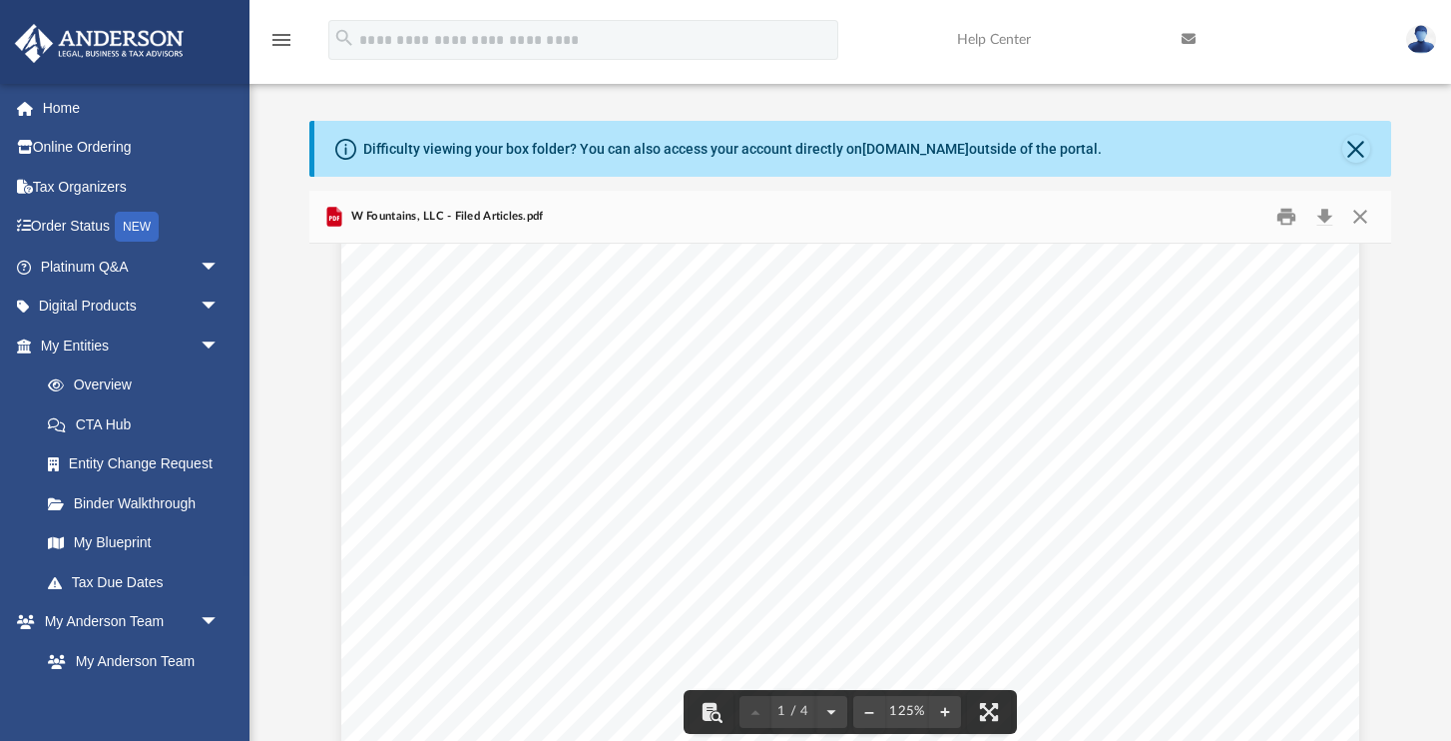
scroll to position [560, 0]
click at [1352, 149] on button "Close" at bounding box center [1357, 149] width 28 height 28
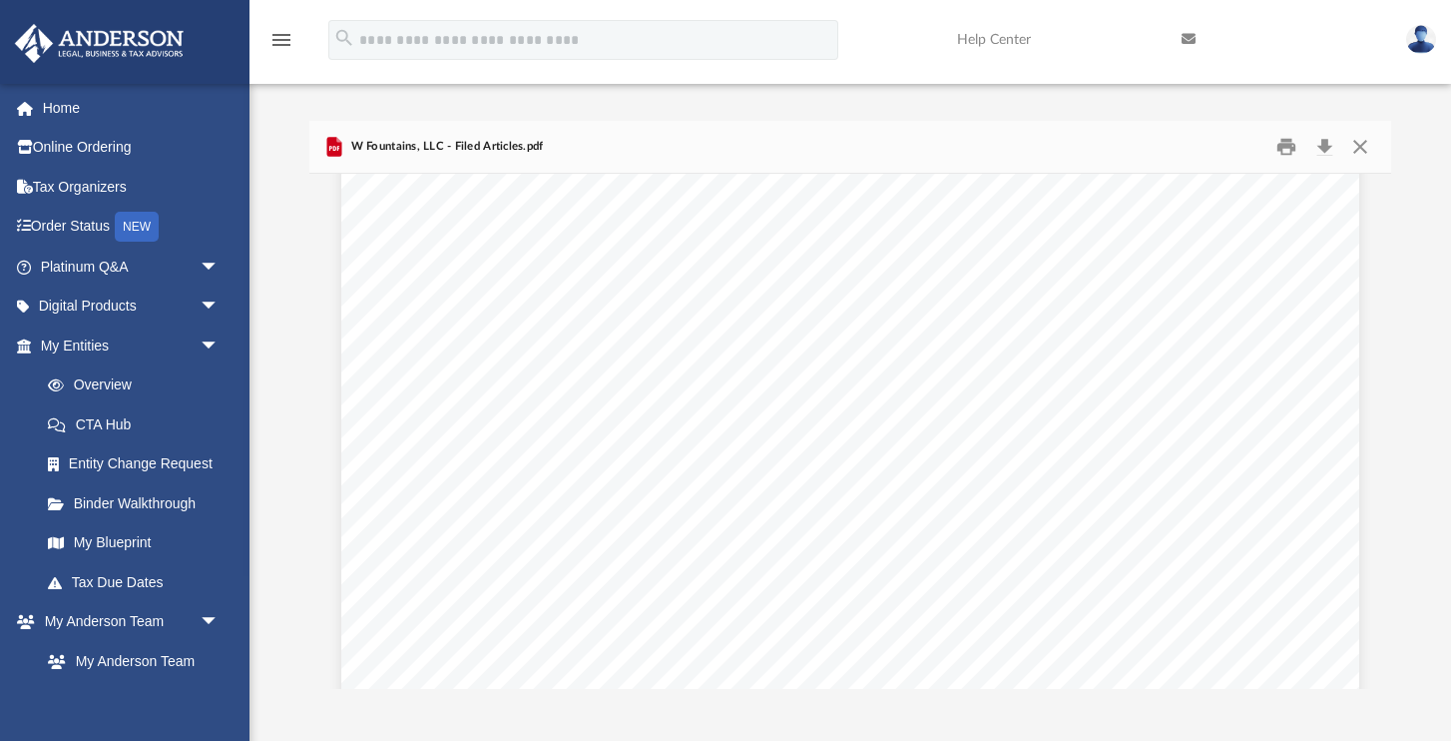
click at [1408, 33] on img at bounding box center [1422, 39] width 30 height 29
click at [1425, 33] on img at bounding box center [1422, 39] width 30 height 29
